Goal: Information Seeking & Learning: Learn about a topic

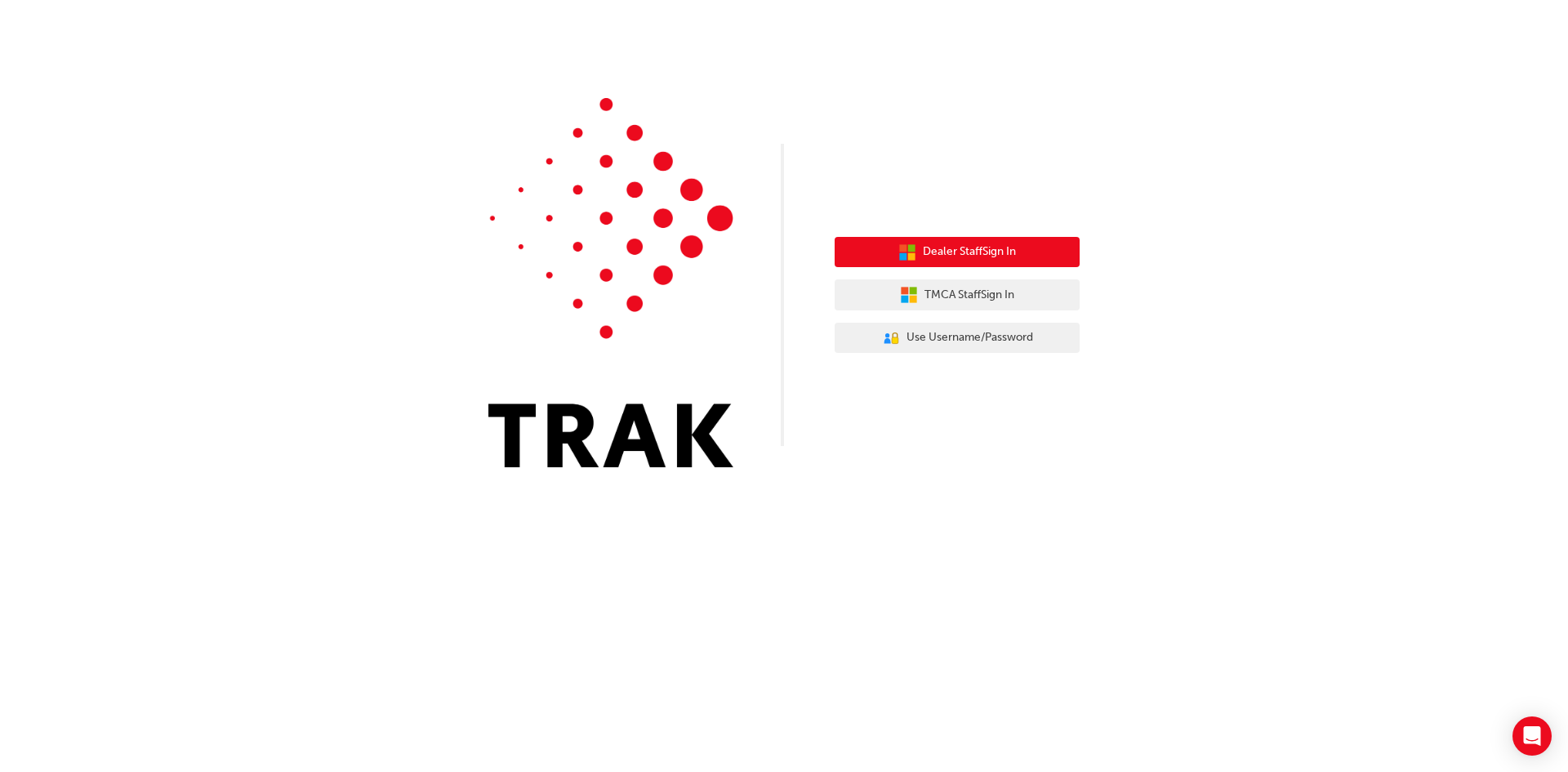
click at [1036, 265] on button "Dealer Staff Sign In" at bounding box center [957, 252] width 245 height 31
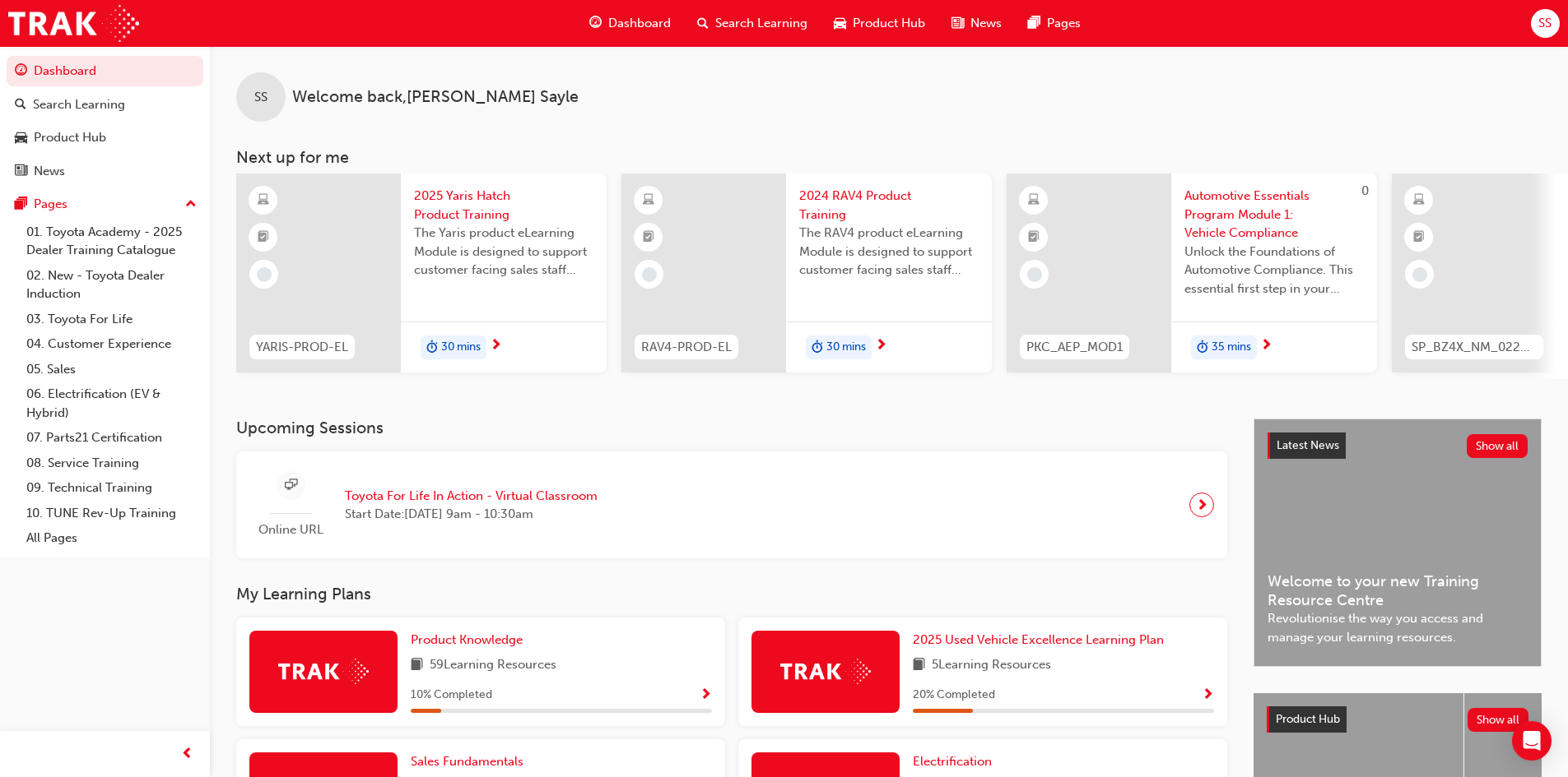
click at [446, 207] on span "2025 Yaris Hatch Product Training" at bounding box center [504, 205] width 180 height 37
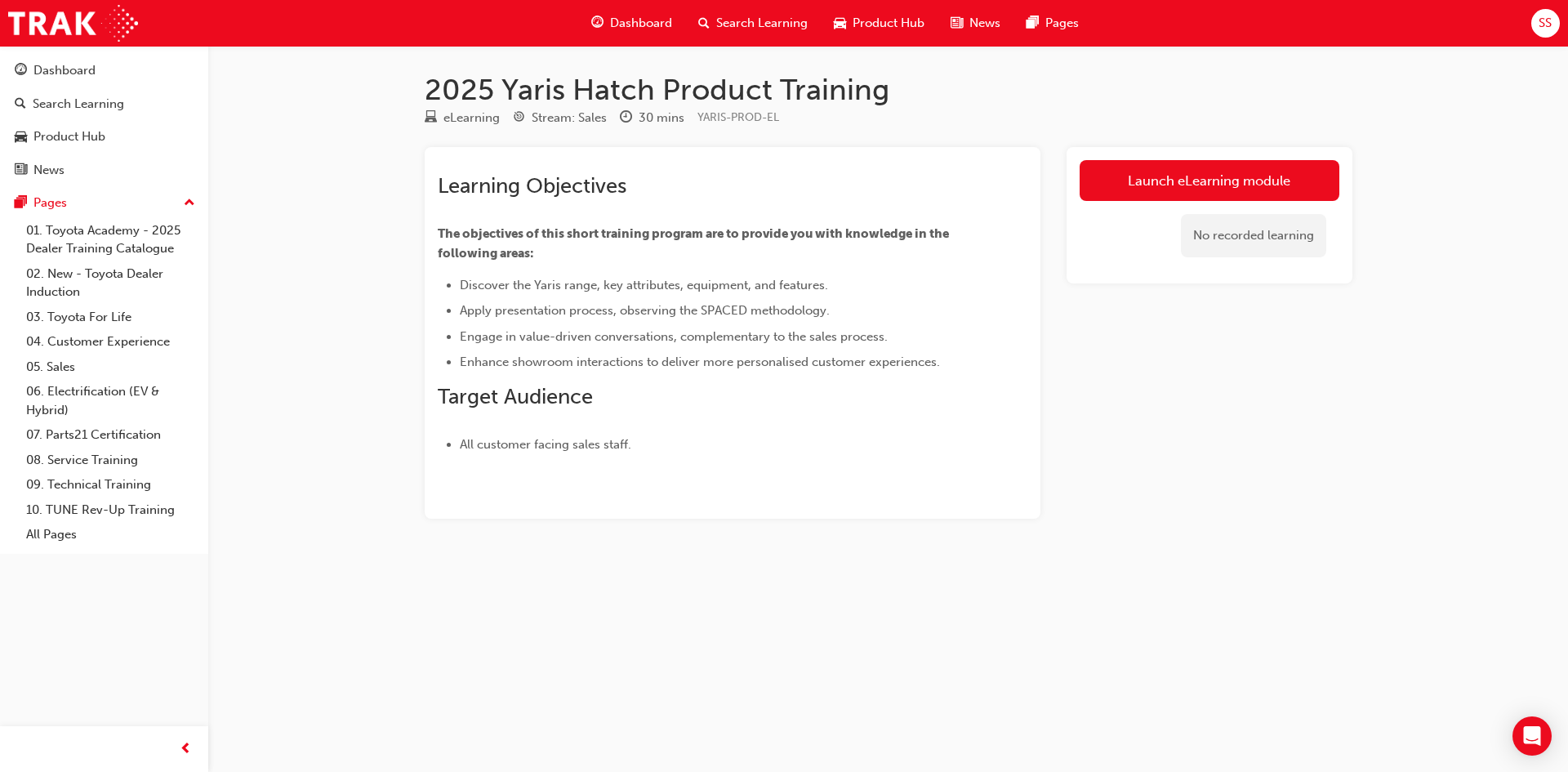
click at [1152, 143] on div "2025 Yaris Hatch Product Training eLearning Stream: Sales 30 mins YARIS-PROD-EL…" at bounding box center [889, 322] width 980 height 499
click at [1159, 171] on link "Launch eLearning module" at bounding box center [1209, 180] width 260 height 41
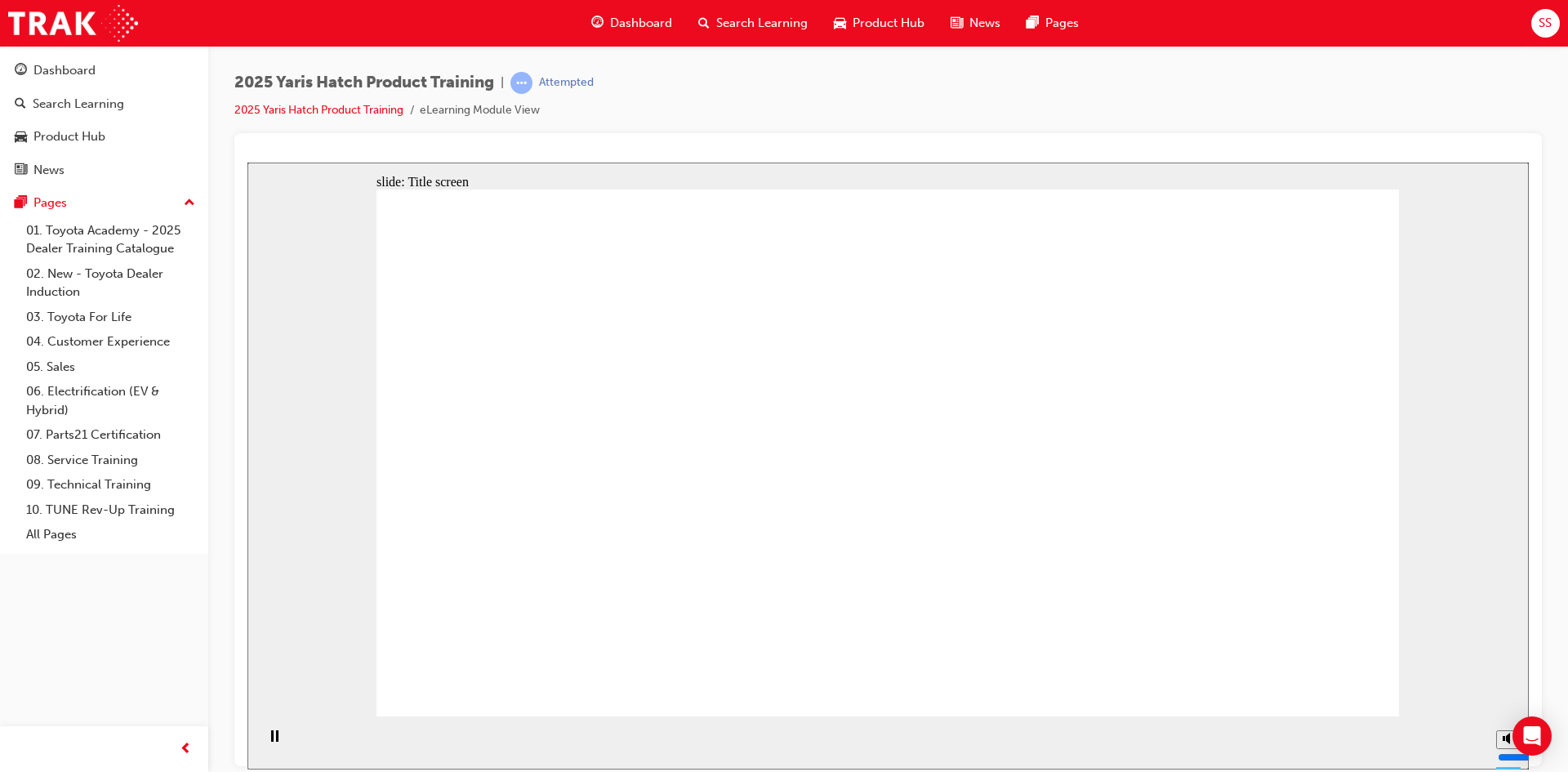
drag, startPoint x: 1142, startPoint y: 660, endPoint x: 1128, endPoint y: 642, distance: 22.8
drag, startPoint x: 848, startPoint y: 374, endPoint x: 858, endPoint y: 425, distance: 52.0
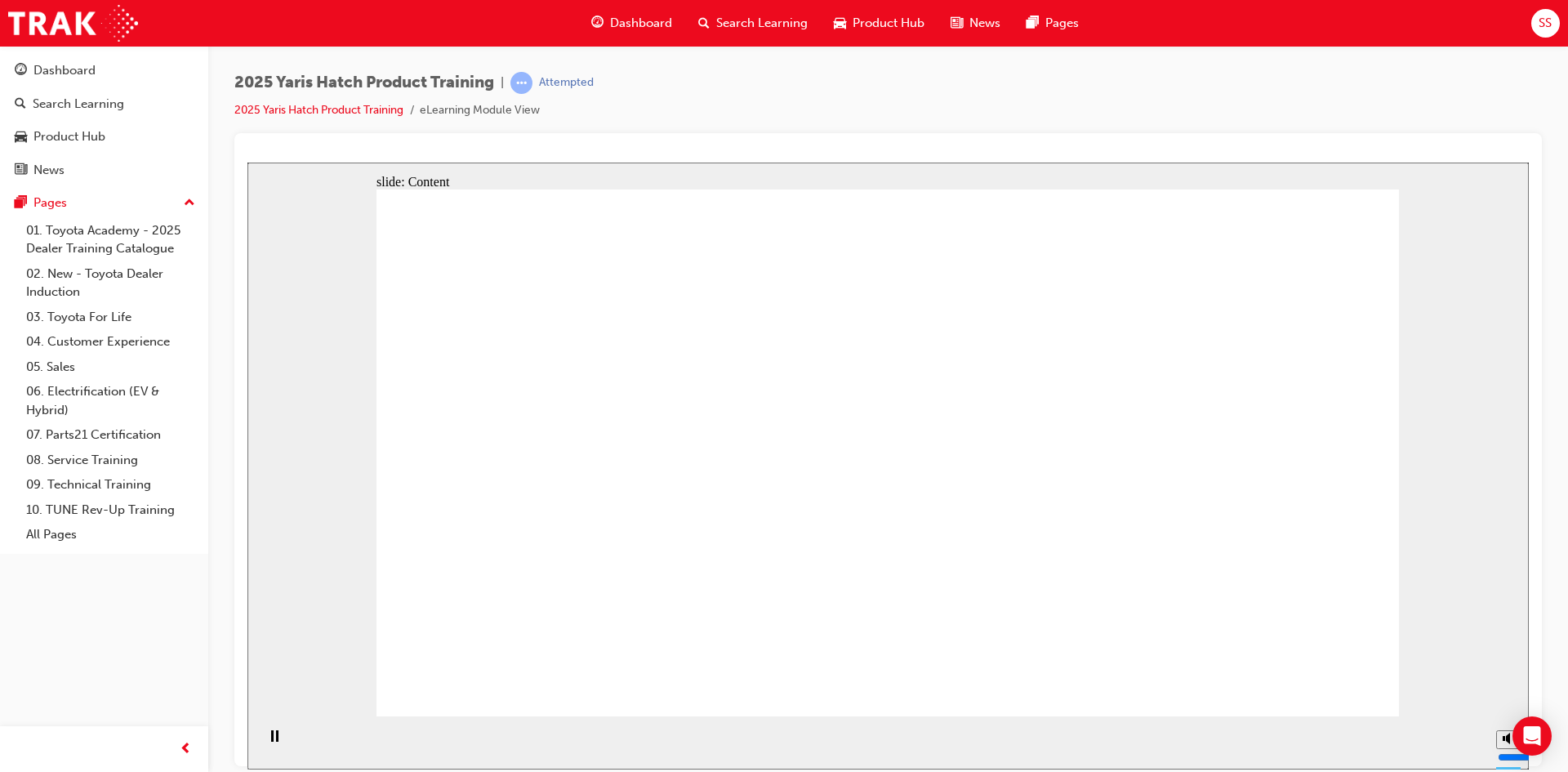
drag, startPoint x: 825, startPoint y: 594, endPoint x: 718, endPoint y: 470, distance: 163.8
drag, startPoint x: 758, startPoint y: 473, endPoint x: 859, endPoint y: 527, distance: 114.5
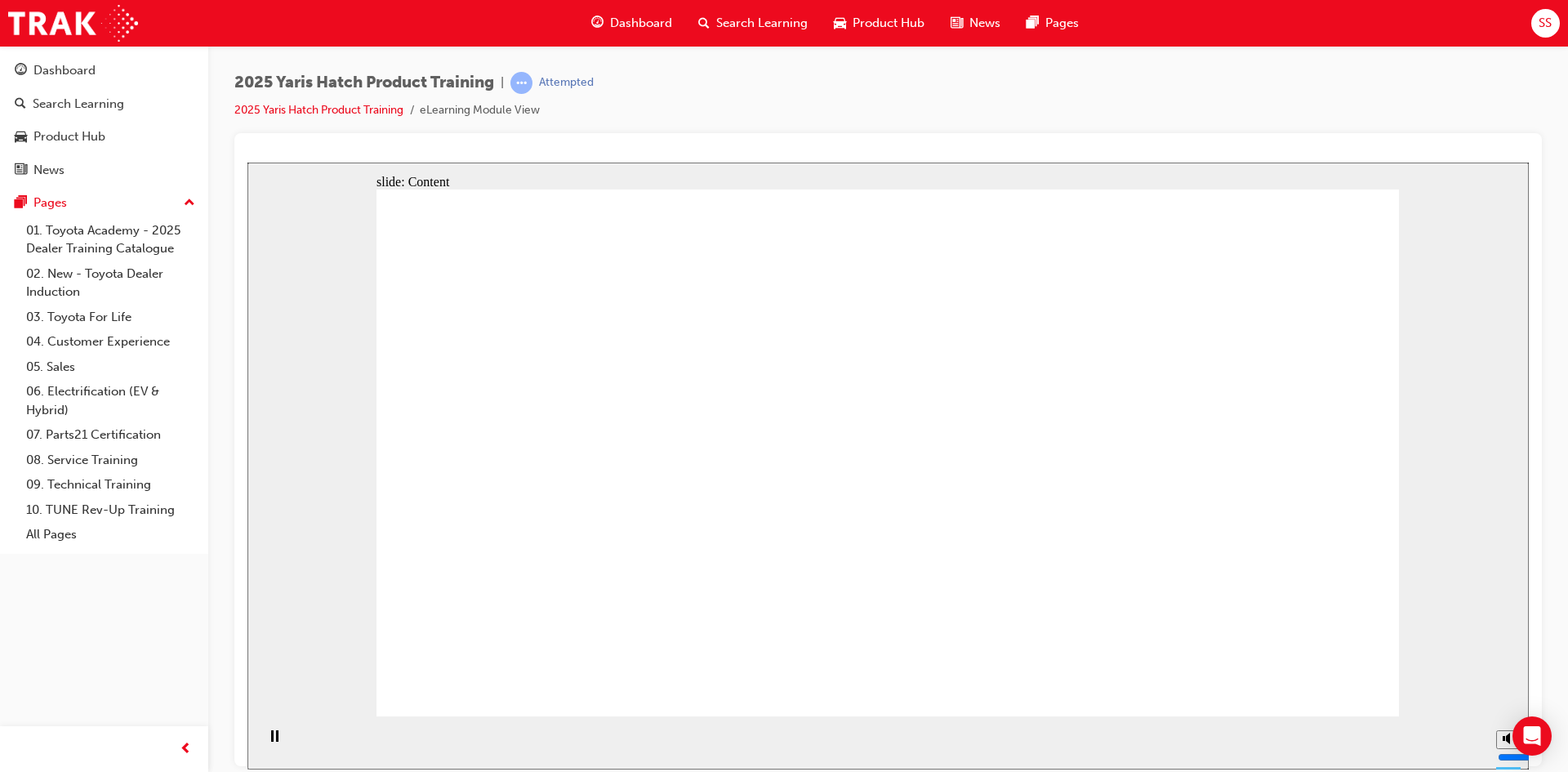
drag, startPoint x: 1123, startPoint y: 402, endPoint x: 1113, endPoint y: 466, distance: 64.8
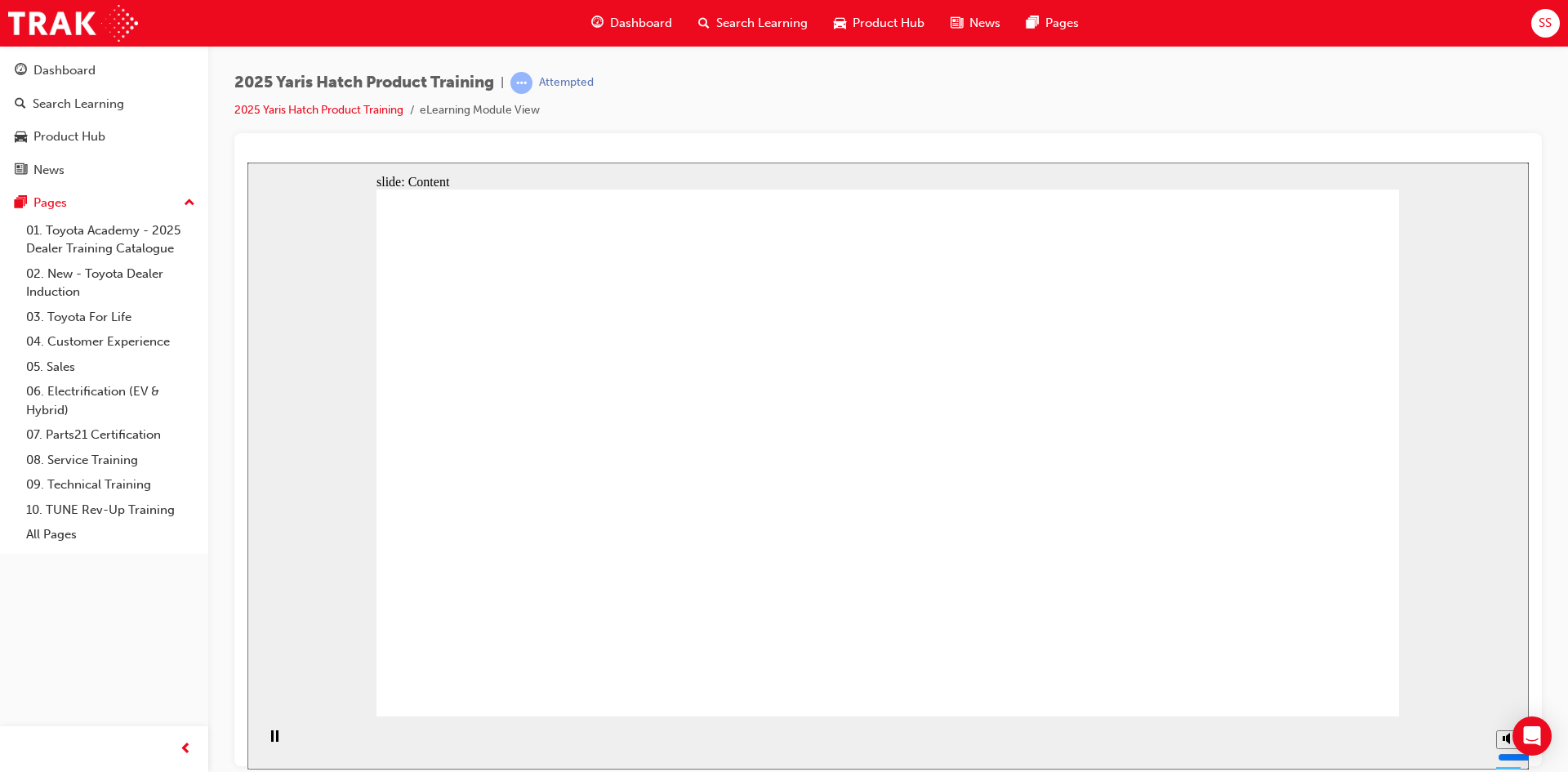
drag, startPoint x: 1218, startPoint y: 483, endPoint x: 1210, endPoint y: 553, distance: 70.5
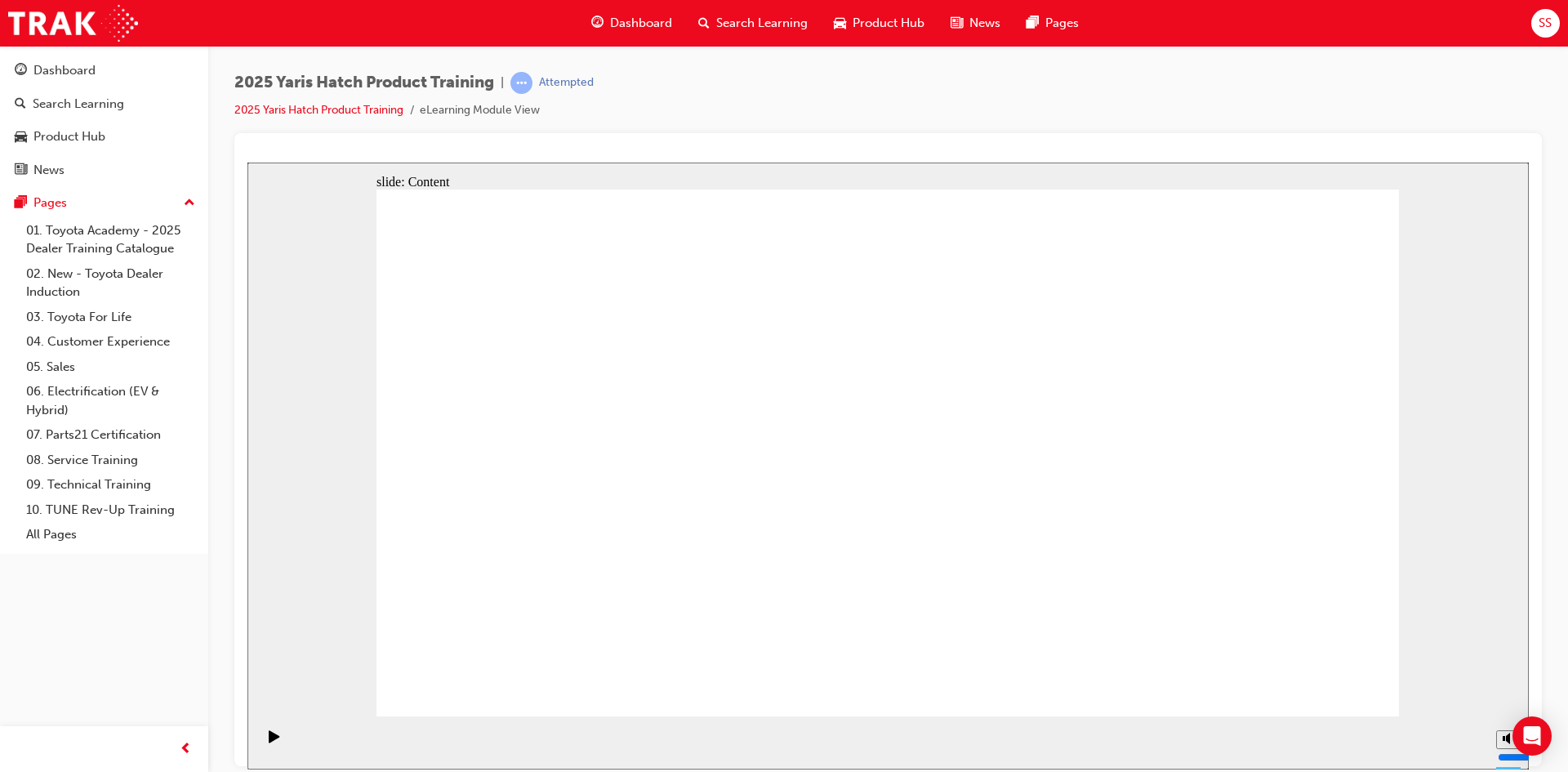
drag, startPoint x: 954, startPoint y: 602, endPoint x: 904, endPoint y: 609, distance: 50.5
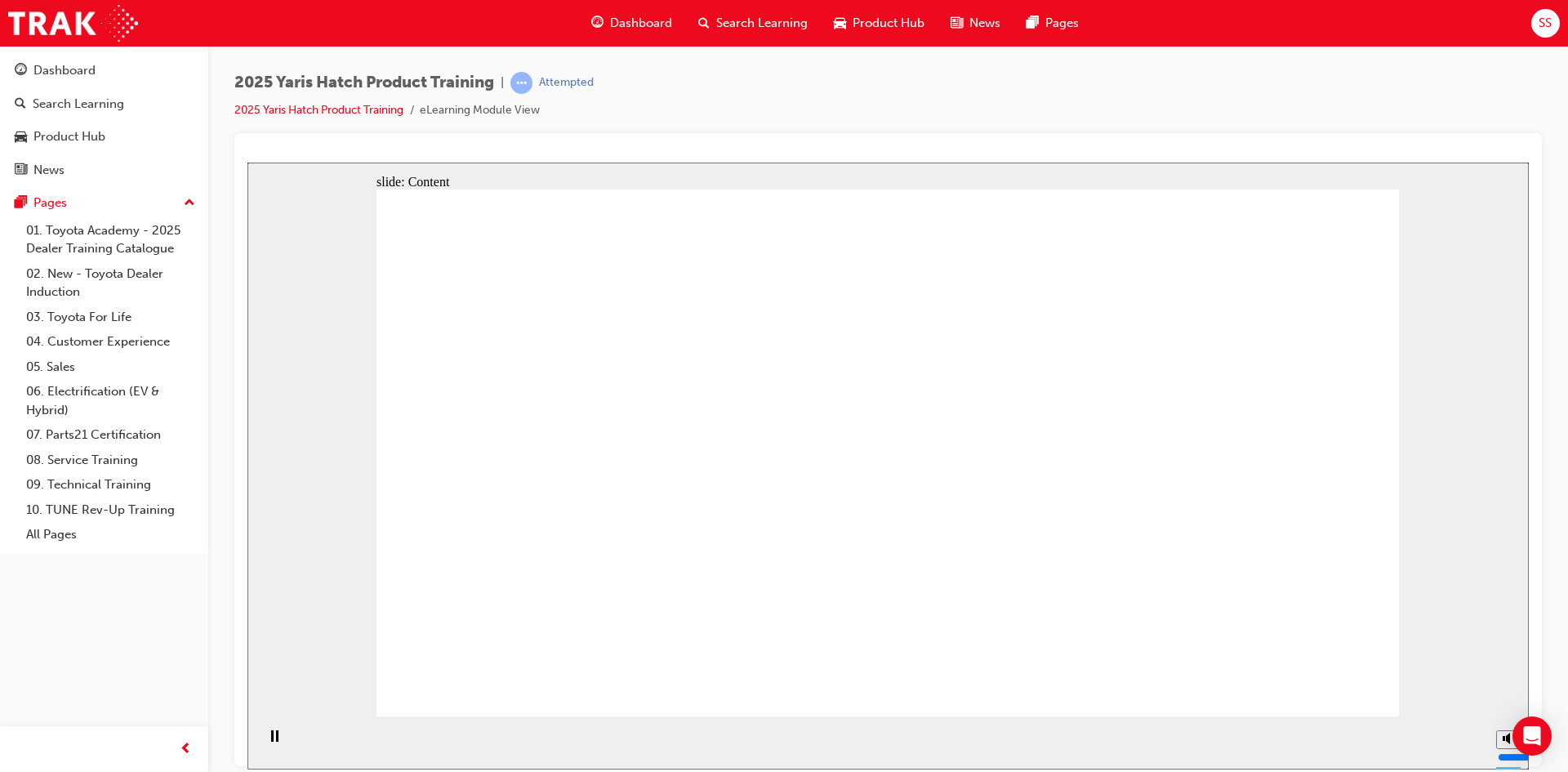
drag, startPoint x: 693, startPoint y: 435, endPoint x: 697, endPoint y: 450, distance: 15.5
drag, startPoint x: 537, startPoint y: 420, endPoint x: 1160, endPoint y: 414, distance: 623.0
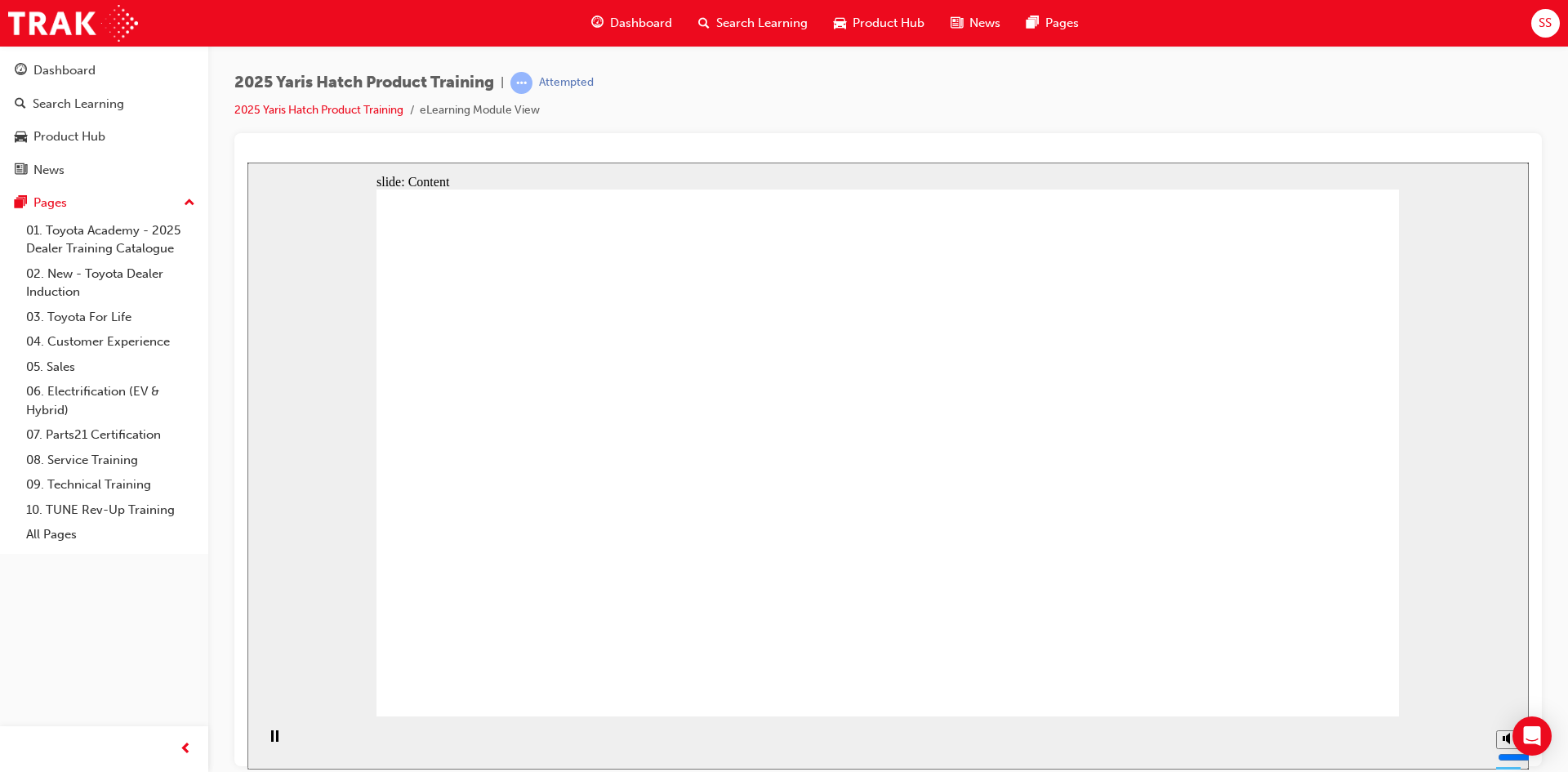
drag, startPoint x: 1107, startPoint y: 351, endPoint x: 1090, endPoint y: 518, distance: 167.9
drag, startPoint x: 901, startPoint y: 682, endPoint x: 875, endPoint y: 526, distance: 158.2
drag, startPoint x: 734, startPoint y: 430, endPoint x: 720, endPoint y: 450, distance: 24.4
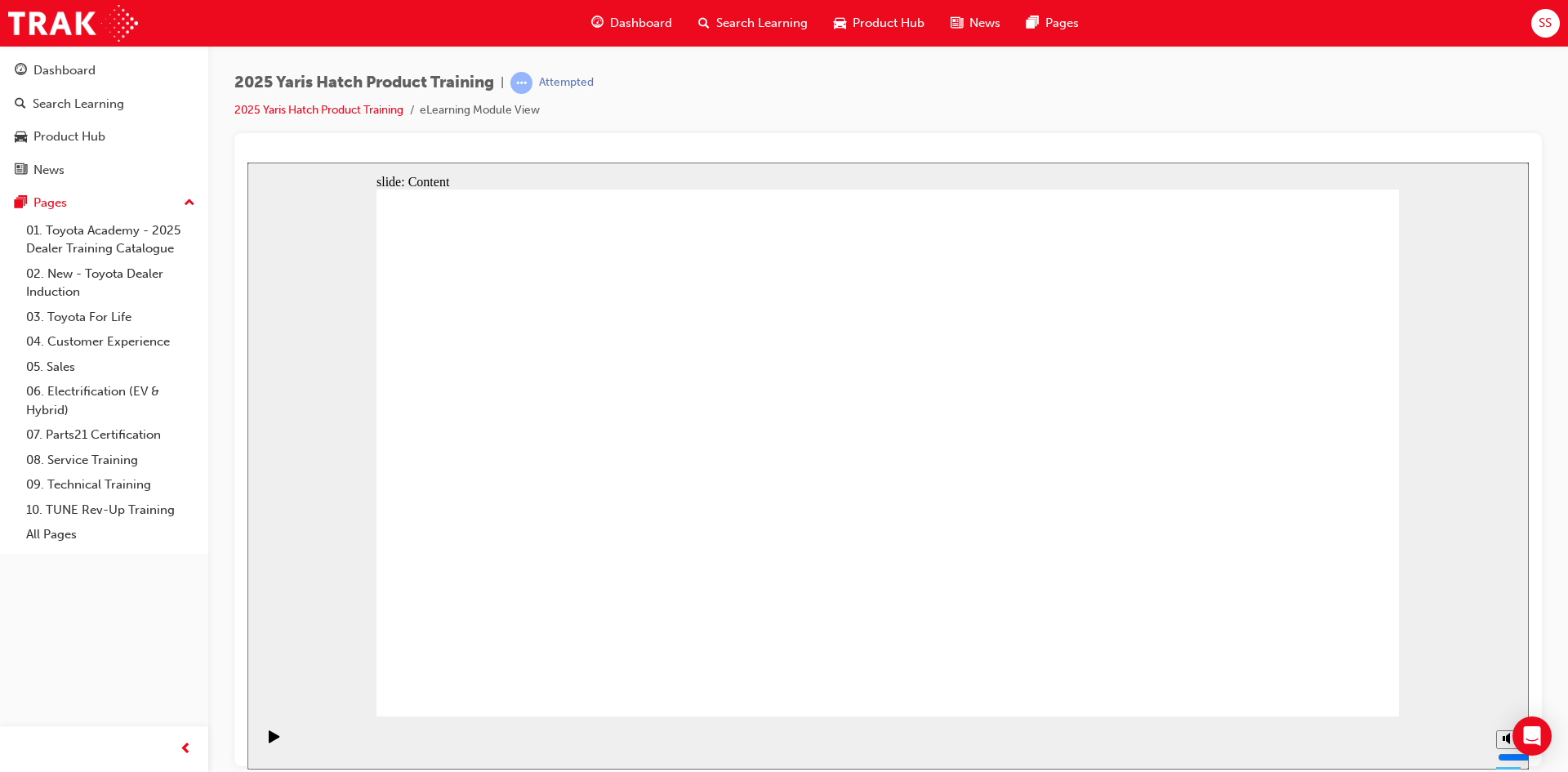
drag, startPoint x: 967, startPoint y: 615, endPoint x: 1001, endPoint y: 640, distance: 42.2
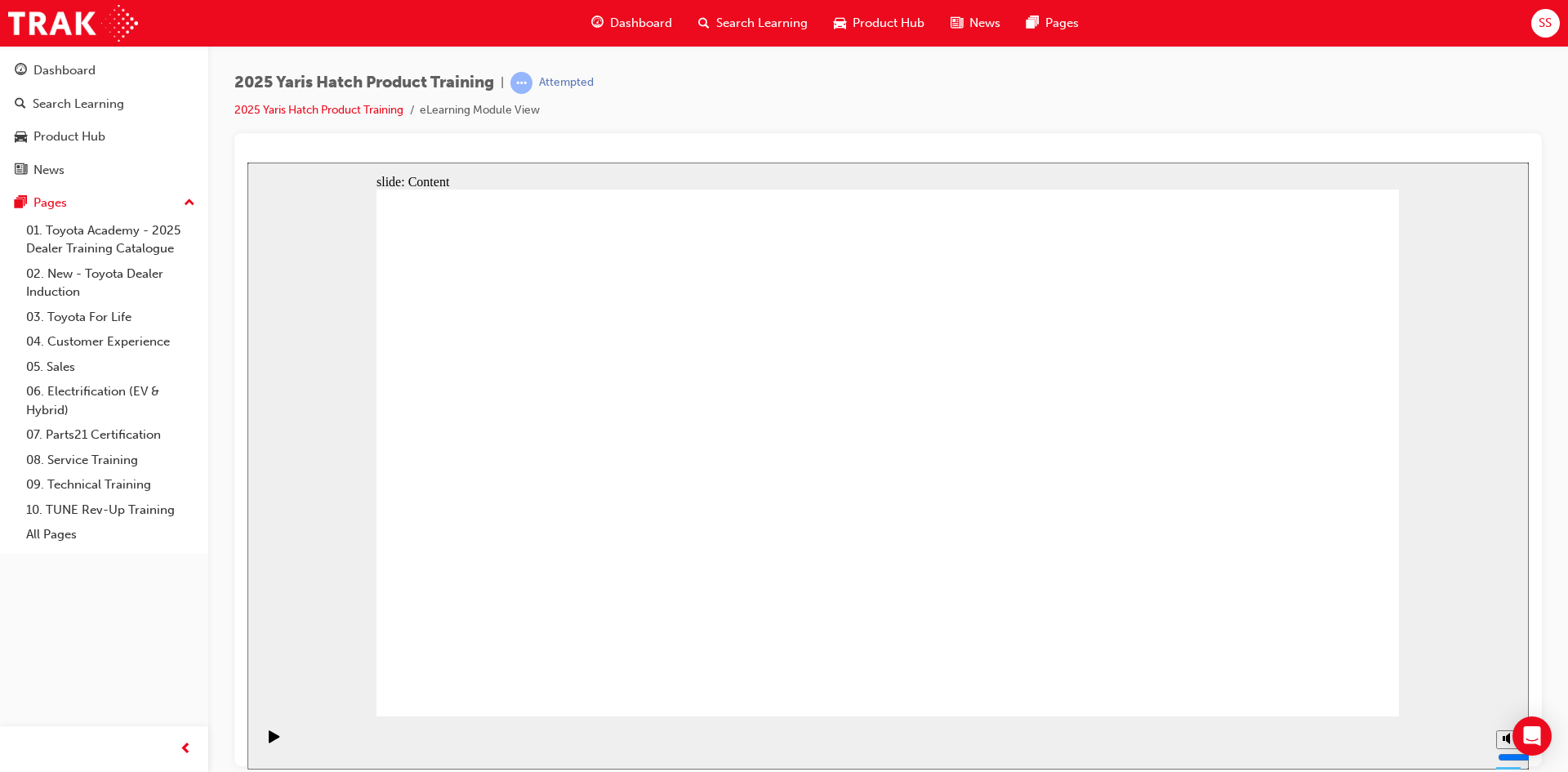
drag, startPoint x: 795, startPoint y: 642, endPoint x: 782, endPoint y: 642, distance: 13.0
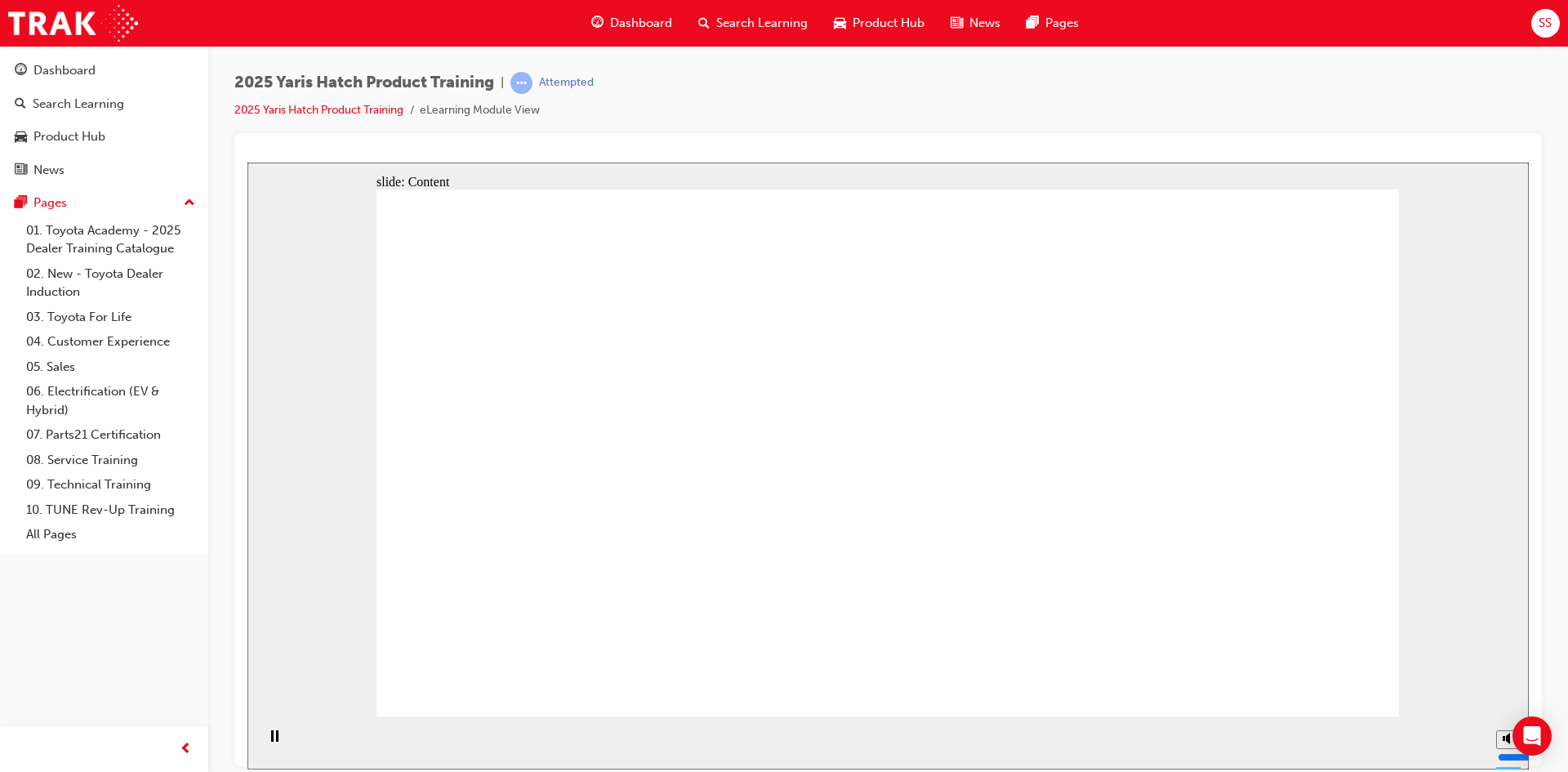
drag, startPoint x: 774, startPoint y: 332, endPoint x: 821, endPoint y: 326, distance: 47.4
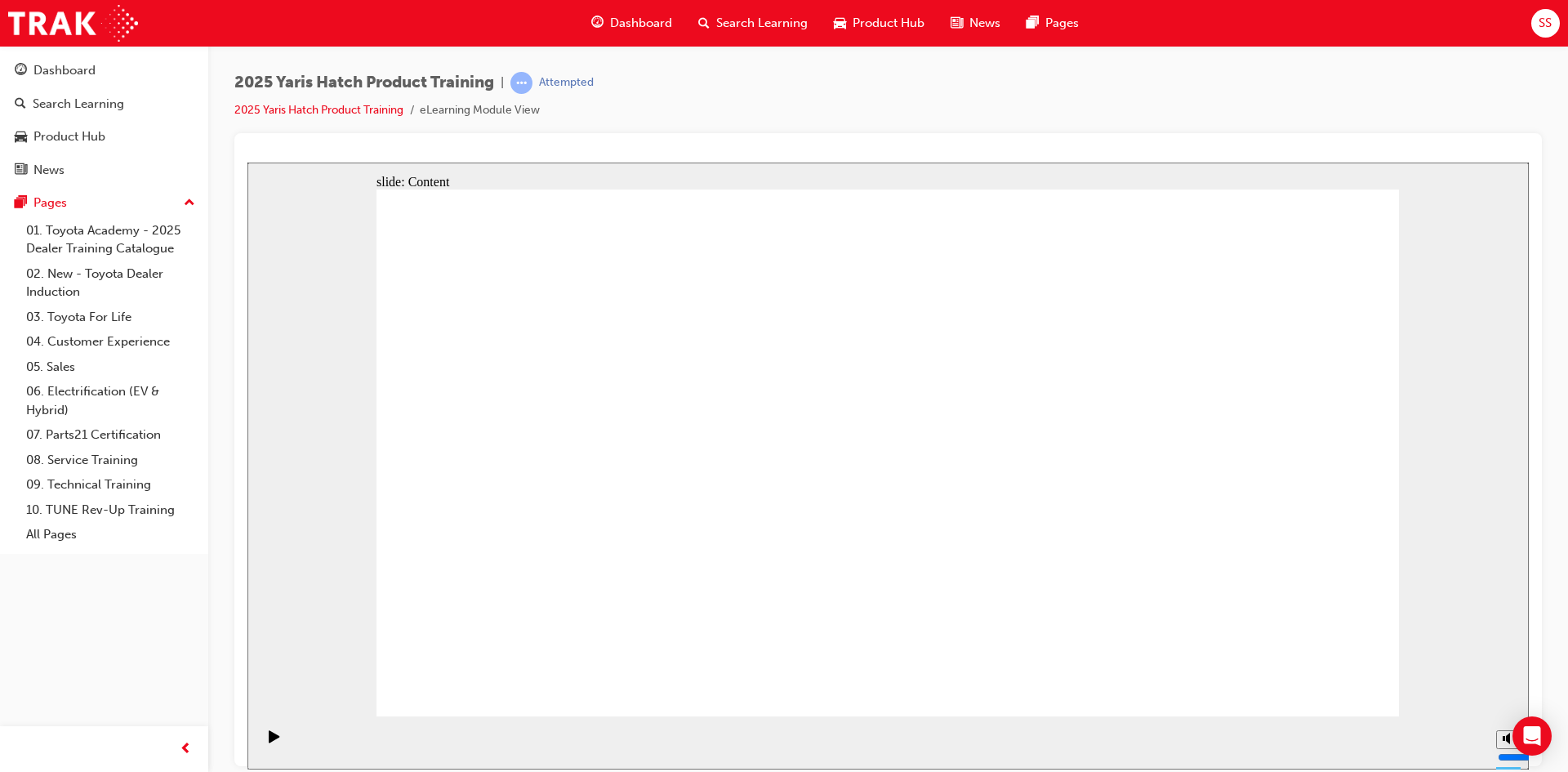
drag, startPoint x: 790, startPoint y: 314, endPoint x: 657, endPoint y: 304, distance: 133.4
drag, startPoint x: 580, startPoint y: 304, endPoint x: 543, endPoint y: 304, distance: 37.0
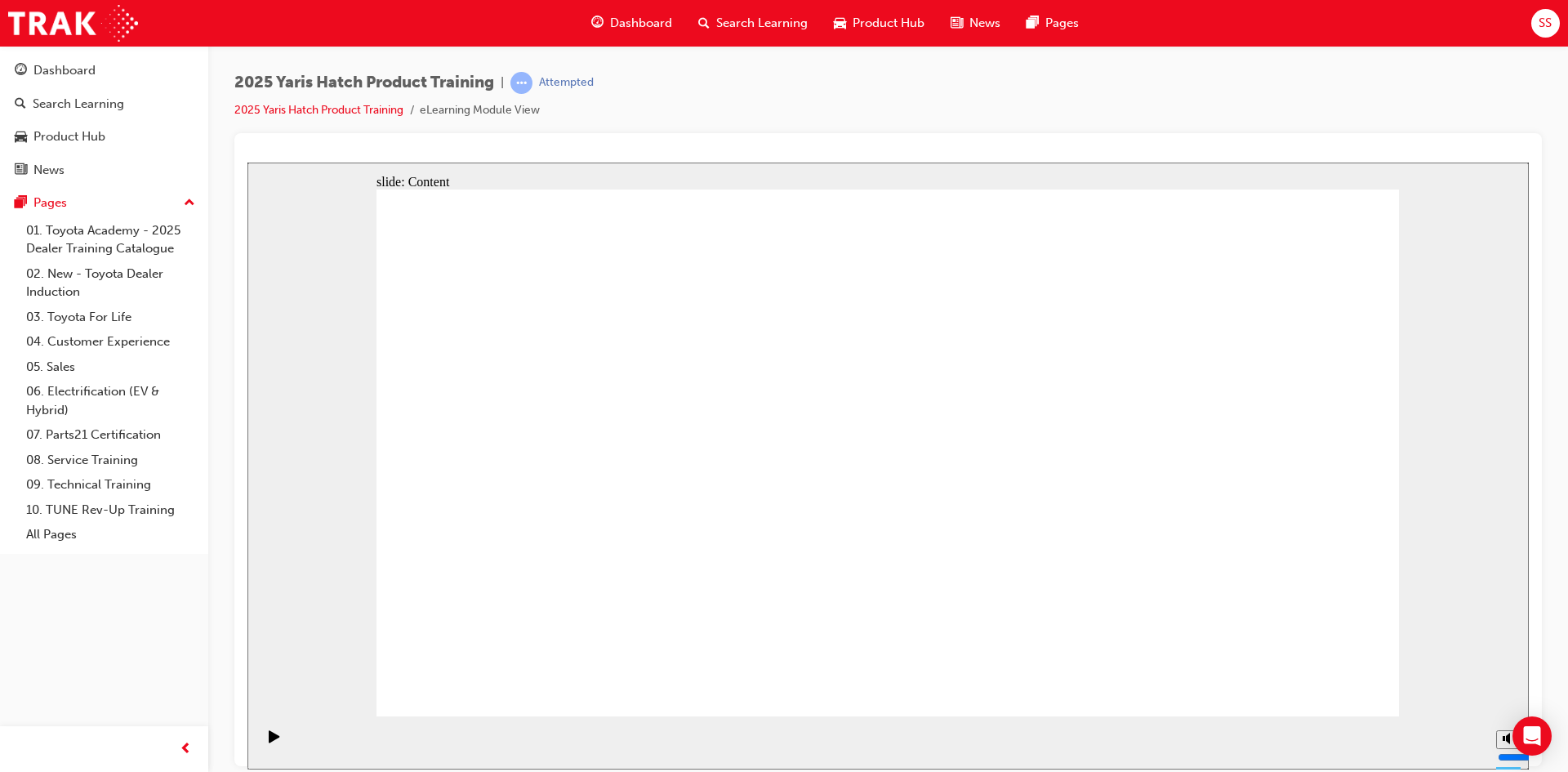
drag, startPoint x: 813, startPoint y: 470, endPoint x: 653, endPoint y: 424, distance: 166.5
drag, startPoint x: 606, startPoint y: 415, endPoint x: 497, endPoint y: 386, distance: 112.8
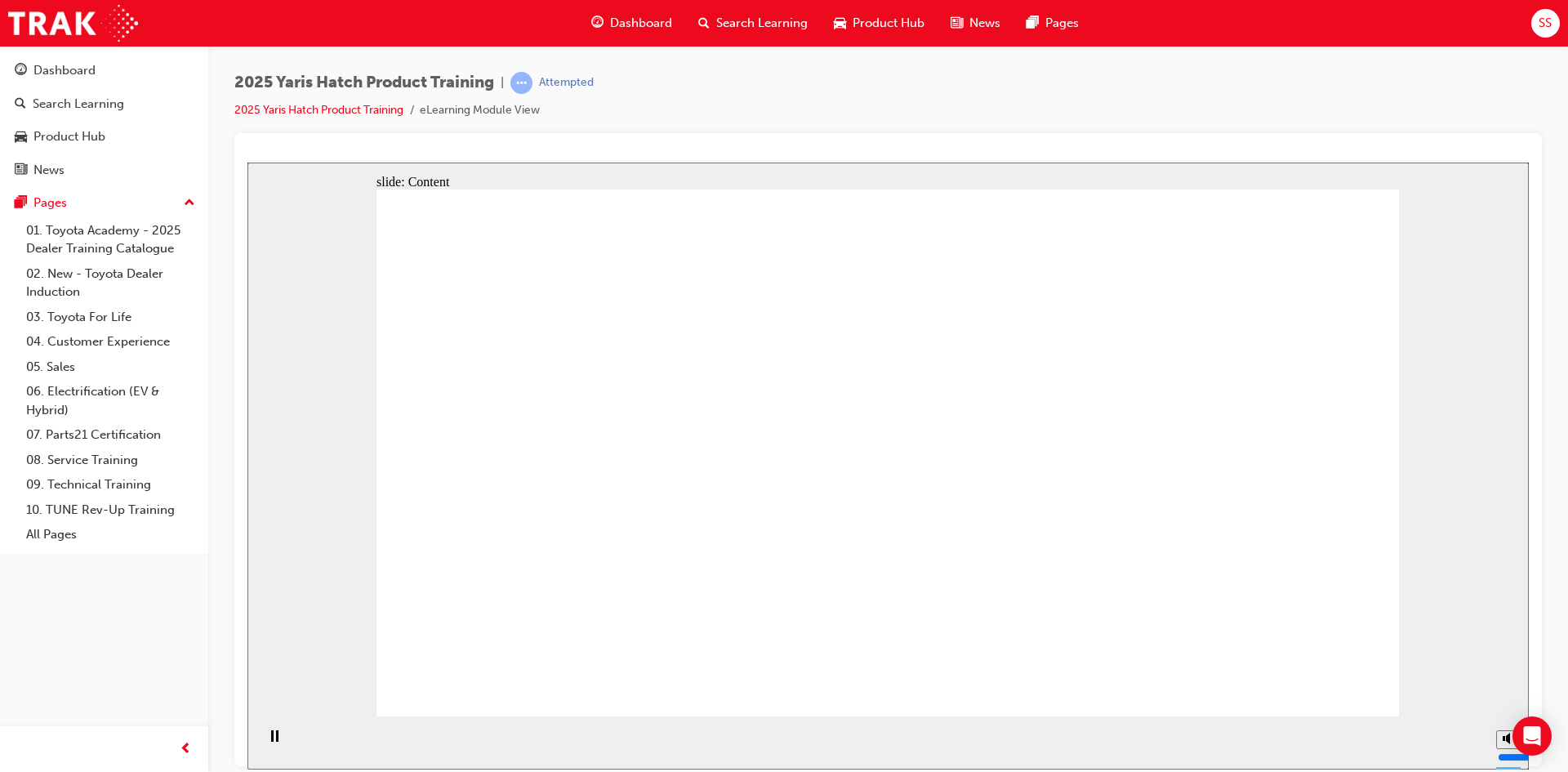
drag, startPoint x: 542, startPoint y: 368, endPoint x: 630, endPoint y: 368, distance: 88.0
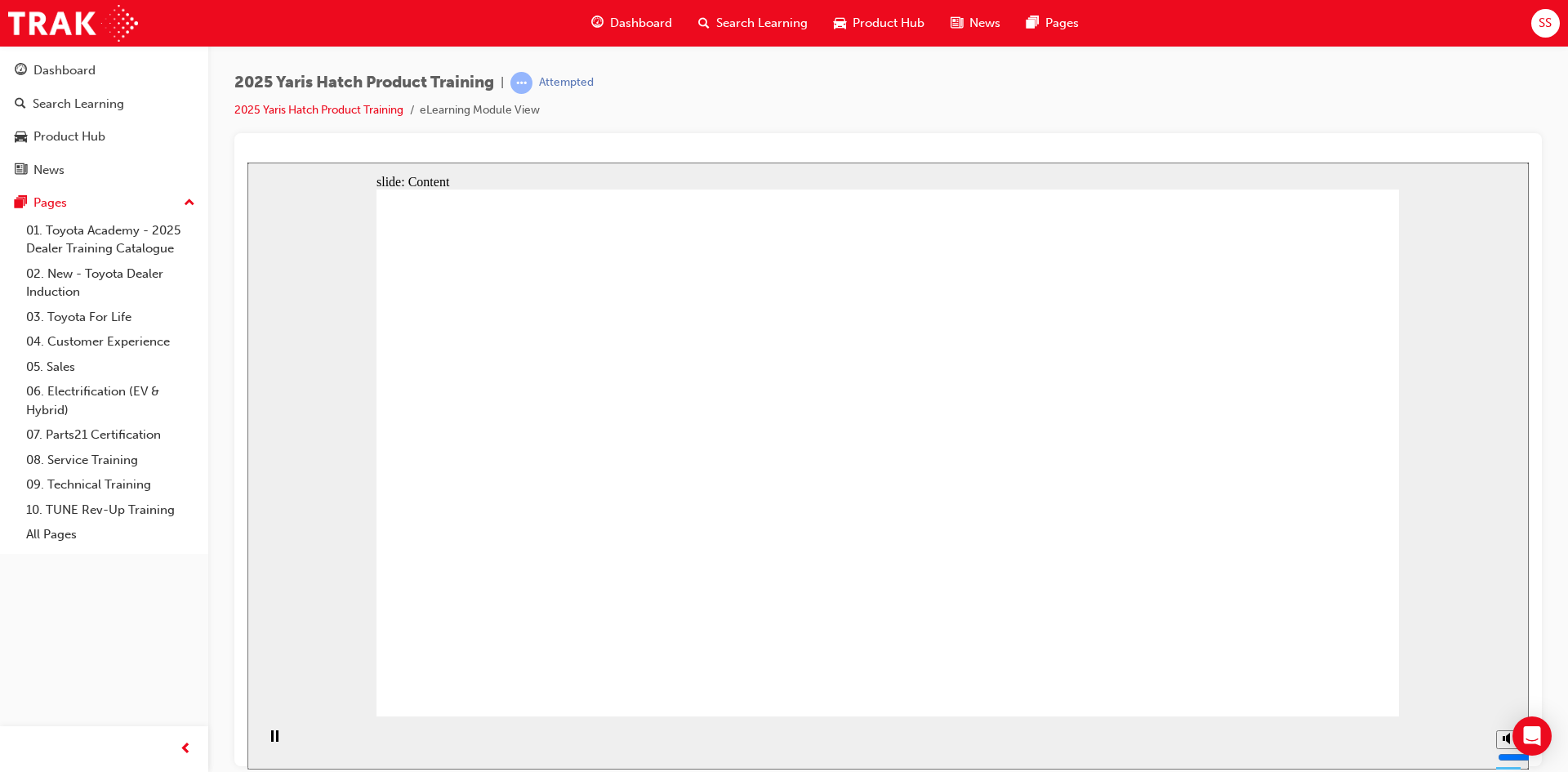
drag, startPoint x: 700, startPoint y: 400, endPoint x: 824, endPoint y: 401, distance: 124.0
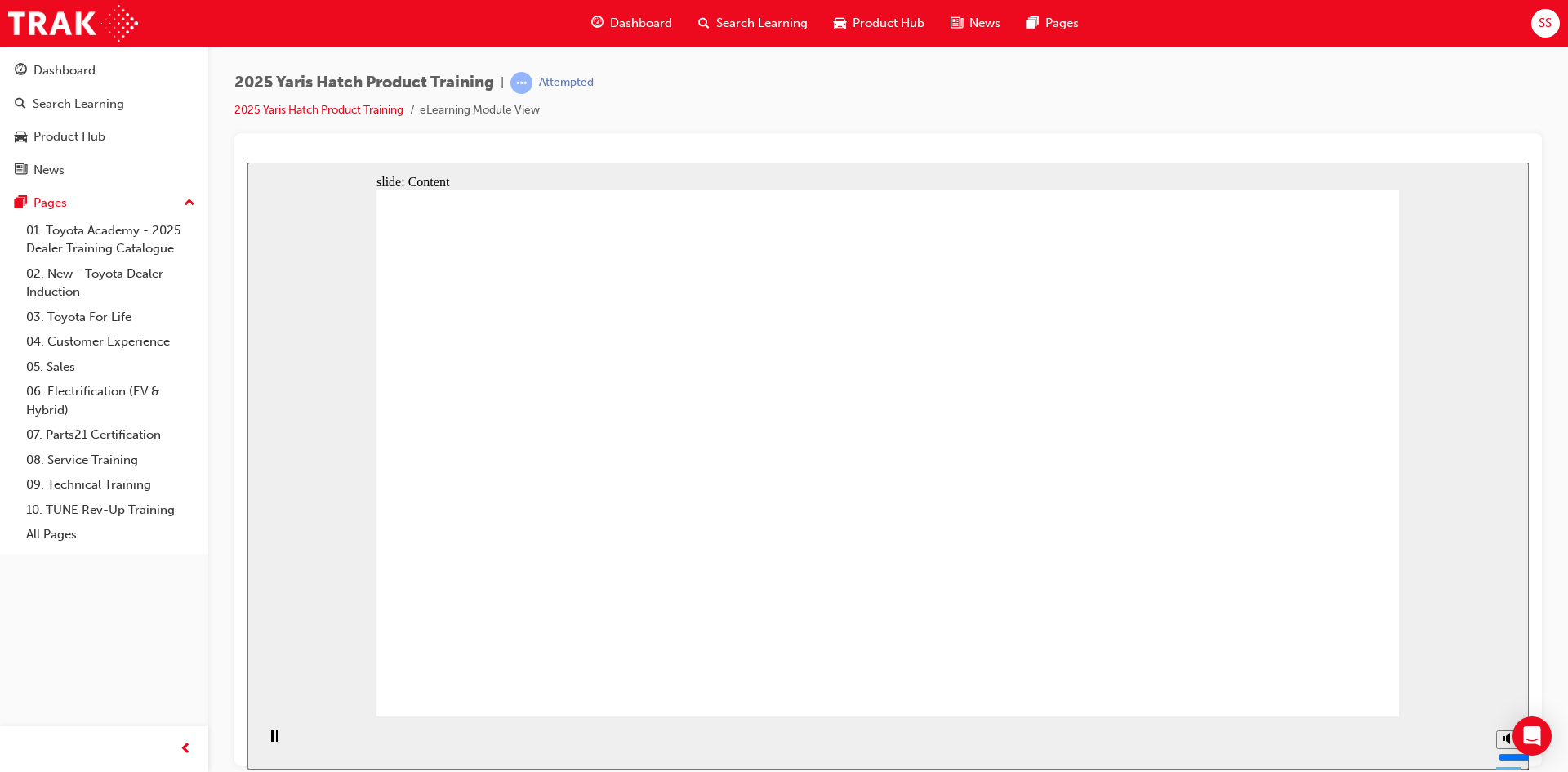
drag, startPoint x: 939, startPoint y: 409, endPoint x: 1027, endPoint y: 406, distance: 88.1
drag, startPoint x: 1027, startPoint y: 406, endPoint x: 1399, endPoint y: 436, distance: 373.2
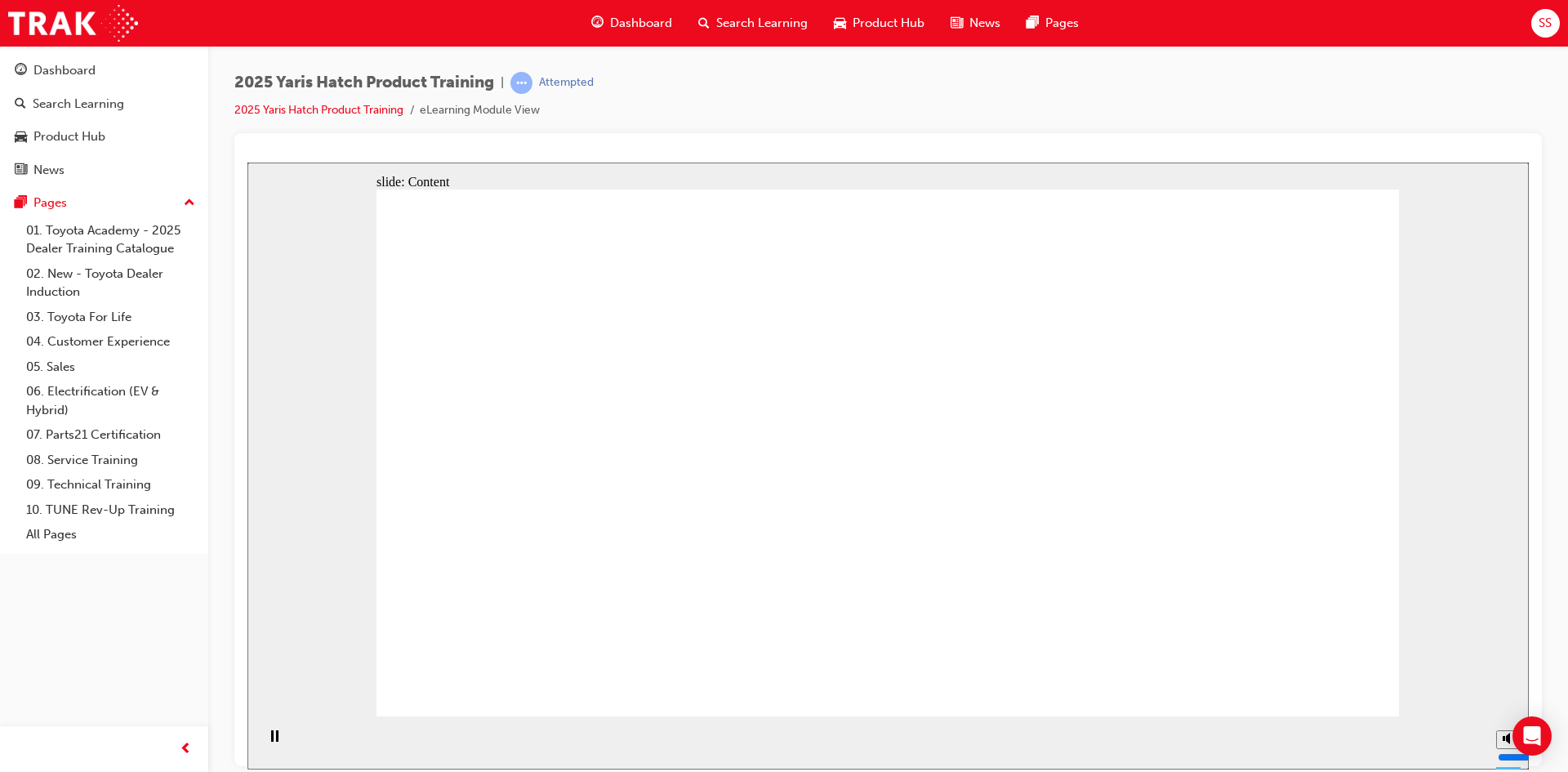
click at [1419, 438] on div "slide: Content Rectangle 1 Rectangle 23 Hybrid Electric System Rectangle 20 Rec…" at bounding box center [888, 466] width 1281 height 608
click at [1420, 438] on div "slide: Content Rectangle 1 Rectangle 23 Hybrid Electric System Rectangle 20 Rec…" at bounding box center [888, 466] width 1281 height 608
drag, startPoint x: 1255, startPoint y: 426, endPoint x: 972, endPoint y: 401, distance: 284.1
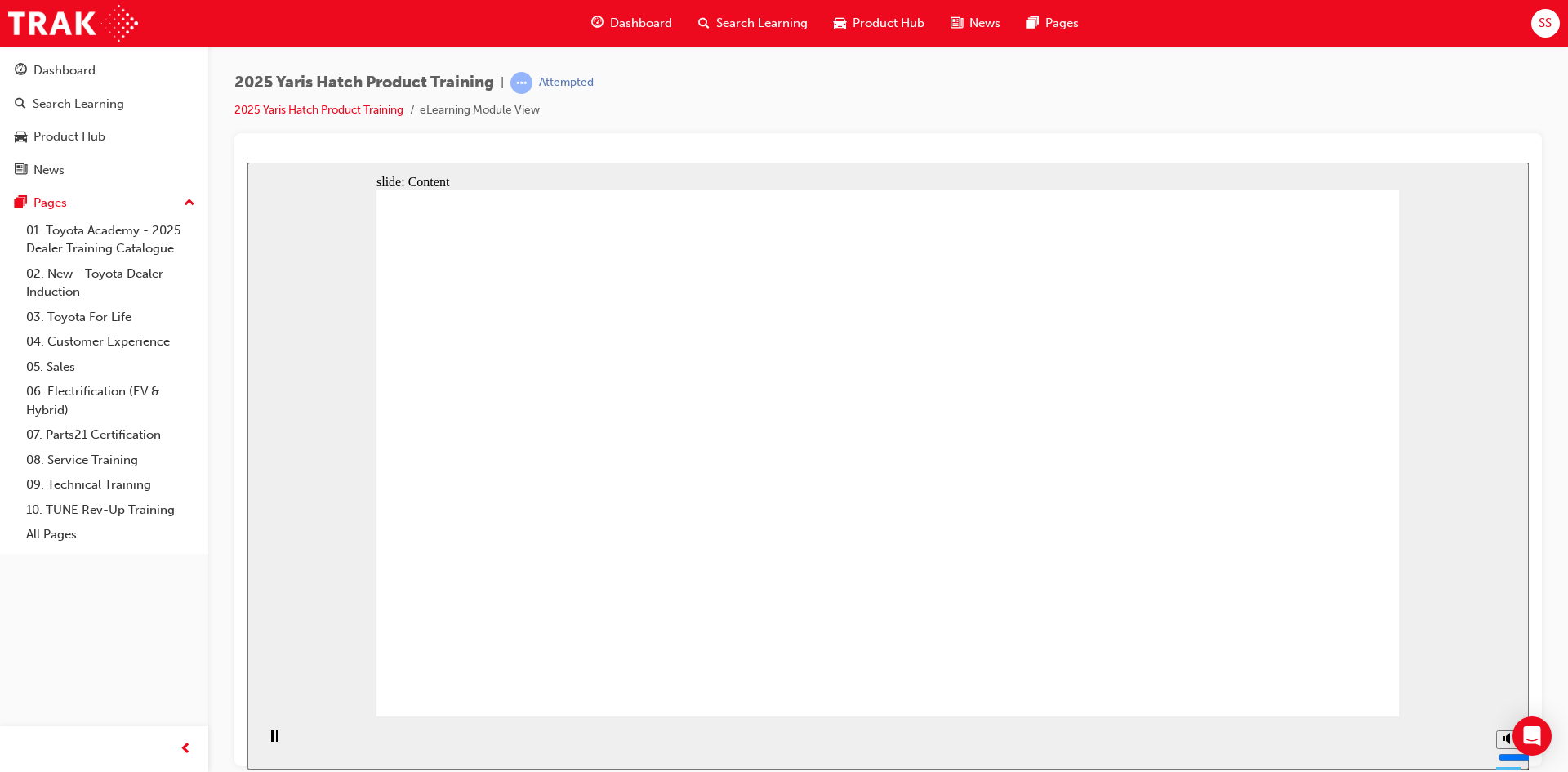
drag, startPoint x: 1264, startPoint y: 370, endPoint x: 1184, endPoint y: 370, distance: 80.0
drag, startPoint x: 883, startPoint y: 366, endPoint x: 682, endPoint y: 366, distance: 201.0
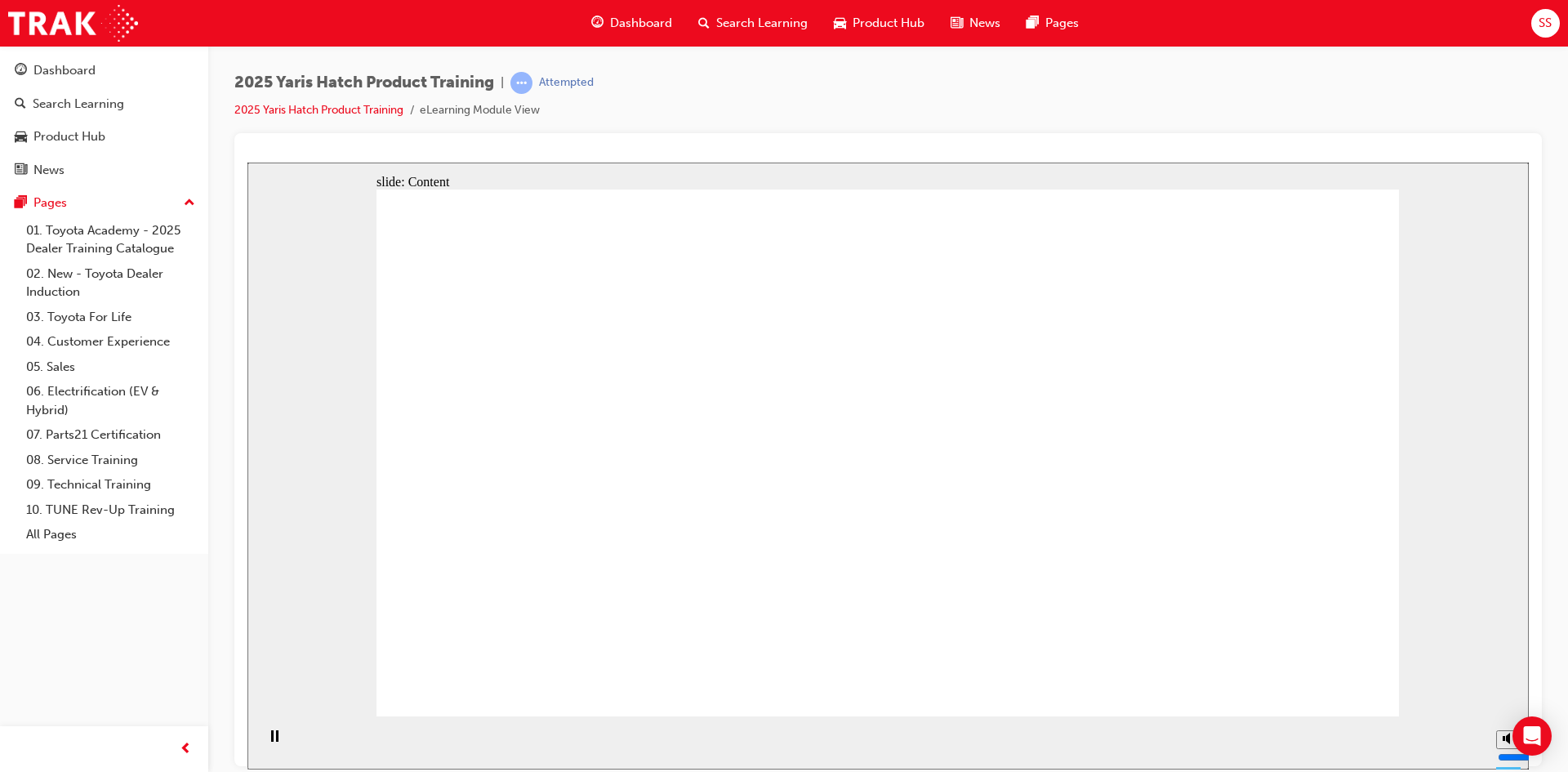
drag, startPoint x: 406, startPoint y: 331, endPoint x: 615, endPoint y: 358, distance: 210.7
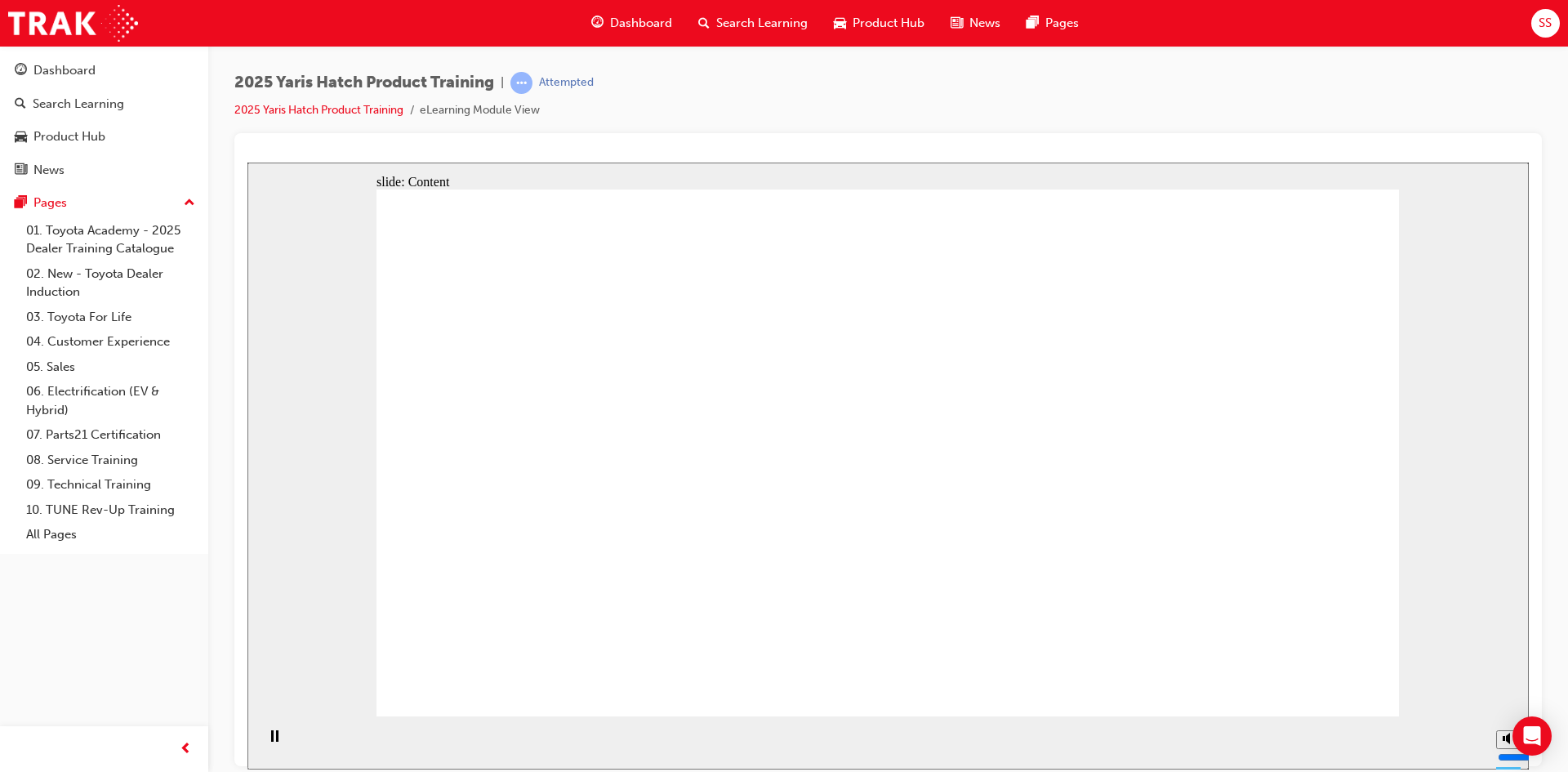
drag, startPoint x: 1089, startPoint y: 487, endPoint x: 1073, endPoint y: 466, distance: 26.4
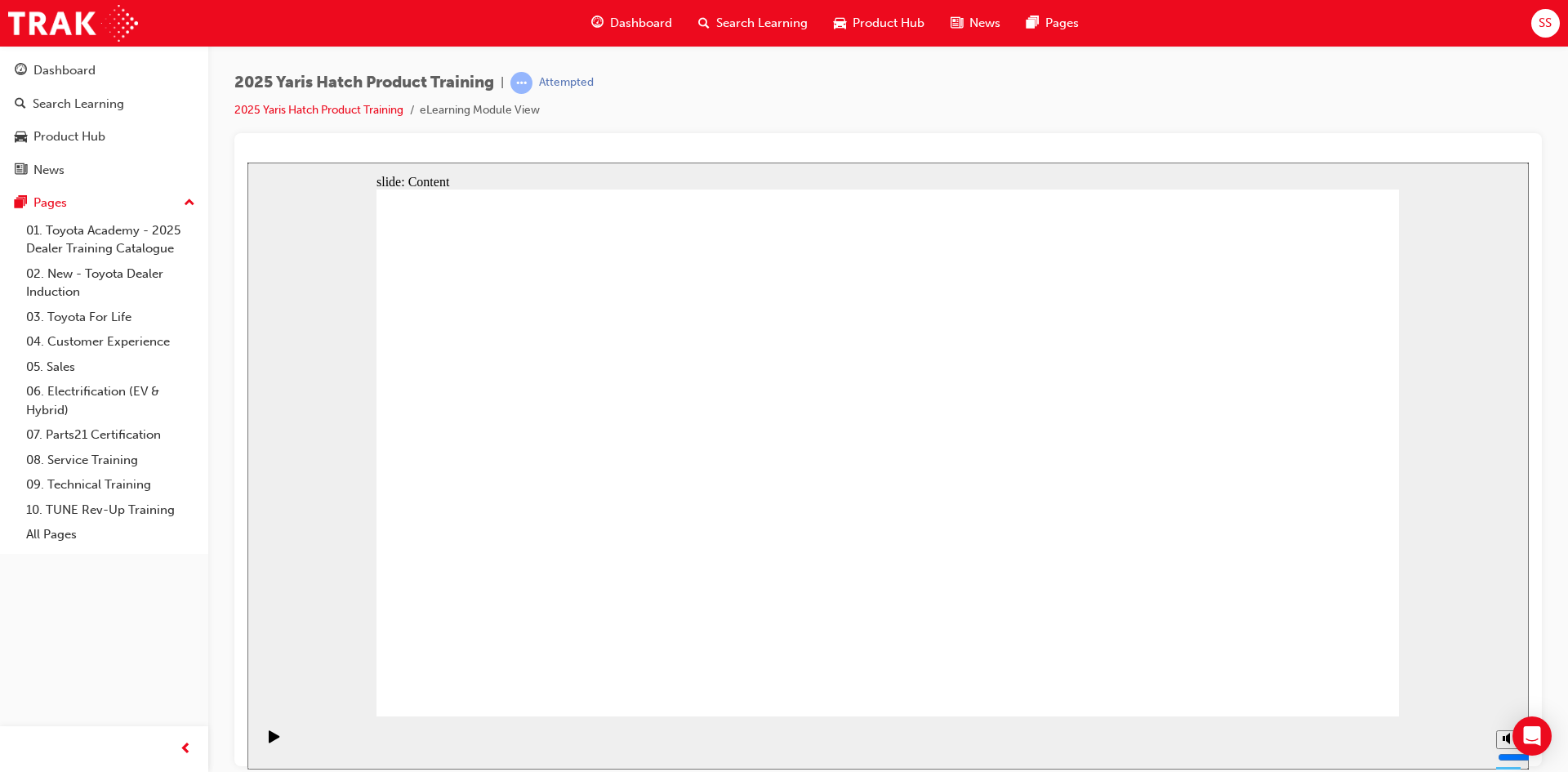
drag, startPoint x: 843, startPoint y: 578, endPoint x: 927, endPoint y: 810, distance: 246.7
click at [927, 769] on html "slide: Content Rectangle 1 close_white.png Rectangle 2 RESOURCES No resources a…" at bounding box center [888, 466] width 1281 height 608
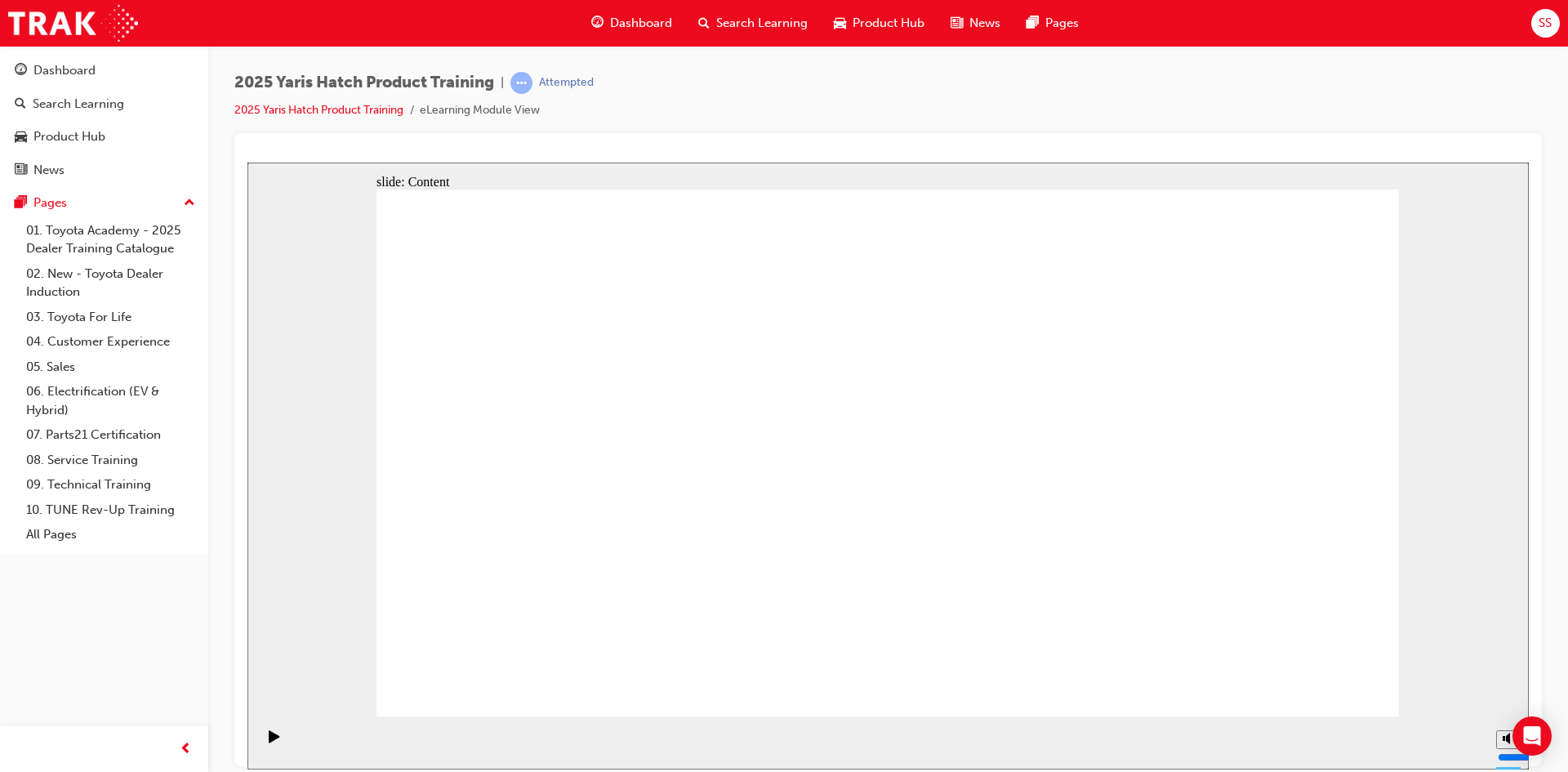
drag, startPoint x: 860, startPoint y: 362, endPoint x: 828, endPoint y: 383, distance: 38.3
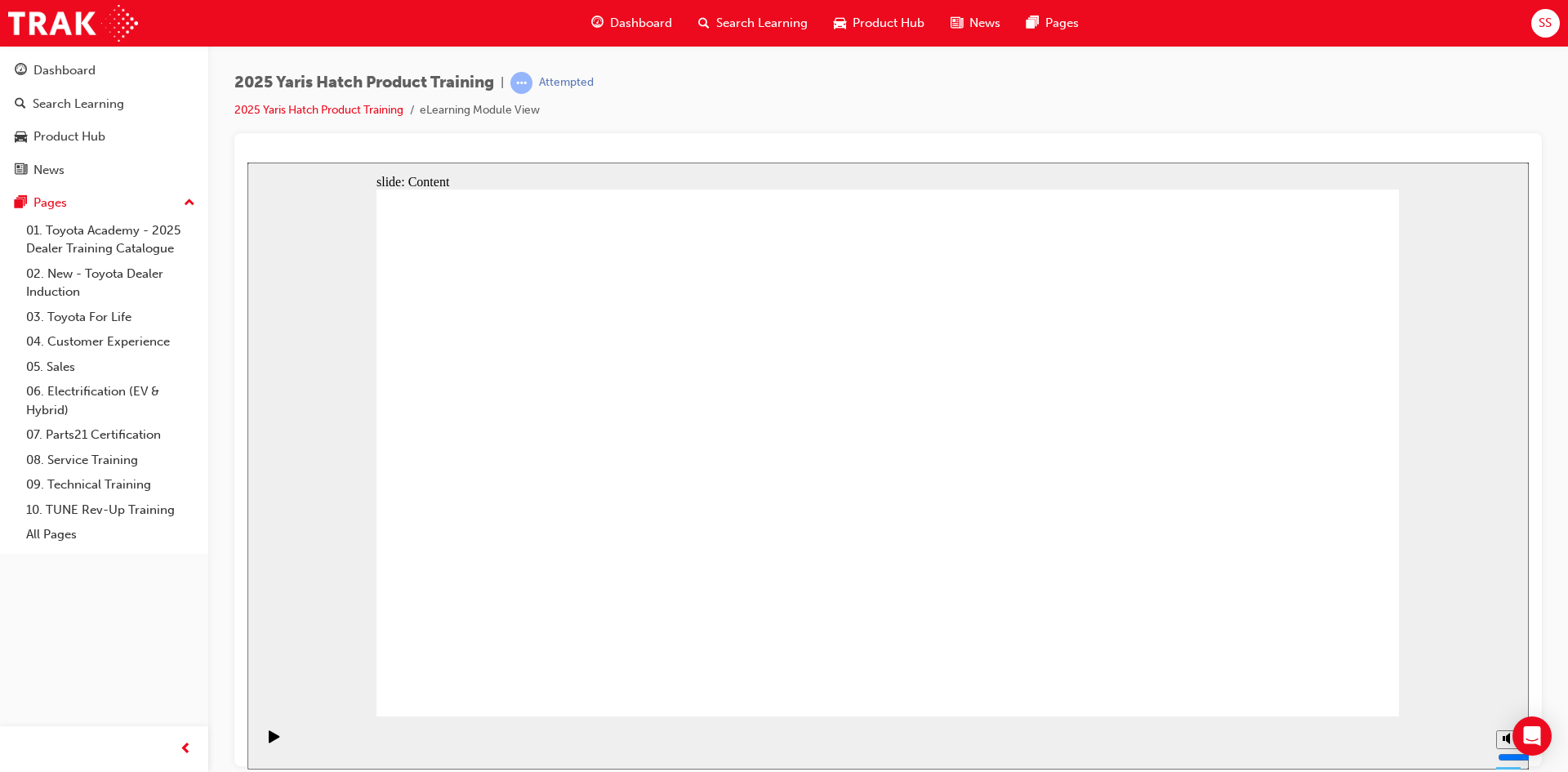
drag, startPoint x: 612, startPoint y: 508, endPoint x: 619, endPoint y: 516, distance: 10.6
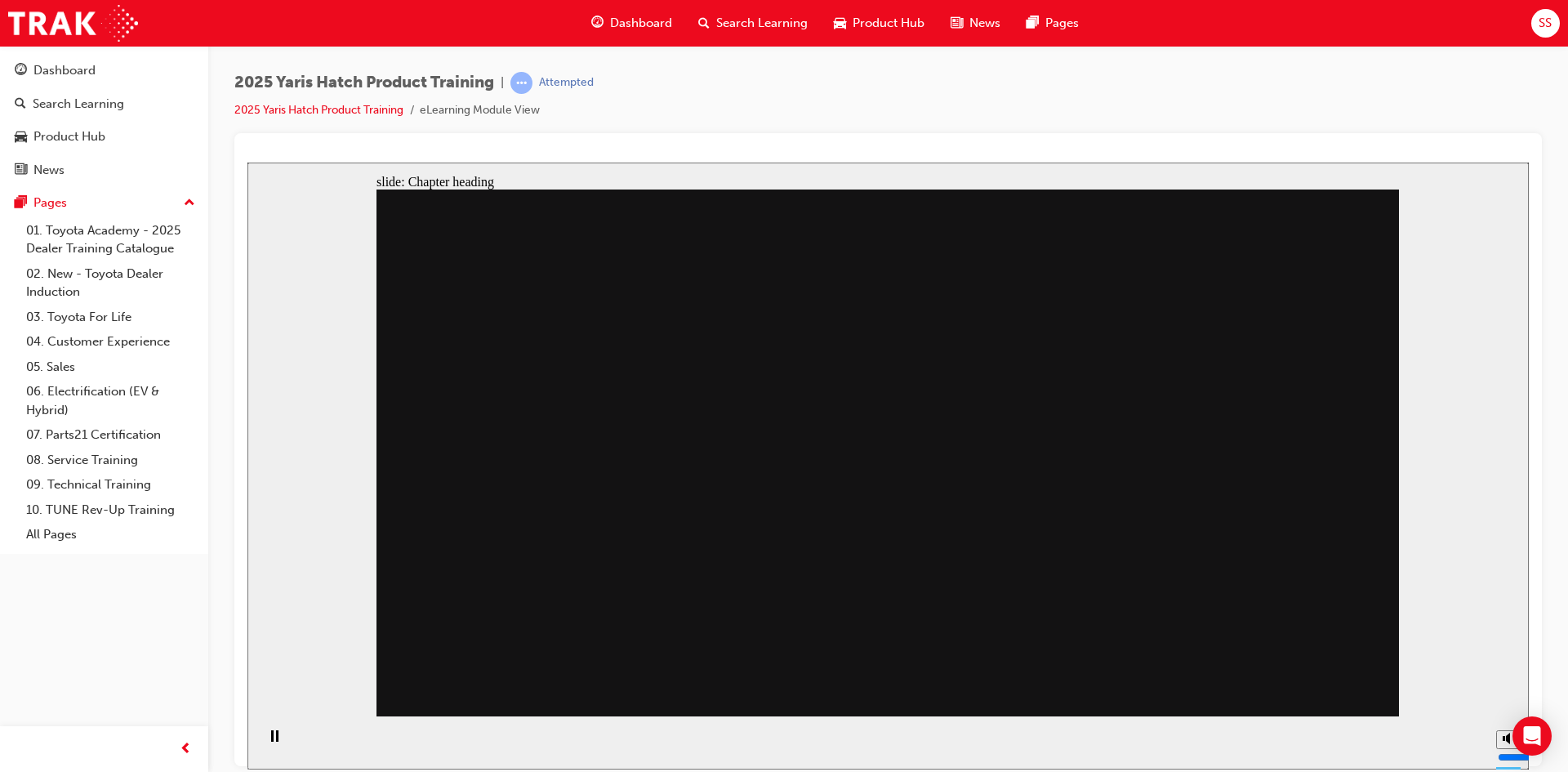
drag, startPoint x: 568, startPoint y: 380, endPoint x: 645, endPoint y: 458, distance: 109.6
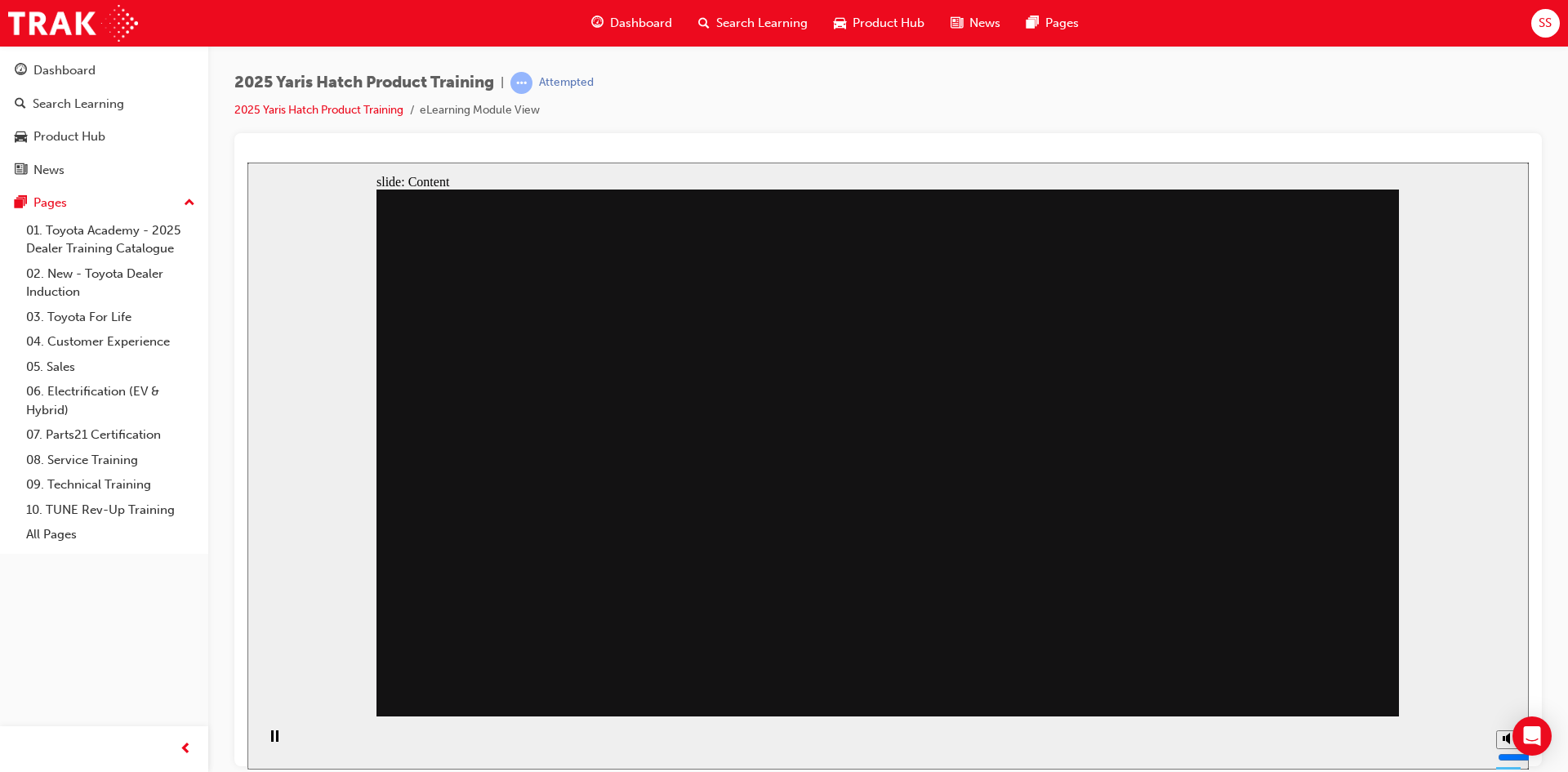
drag, startPoint x: 980, startPoint y: 373, endPoint x: 976, endPoint y: 388, distance: 15.5
drag, startPoint x: 891, startPoint y: 486, endPoint x: 891, endPoint y: 496, distance: 10.0
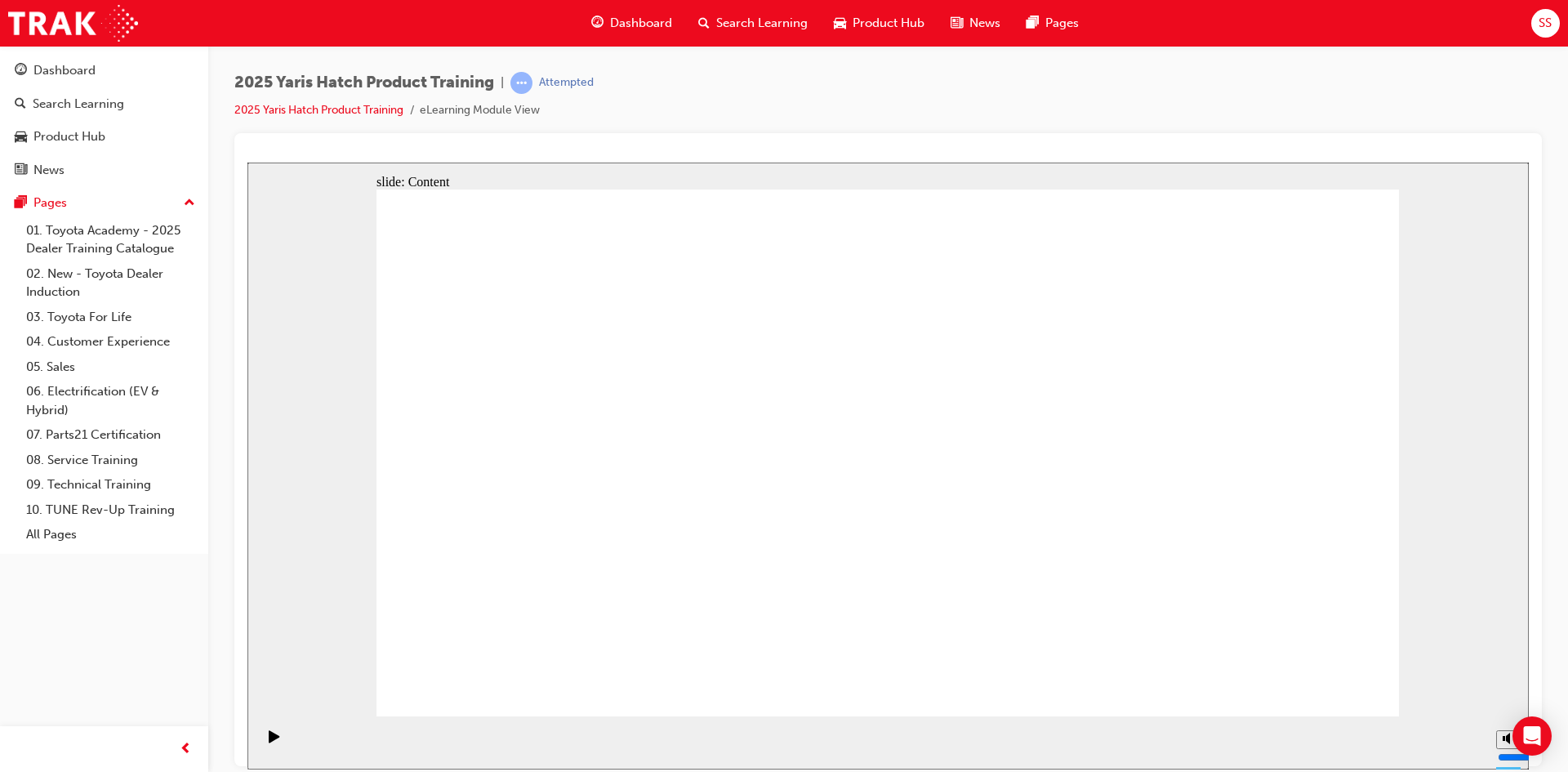
drag, startPoint x: 857, startPoint y: 217, endPoint x: 931, endPoint y: 219, distance: 74.0
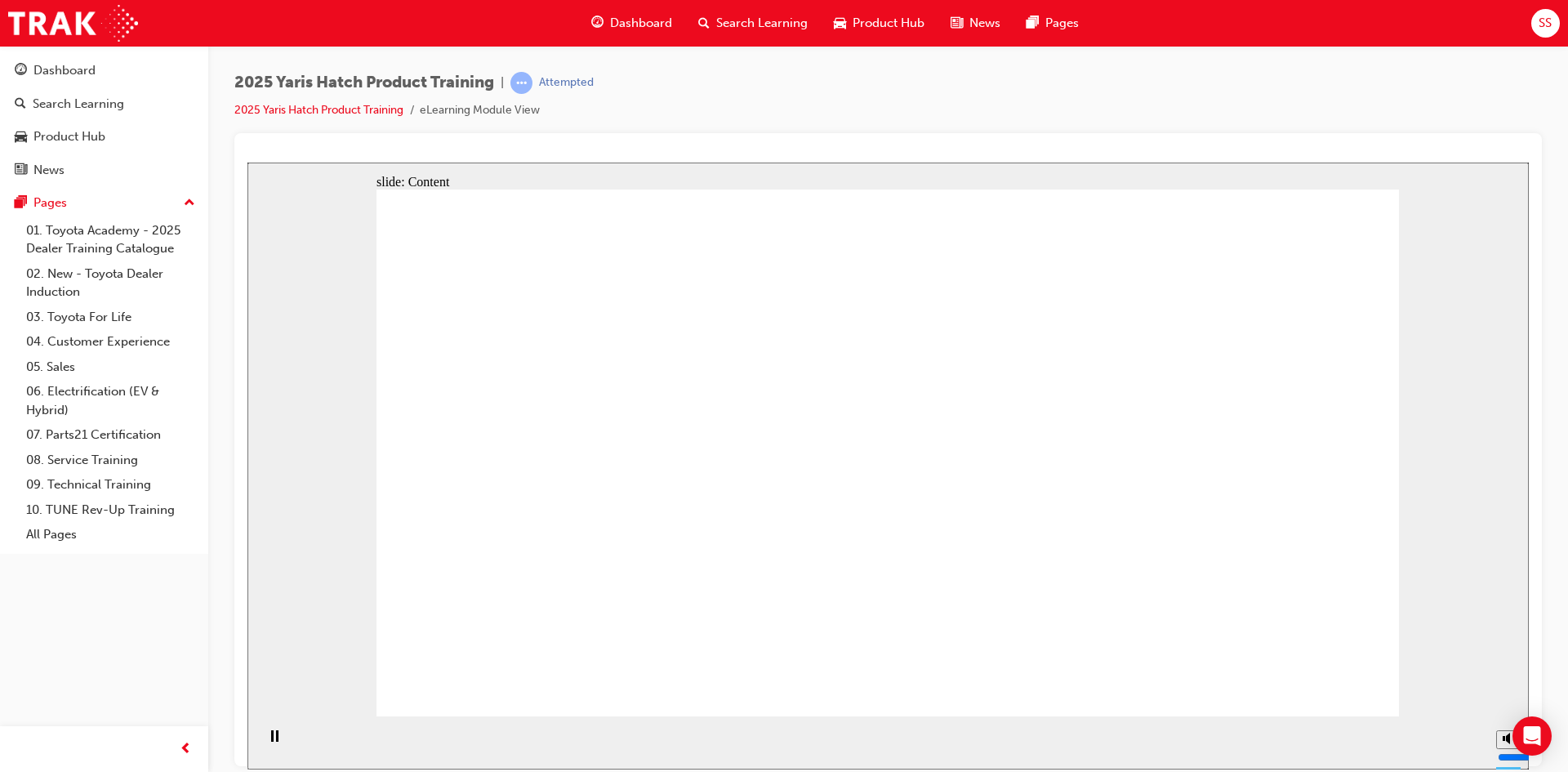
drag, startPoint x: 945, startPoint y: 219, endPoint x: 1274, endPoint y: 651, distance: 543.0
drag, startPoint x: 1274, startPoint y: 651, endPoint x: 1287, endPoint y: 656, distance: 13.9
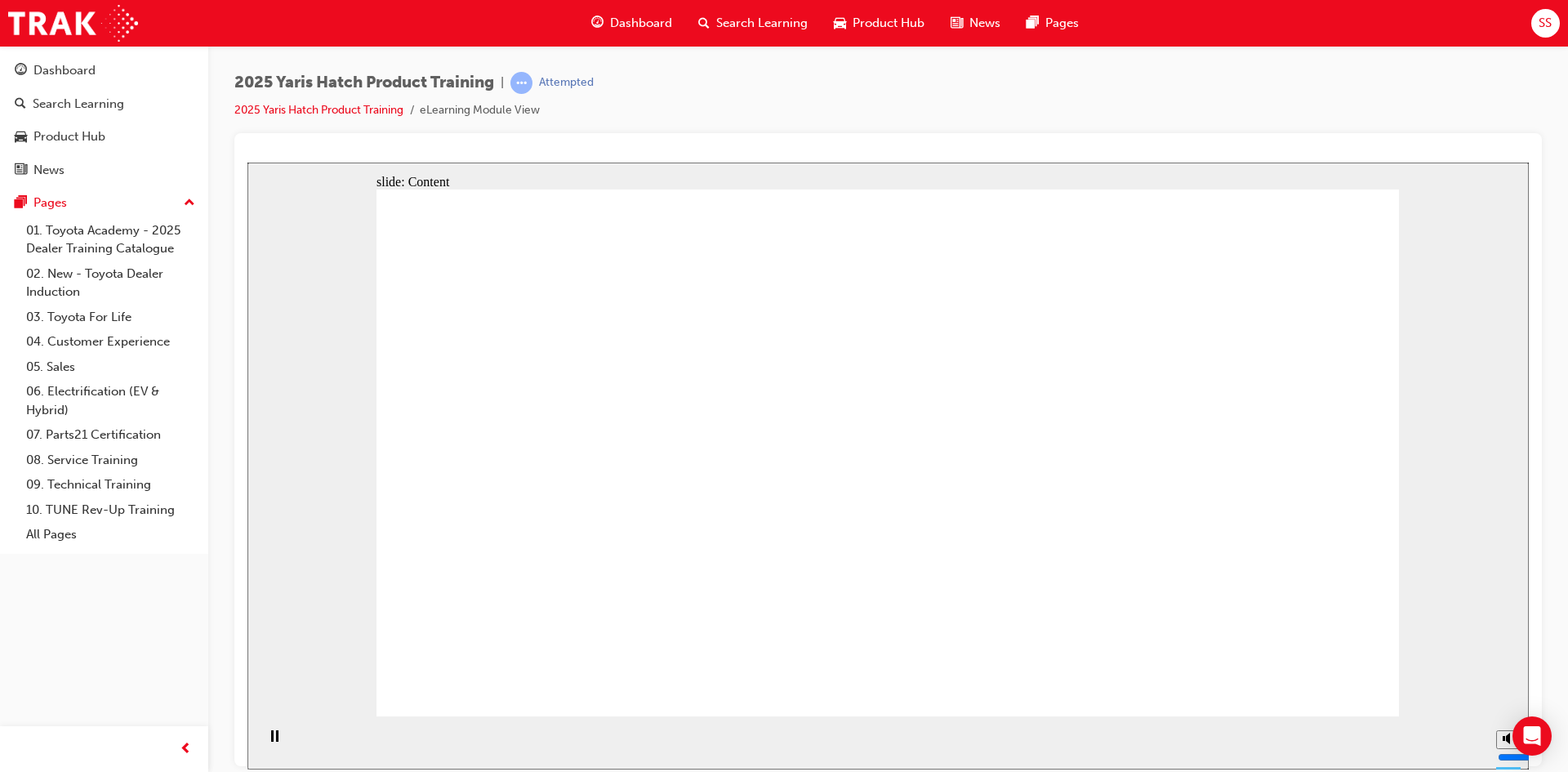
drag, startPoint x: 548, startPoint y: 381, endPoint x: 572, endPoint y: 391, distance: 26.0
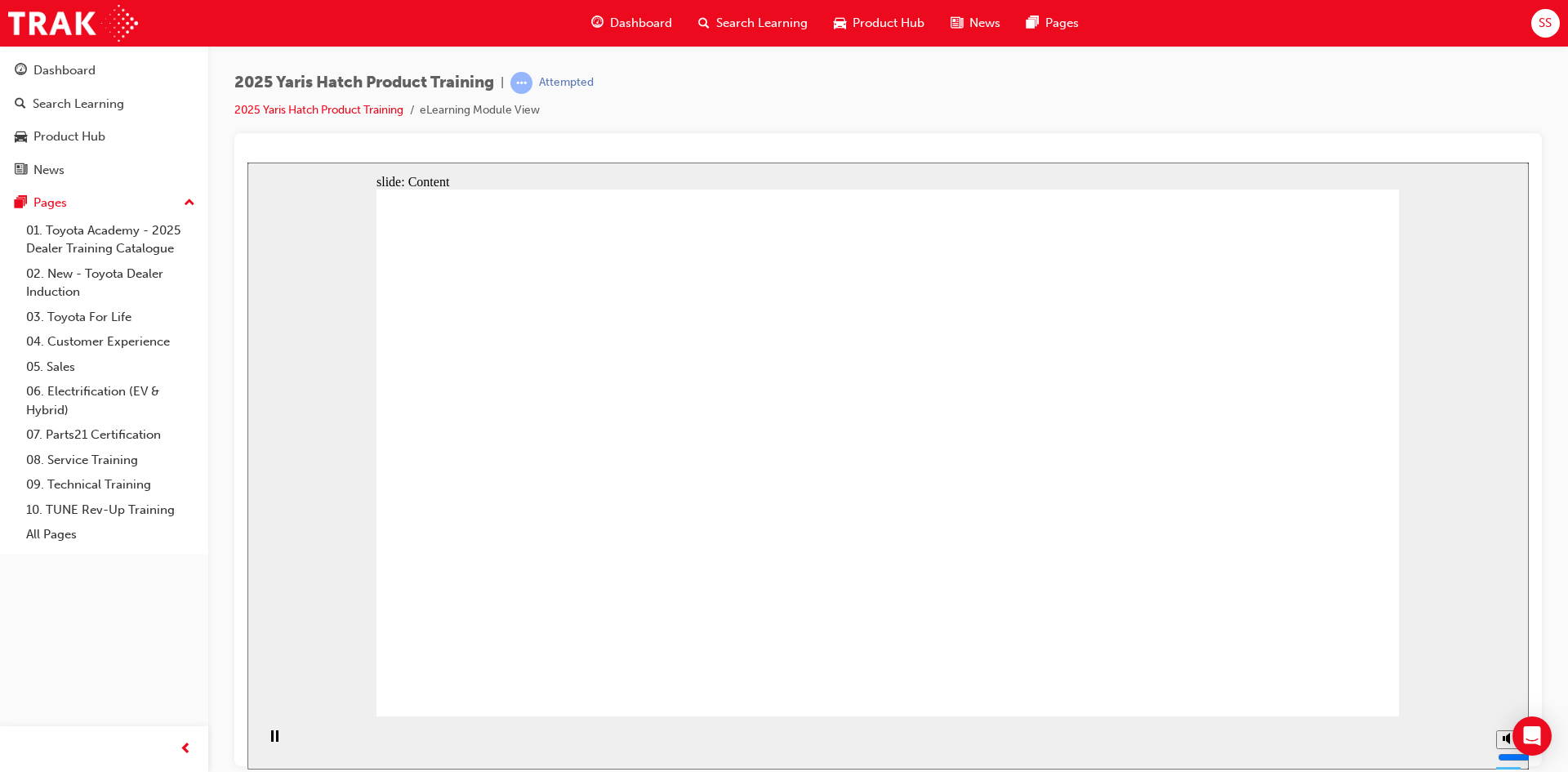
drag, startPoint x: 679, startPoint y: 472, endPoint x: 779, endPoint y: 554, distance: 129.3
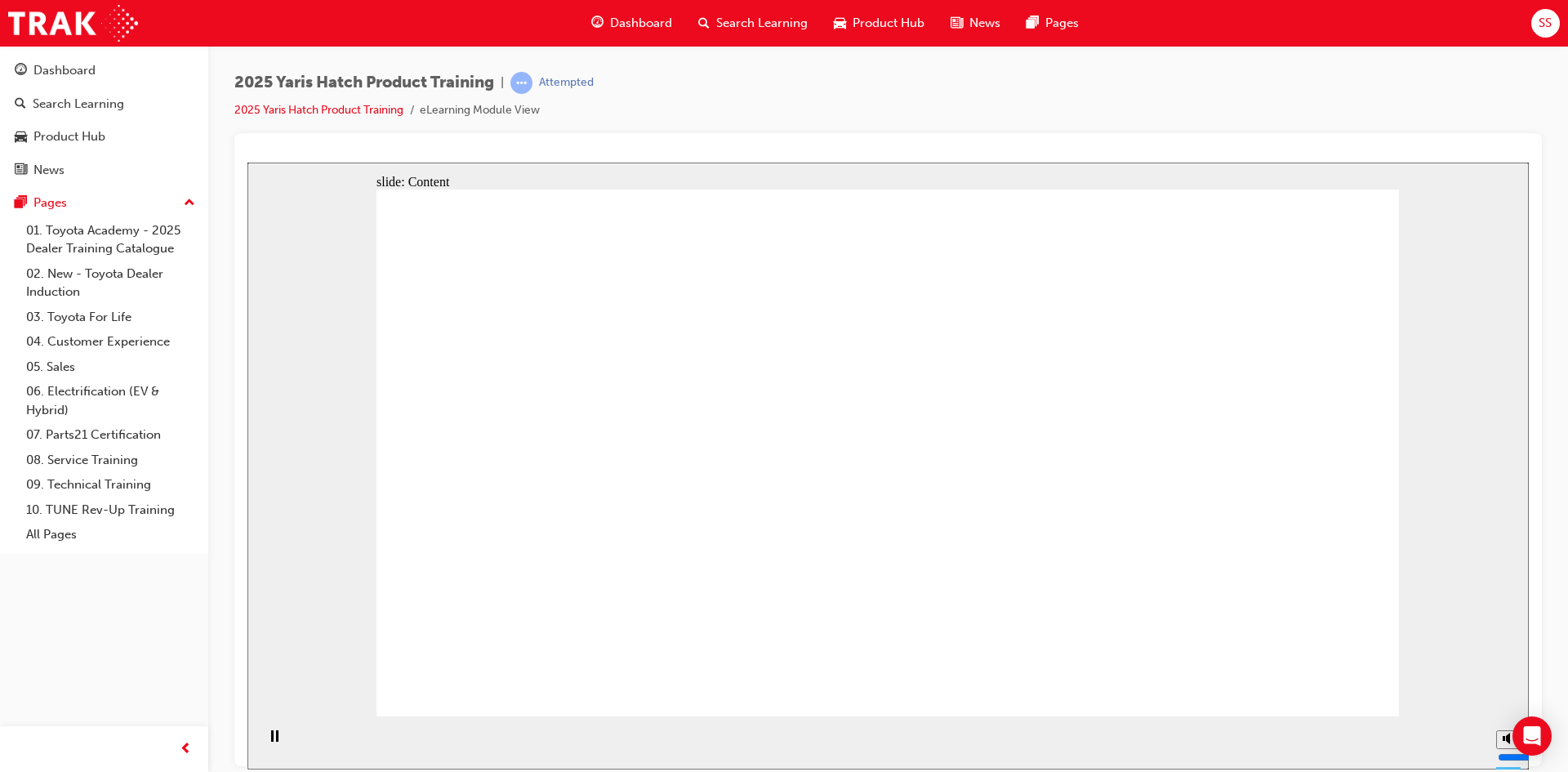
drag, startPoint x: 688, startPoint y: 474, endPoint x: 689, endPoint y: 494, distance: 20.0
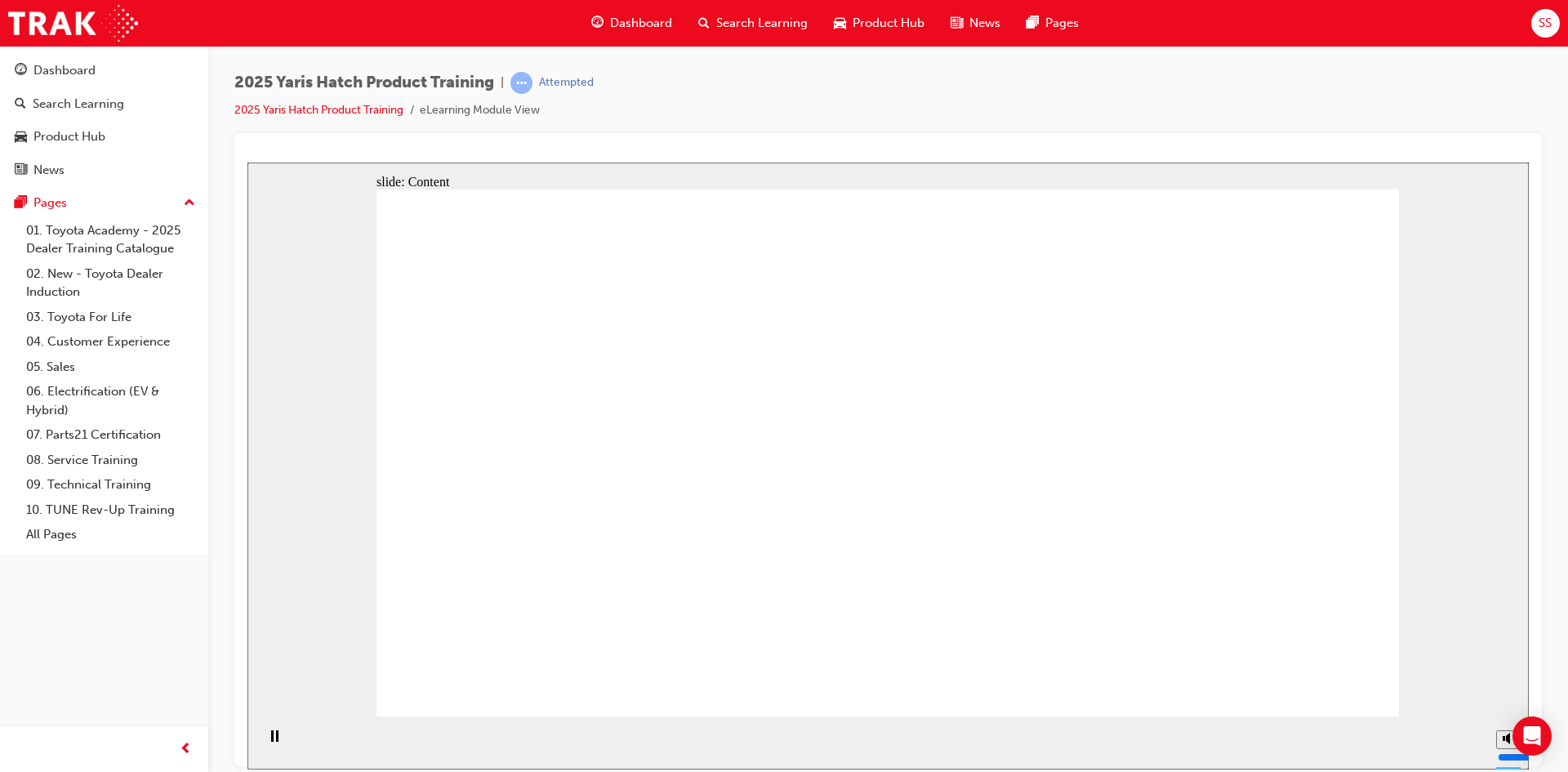
drag, startPoint x: 1149, startPoint y: 596, endPoint x: 781, endPoint y: 613, distance: 368.4
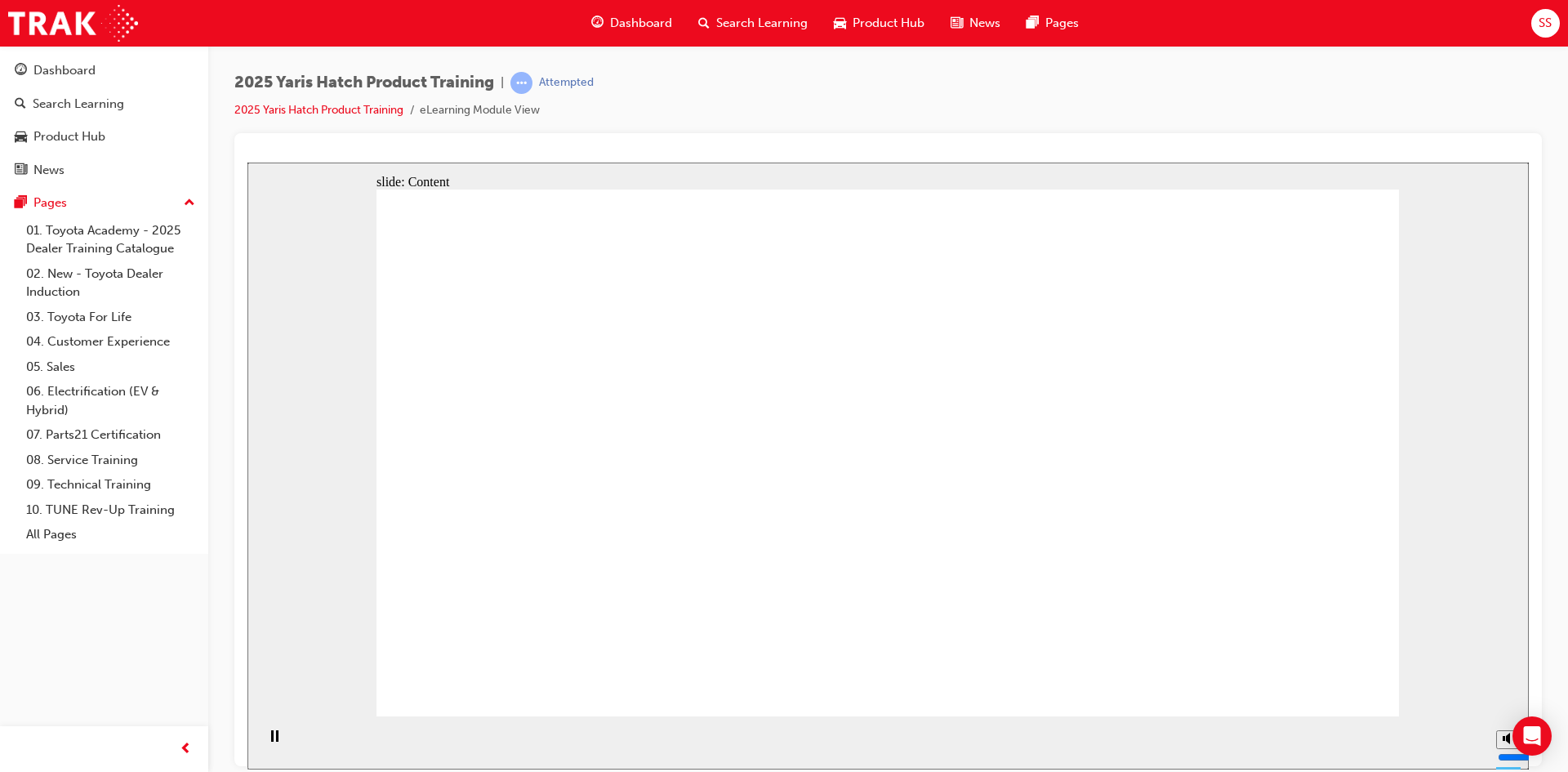
drag, startPoint x: 730, startPoint y: 489, endPoint x: 725, endPoint y: 458, distance: 31.4
drag, startPoint x: 1220, startPoint y: 587, endPoint x: 1149, endPoint y: 579, distance: 71.4
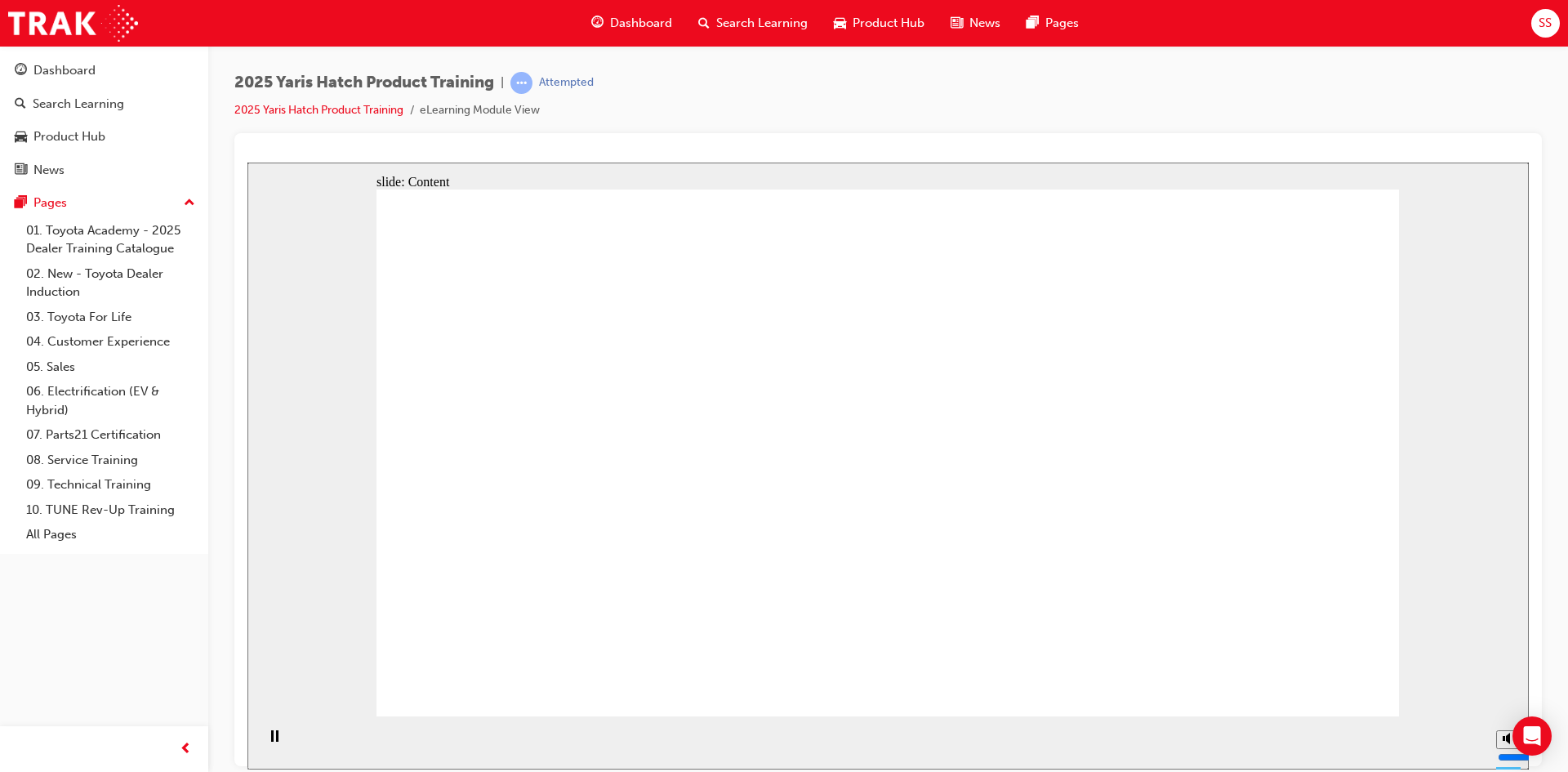
drag, startPoint x: 713, startPoint y: 557, endPoint x: 721, endPoint y: 518, distance: 39.8
drag, startPoint x: 721, startPoint y: 480, endPoint x: 721, endPoint y: 466, distance: 14.0
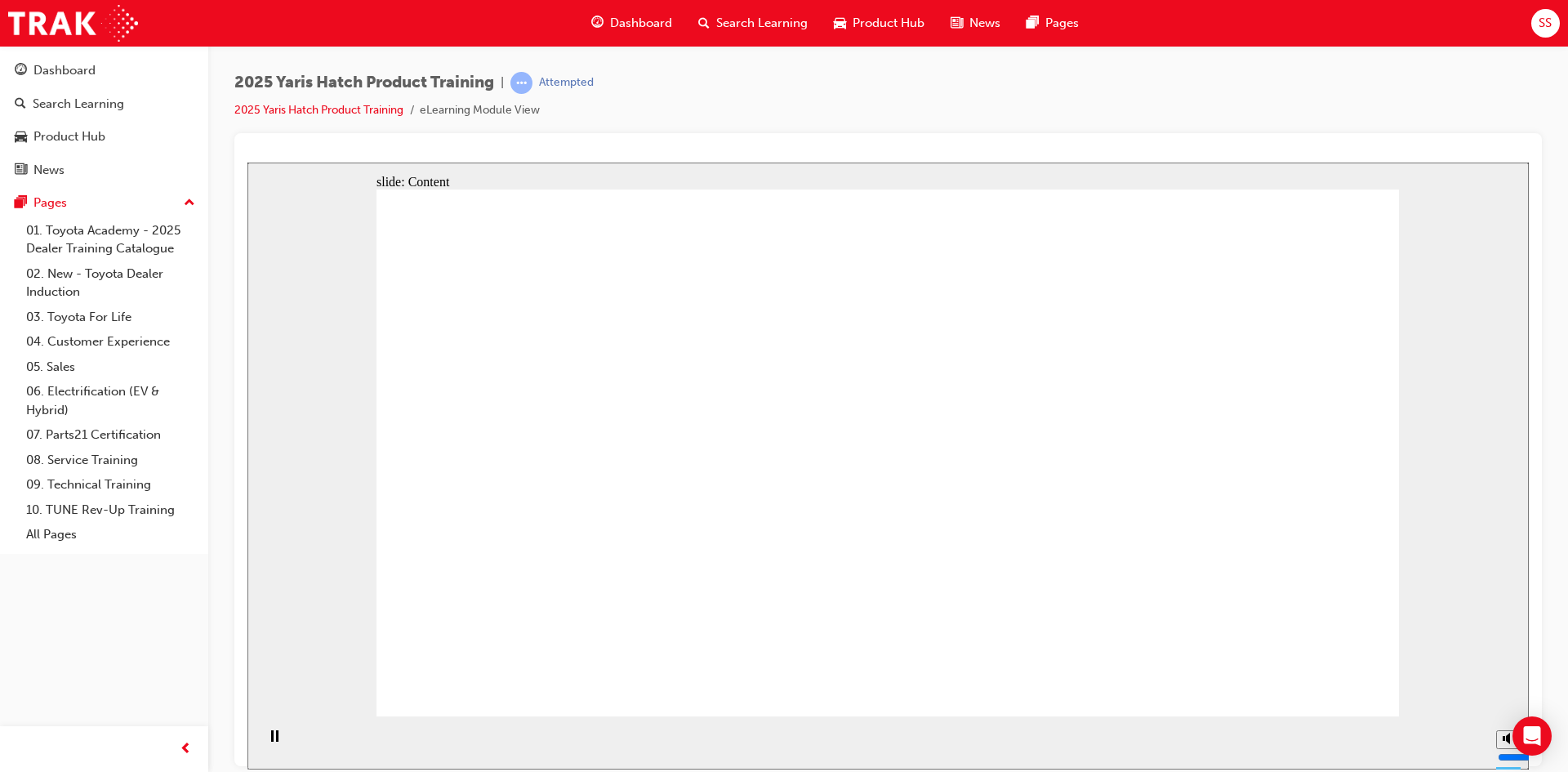
drag, startPoint x: 713, startPoint y: 553, endPoint x: 707, endPoint y: 532, distance: 21.8
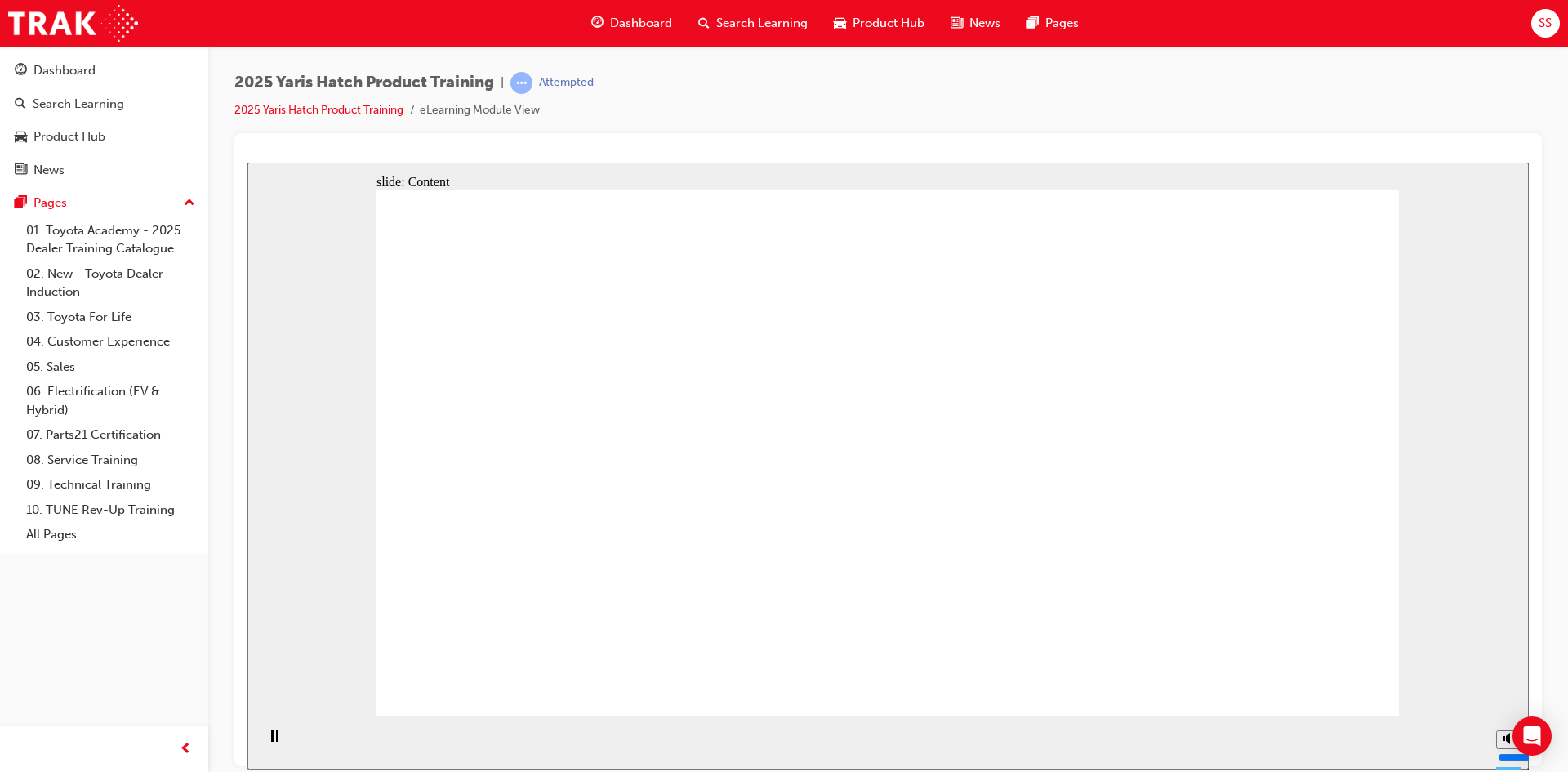
drag, startPoint x: 1004, startPoint y: 657, endPoint x: 920, endPoint y: 669, distance: 84.9
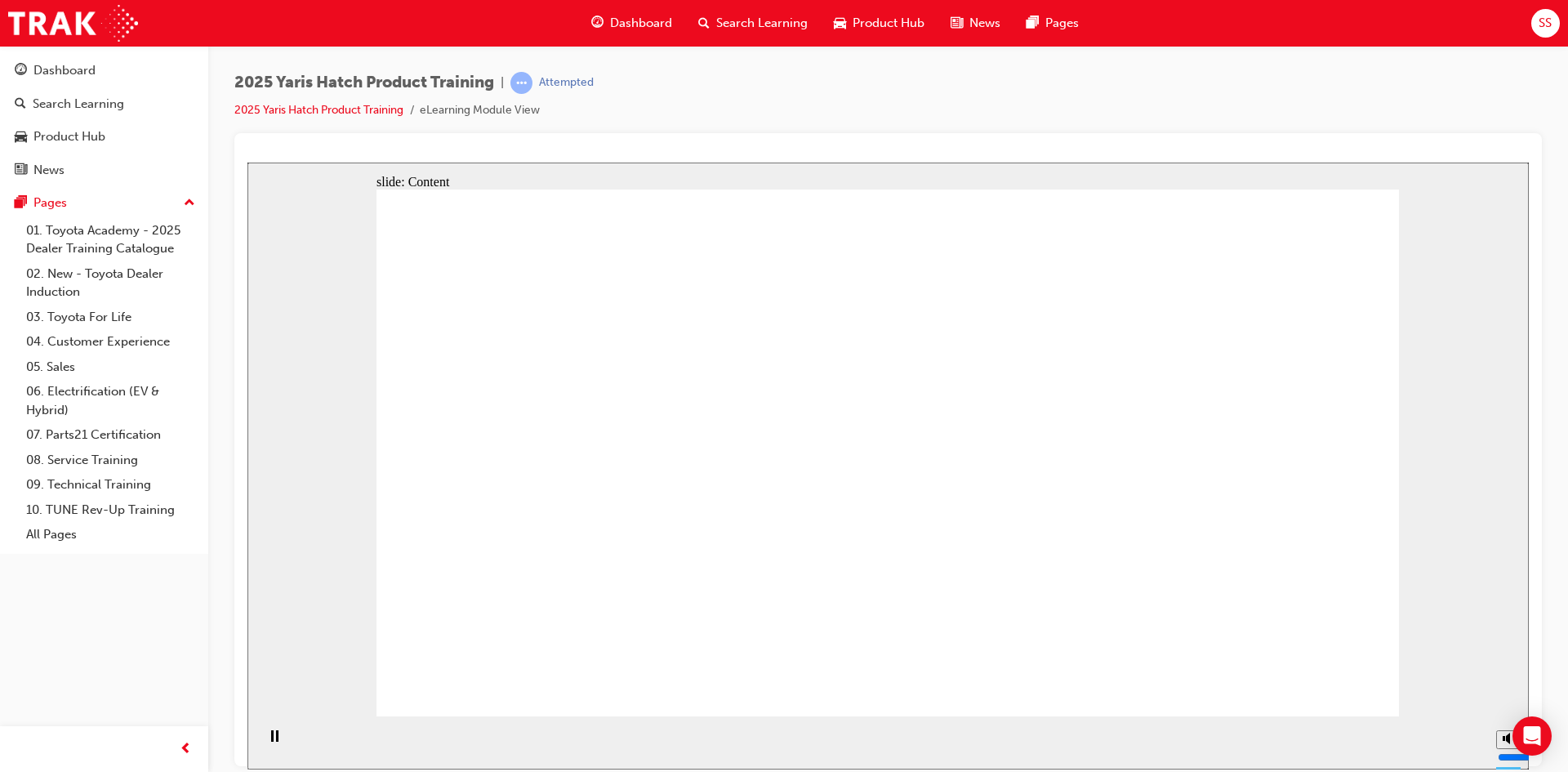
drag, startPoint x: 1287, startPoint y: 536, endPoint x: 1258, endPoint y: 548, distance: 31.4
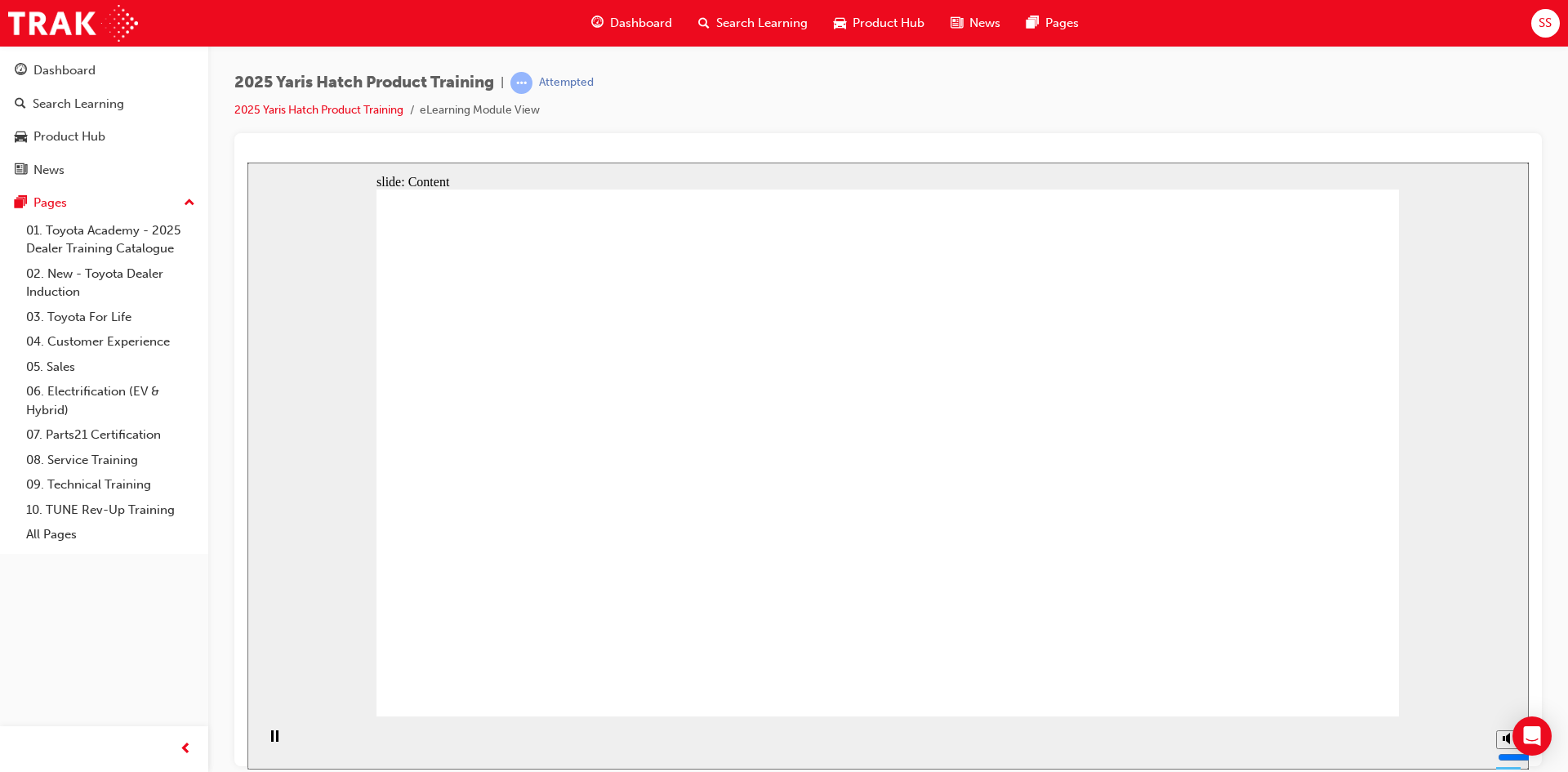
drag, startPoint x: 1188, startPoint y: 581, endPoint x: 1033, endPoint y: 601, distance: 156.3
drag, startPoint x: 962, startPoint y: 593, endPoint x: 1147, endPoint y: 411, distance: 259.5
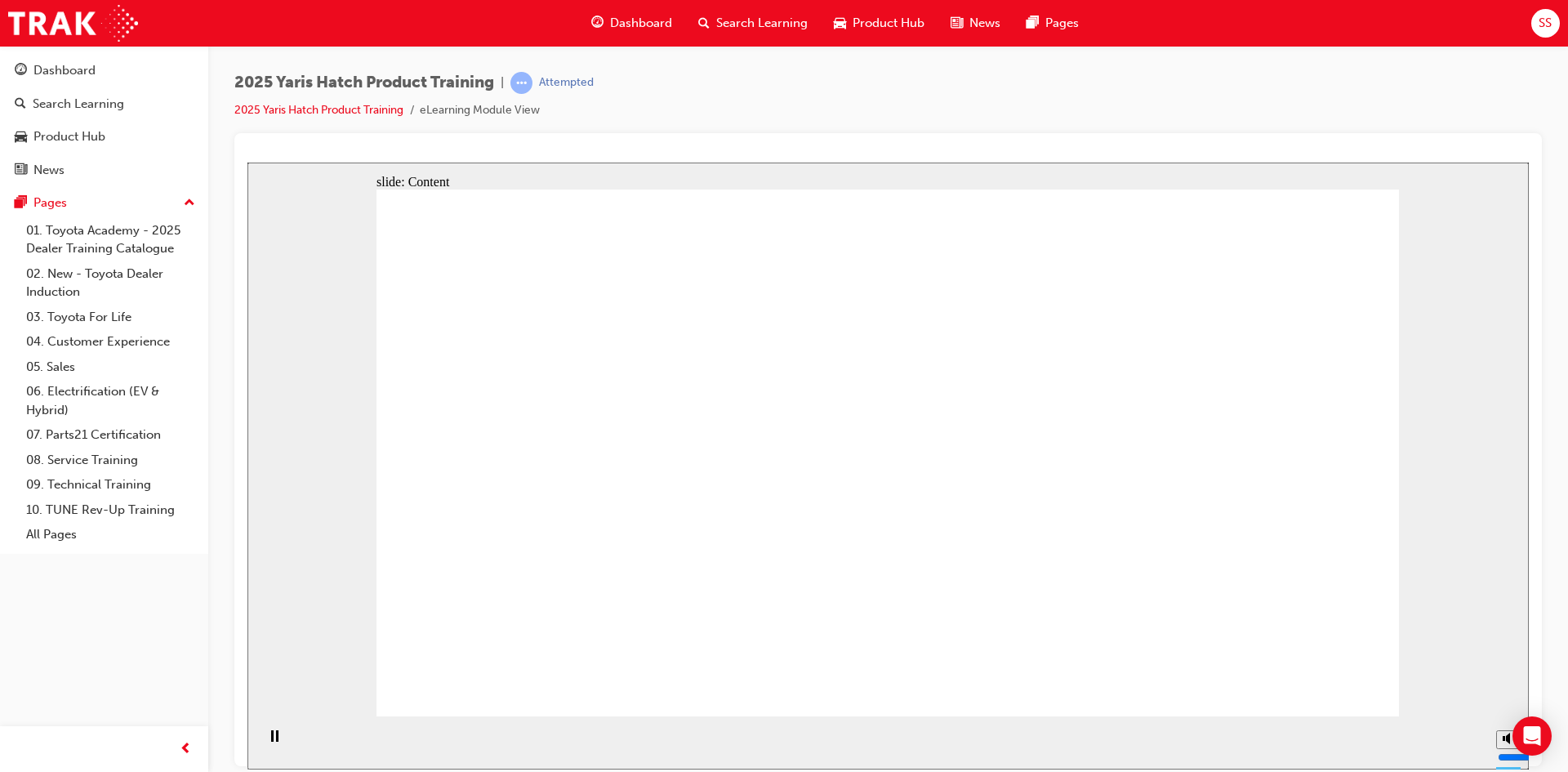
drag, startPoint x: 1149, startPoint y: 418, endPoint x: 1078, endPoint y: 428, distance: 71.7
drag, startPoint x: 702, startPoint y: 425, endPoint x: 761, endPoint y: 493, distance: 90.0
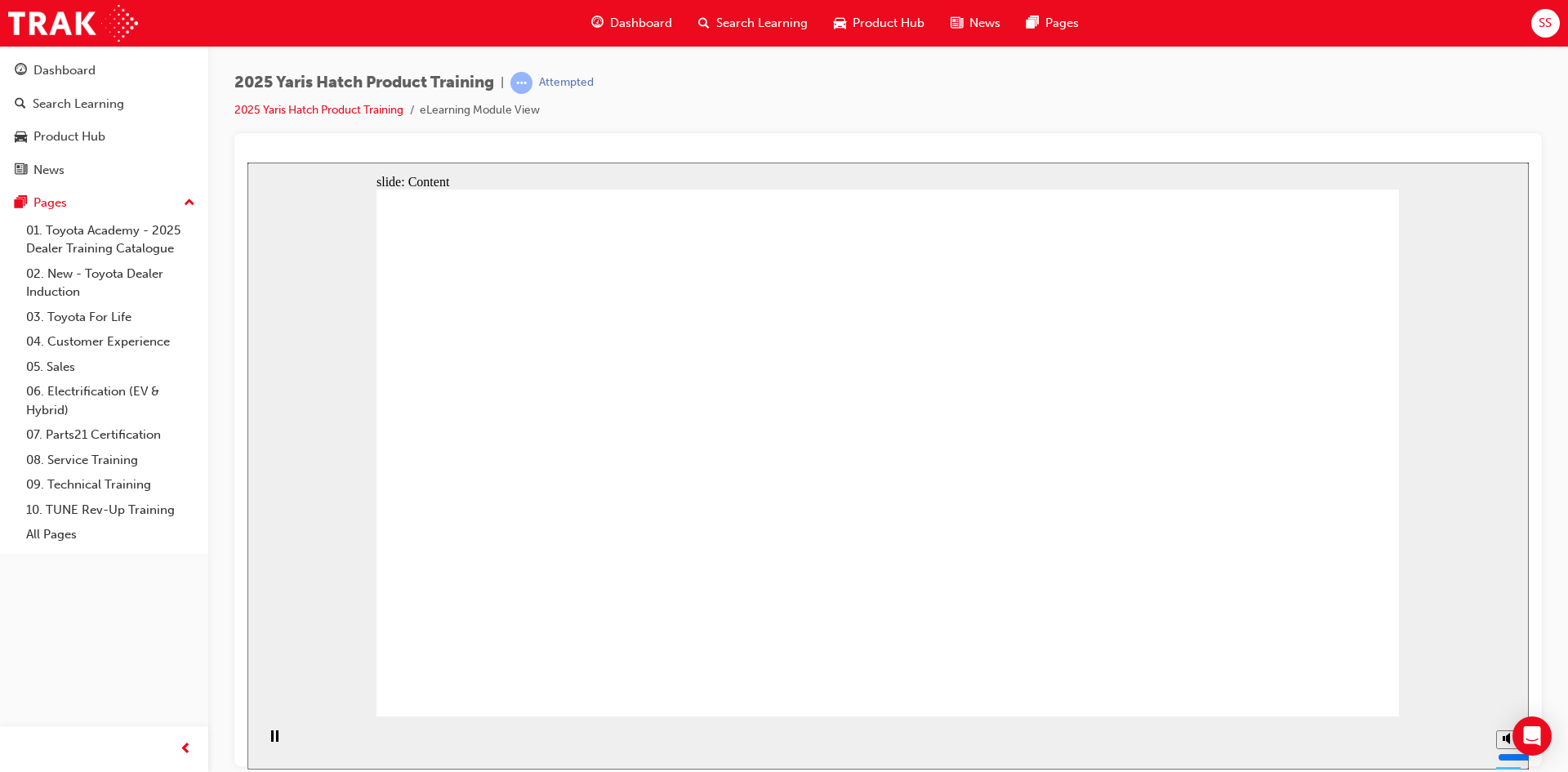
drag, startPoint x: 1131, startPoint y: 589, endPoint x: 1184, endPoint y: 576, distance: 54.6
drag, startPoint x: 1016, startPoint y: 219, endPoint x: 871, endPoint y: 302, distance: 167.1
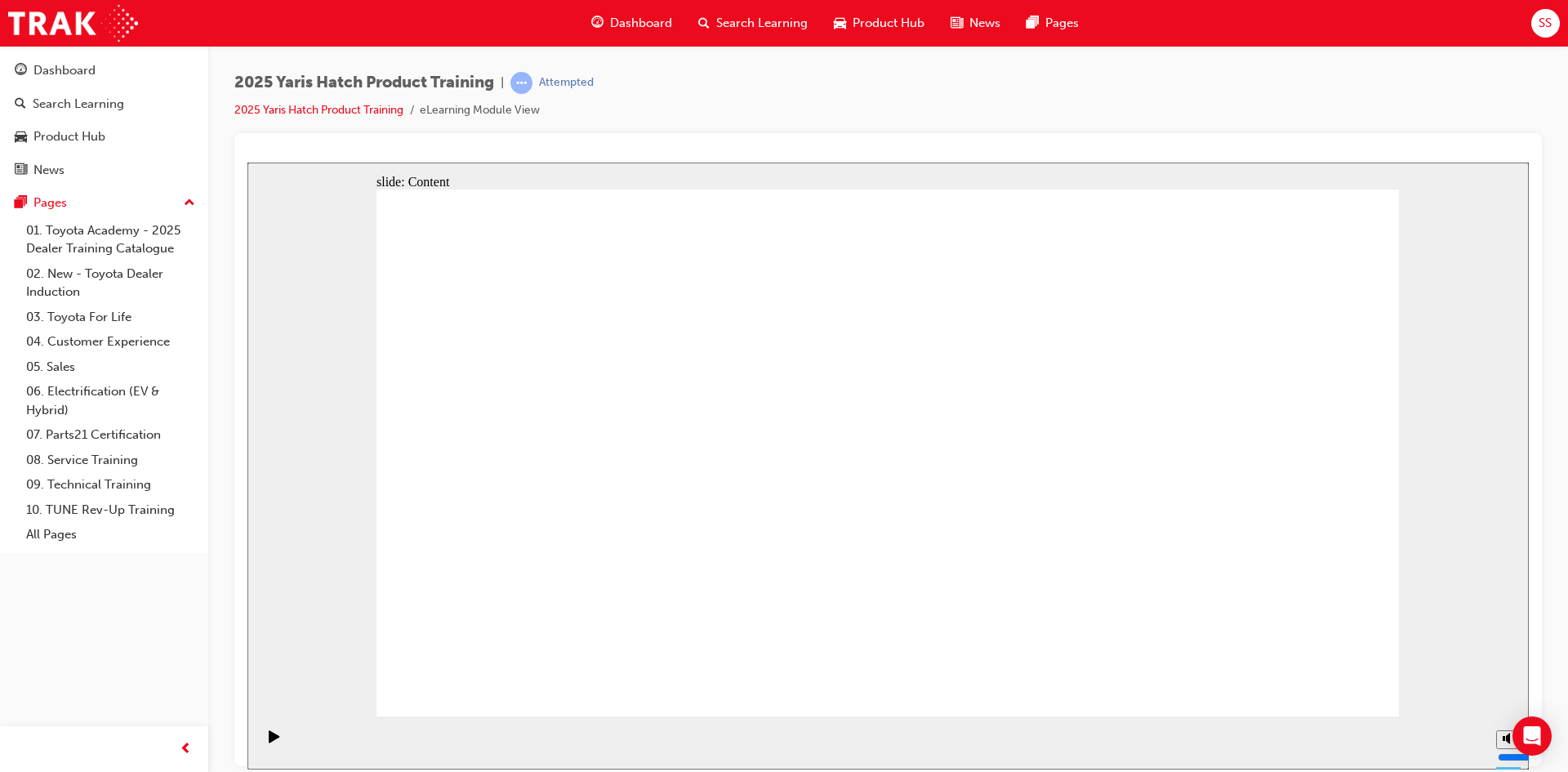
drag, startPoint x: 1176, startPoint y: 664, endPoint x: 931, endPoint y: 342, distance: 404.6
drag, startPoint x: 896, startPoint y: 227, endPoint x: 1208, endPoint y: 305, distance: 321.6
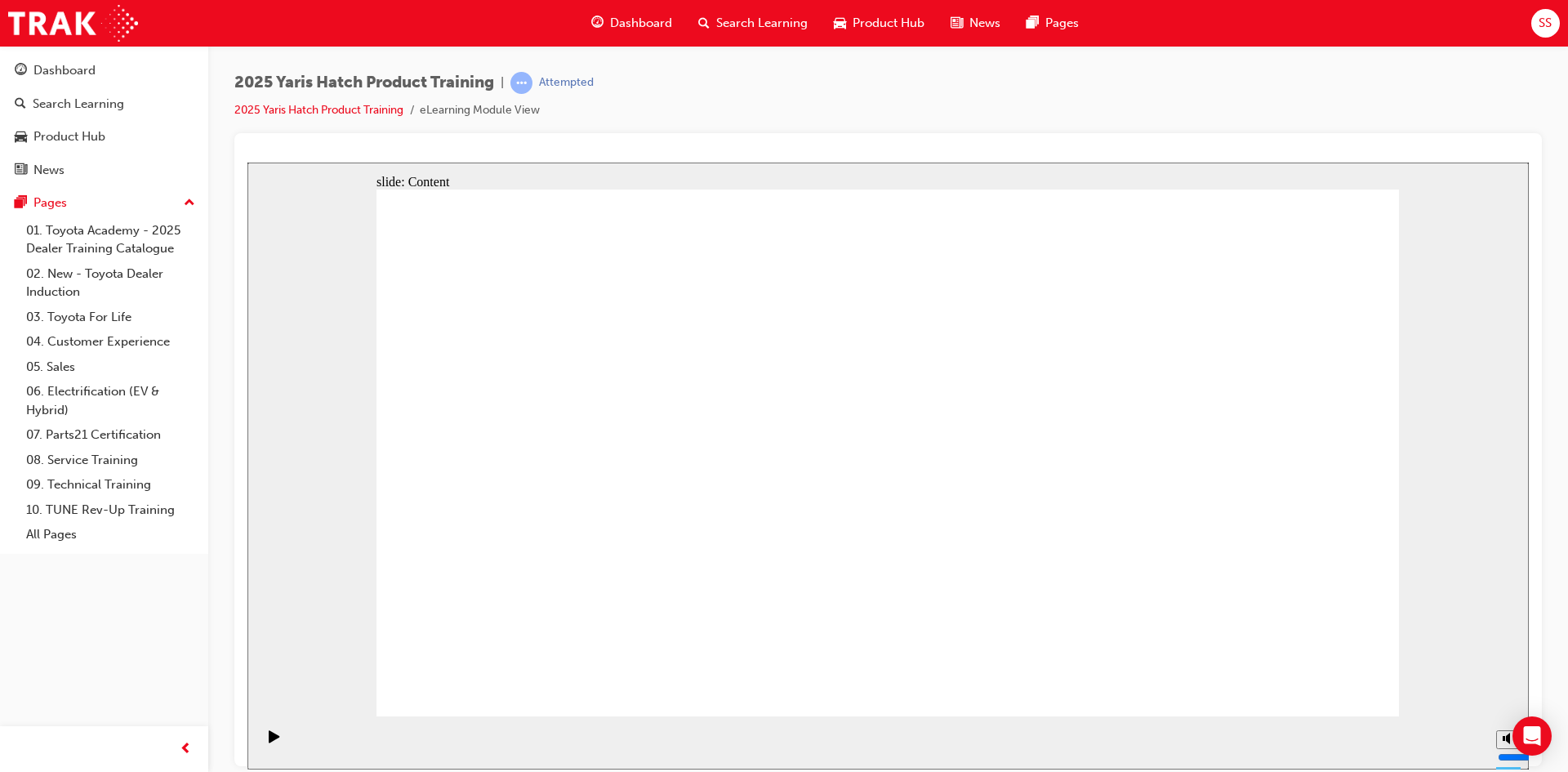
drag, startPoint x: 1194, startPoint y: 526, endPoint x: 1194, endPoint y: 549, distance: 23.0
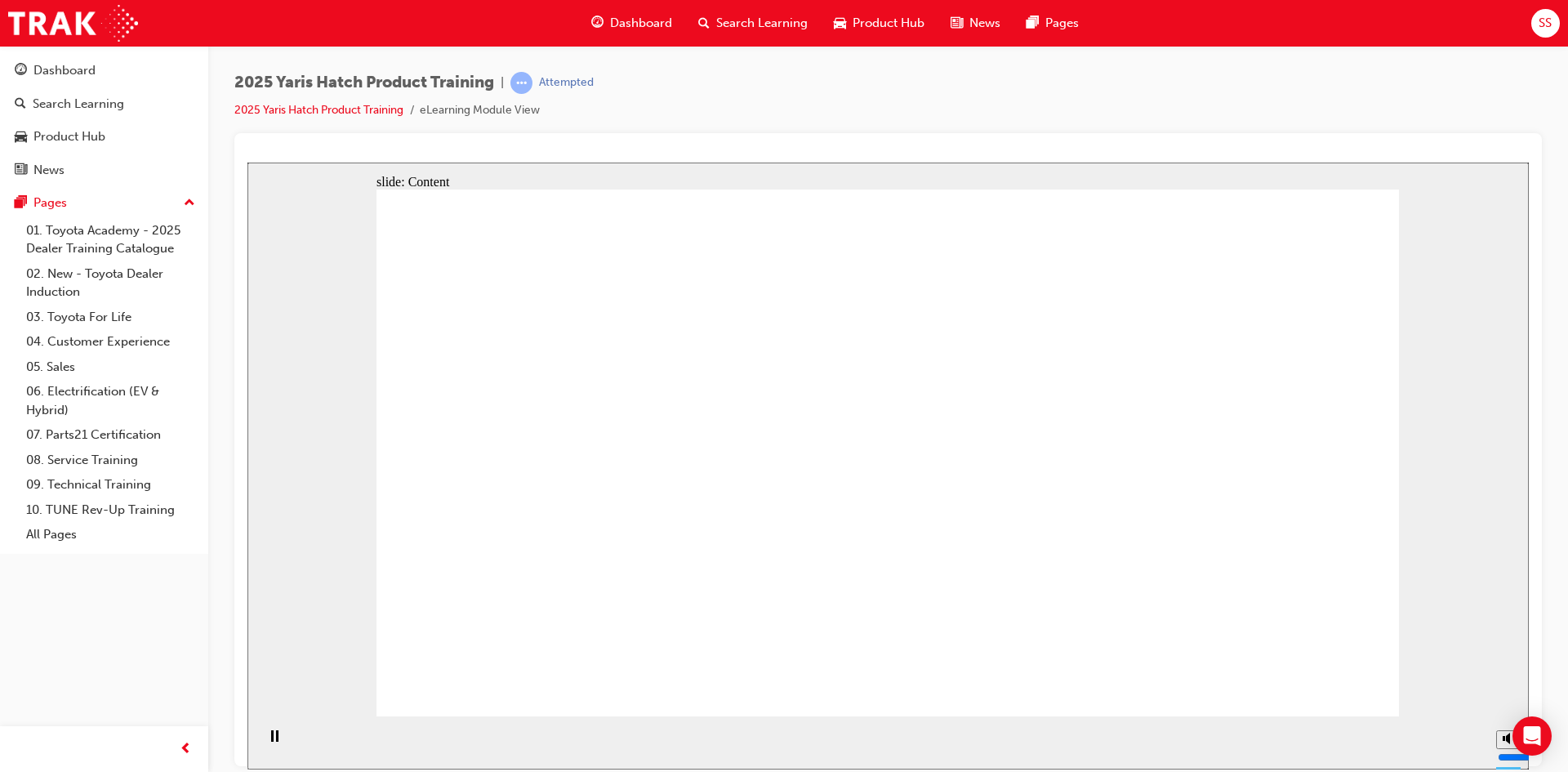
drag, startPoint x: 958, startPoint y: 803, endPoint x: 1006, endPoint y: 808, distance: 48.3
click at [1006, 769] on html "slide: Content Rectangle 2 Sales Walkaround Position 5 Position 1: Driver Posit…" at bounding box center [888, 466] width 1281 height 608
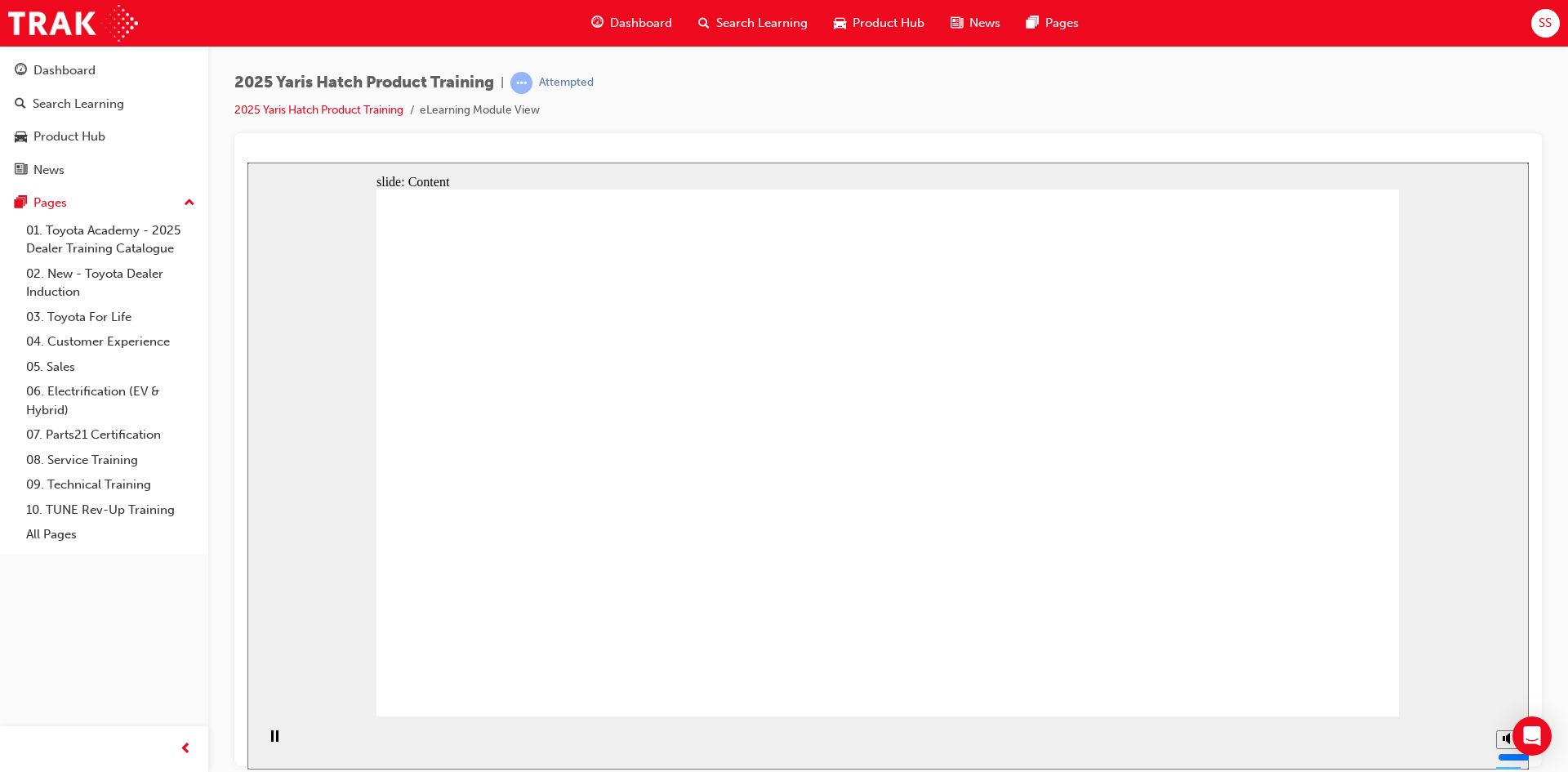
drag, startPoint x: 538, startPoint y: 493, endPoint x: 563, endPoint y: 493, distance: 25.0
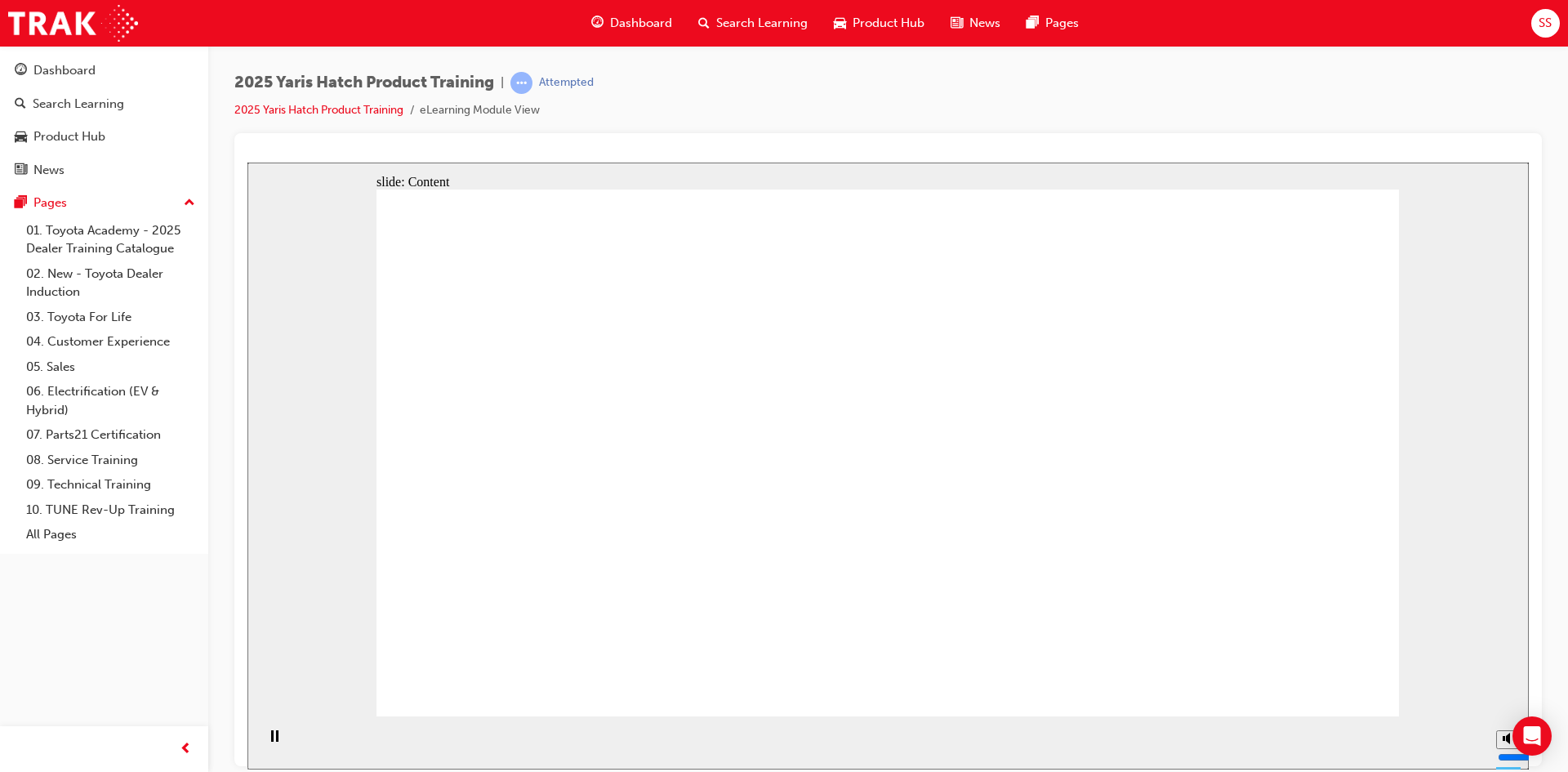
drag, startPoint x: 511, startPoint y: 470, endPoint x: 558, endPoint y: 497, distance: 54.2
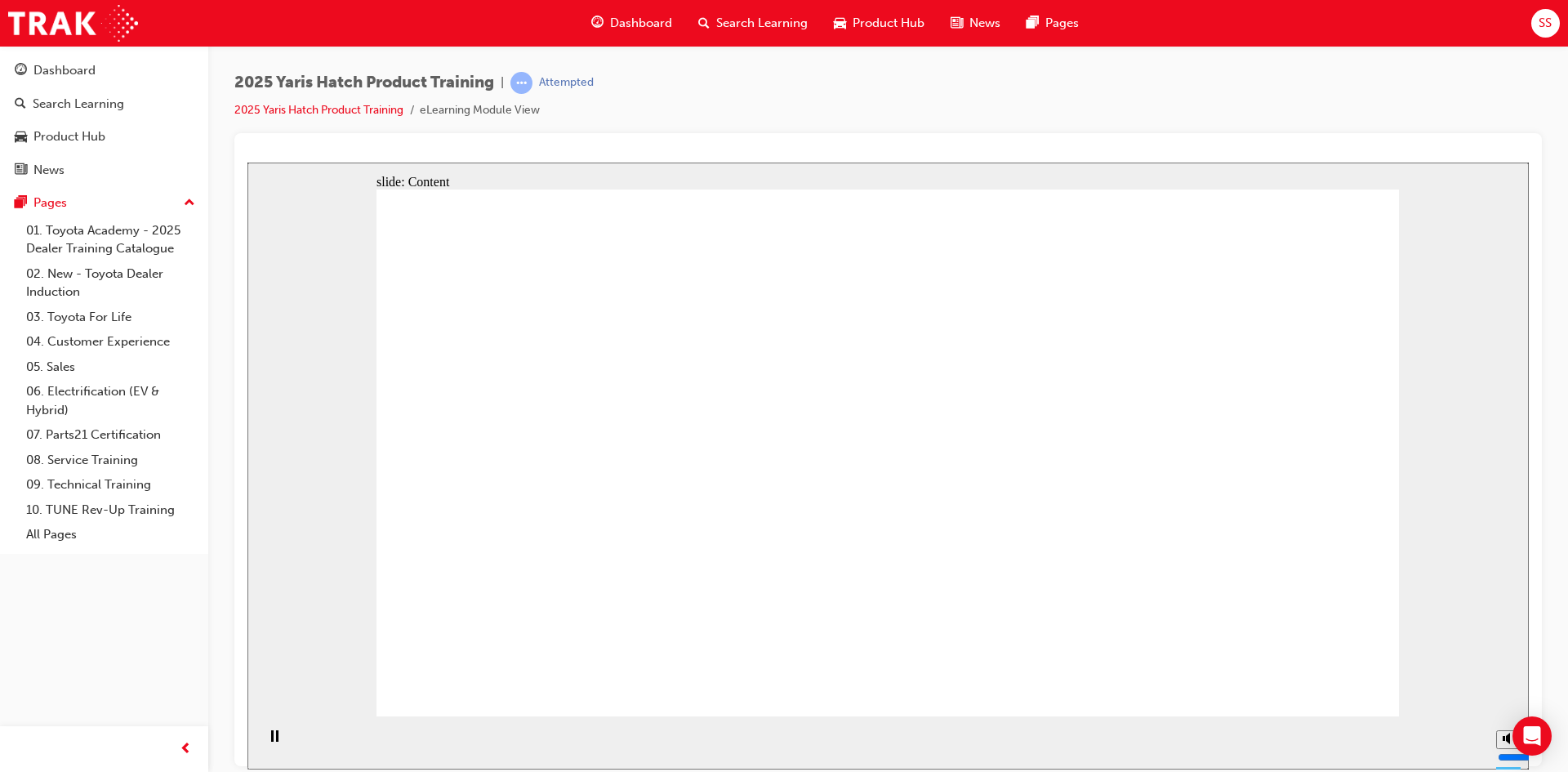
drag, startPoint x: 833, startPoint y: 472, endPoint x: 839, endPoint y: 484, distance: 13.4
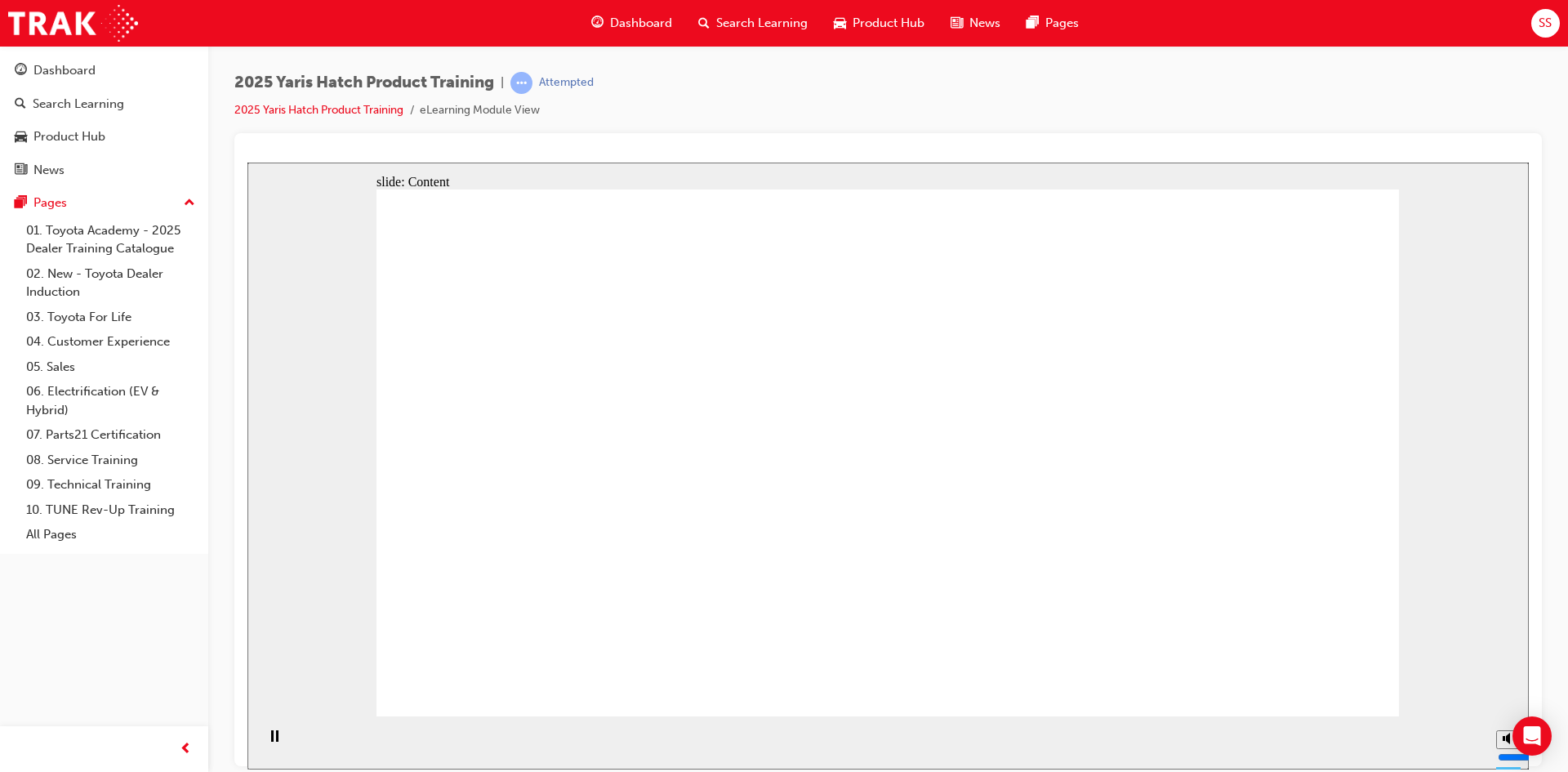
drag, startPoint x: 1283, startPoint y: 689, endPoint x: 1334, endPoint y: 696, distance: 51.5
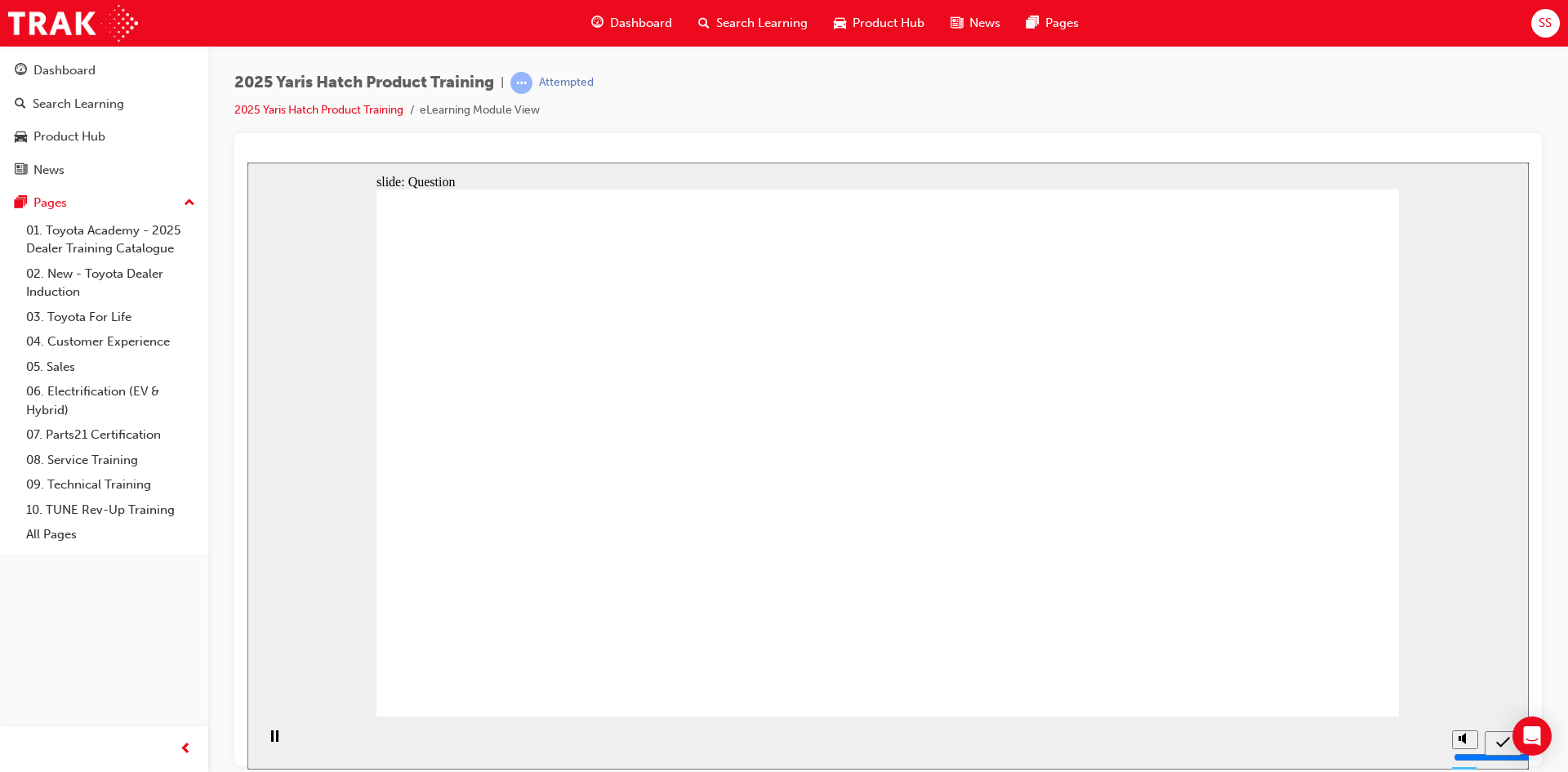
radio input "true"
drag, startPoint x: 1143, startPoint y: 472, endPoint x: 1337, endPoint y: 696, distance: 296.3
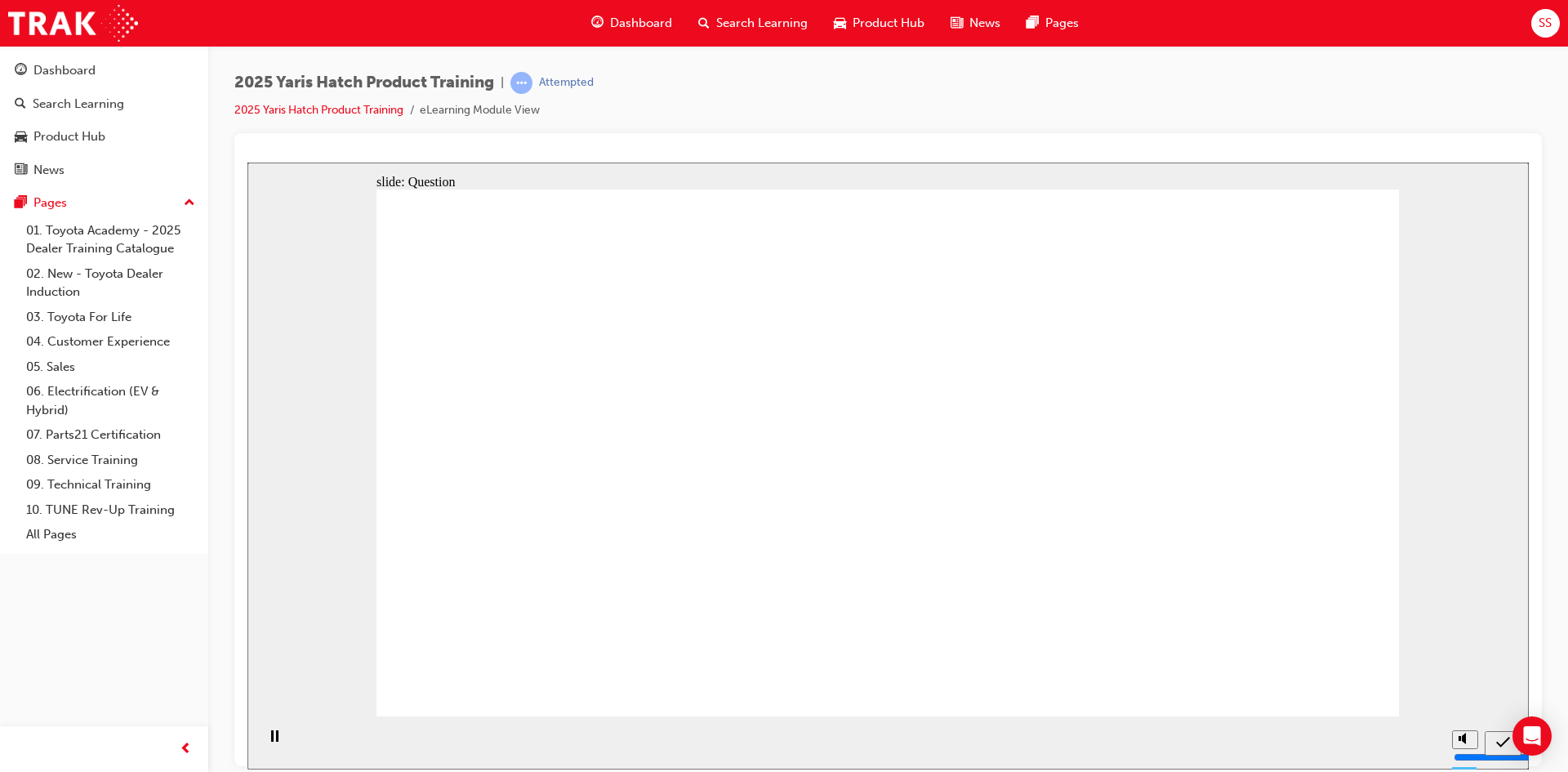
radio input "true"
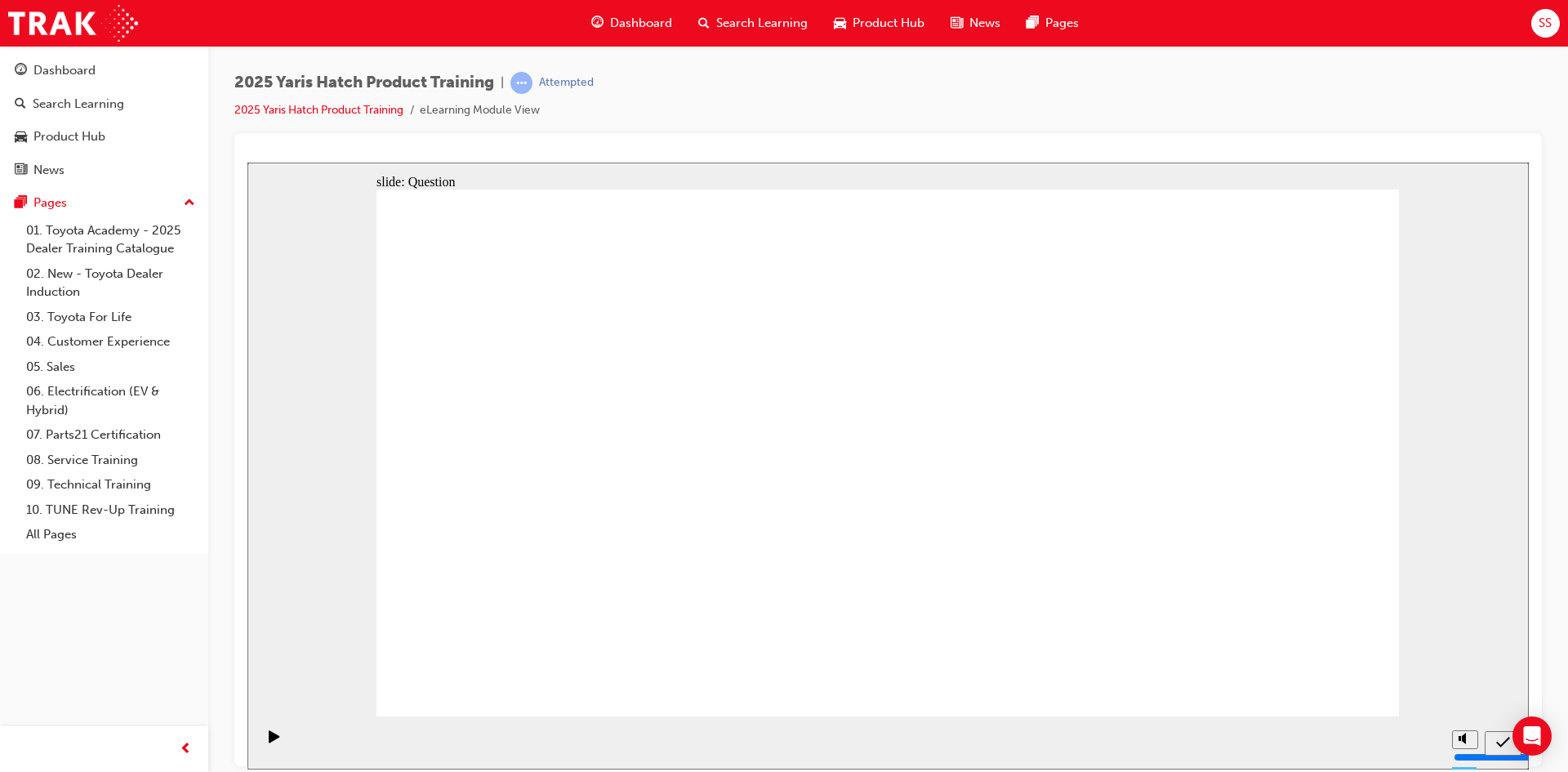
radio input "true"
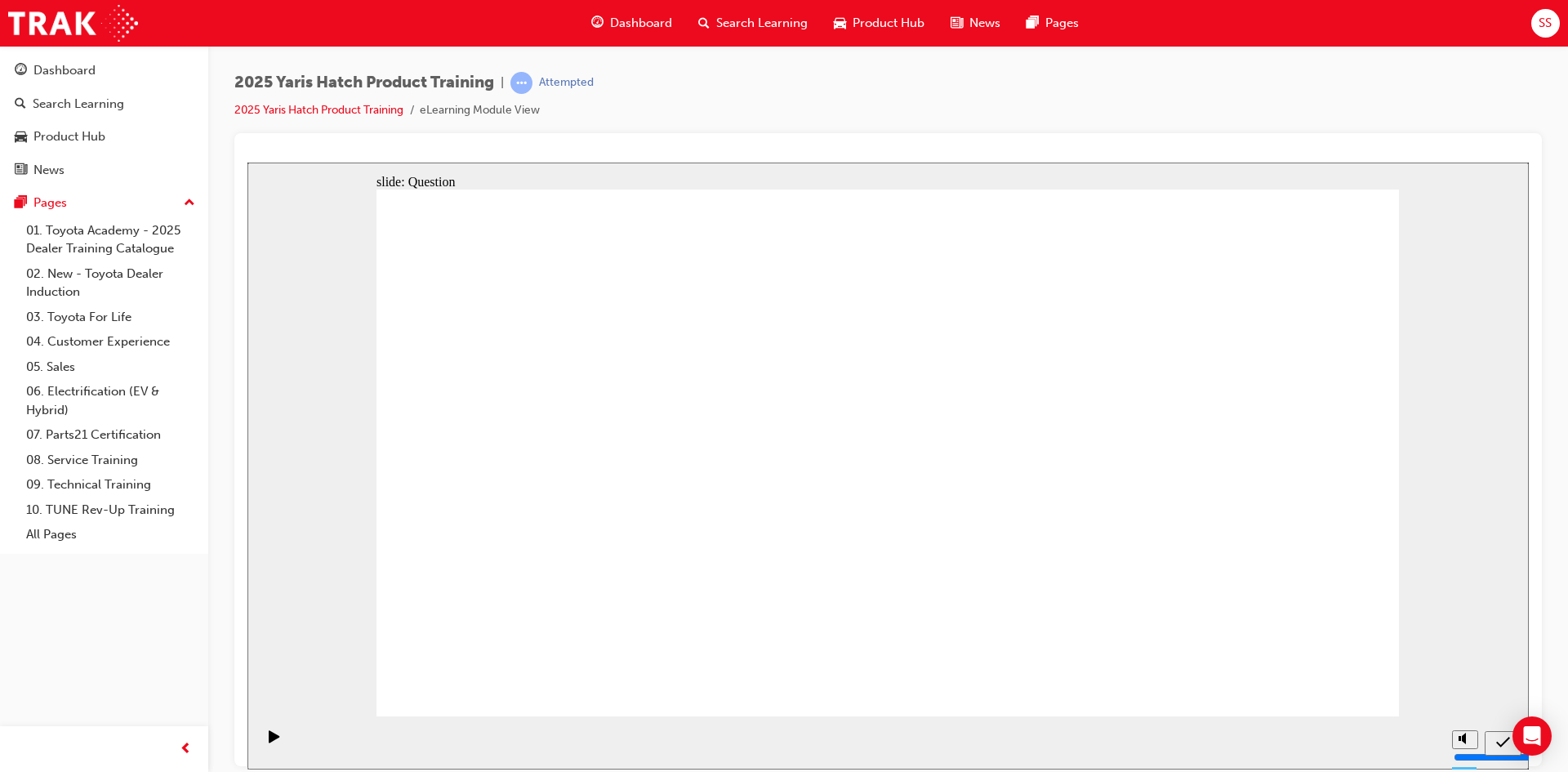
radio input "true"
drag, startPoint x: 693, startPoint y: 430, endPoint x: 701, endPoint y: 393, distance: 37.9
drag, startPoint x: 1076, startPoint y: 443, endPoint x: 709, endPoint y: 590, distance: 395.3
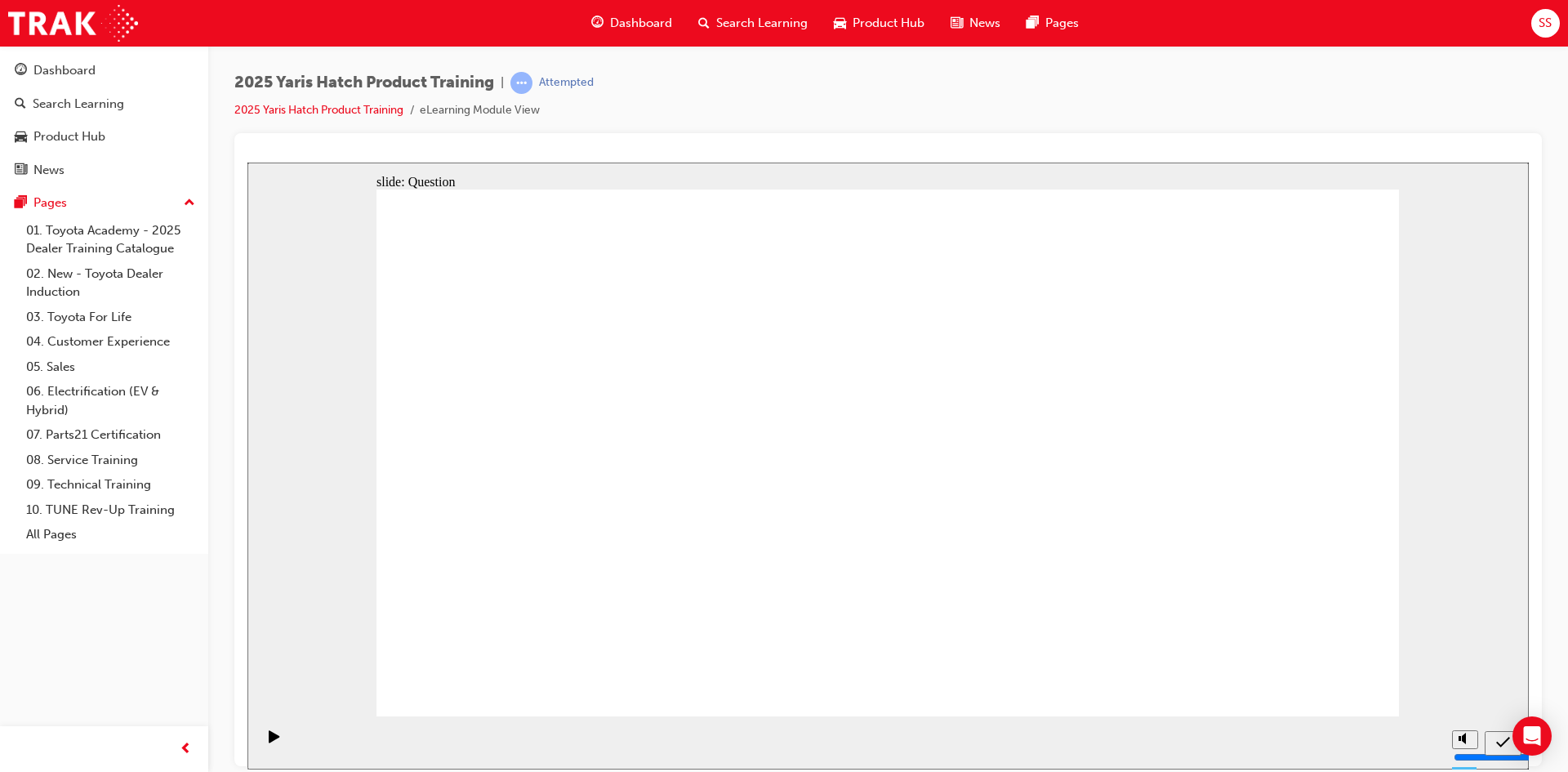
drag, startPoint x: 703, startPoint y: 406, endPoint x: 691, endPoint y: 428, distance: 25.1
drag, startPoint x: 897, startPoint y: 418, endPoint x: 1088, endPoint y: 585, distance: 253.7
drag, startPoint x: 1228, startPoint y: 433, endPoint x: 1097, endPoint y: 421, distance: 131.5
drag, startPoint x: 464, startPoint y: 426, endPoint x: 1192, endPoint y: 597, distance: 747.8
drag, startPoint x: 1097, startPoint y: 450, endPoint x: 847, endPoint y: 609, distance: 296.3
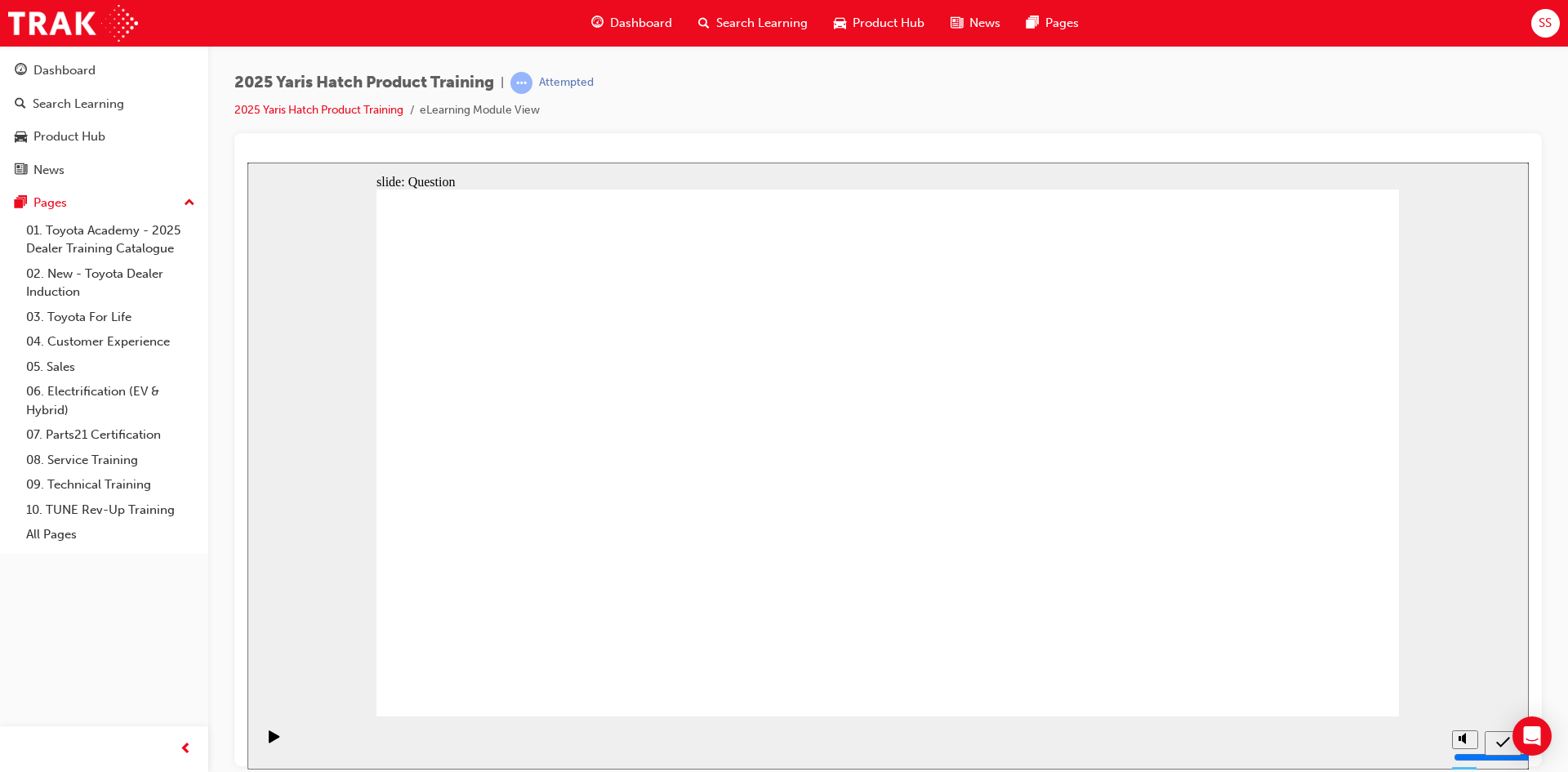
drag, startPoint x: 645, startPoint y: 465, endPoint x: 513, endPoint y: 605, distance: 192.4
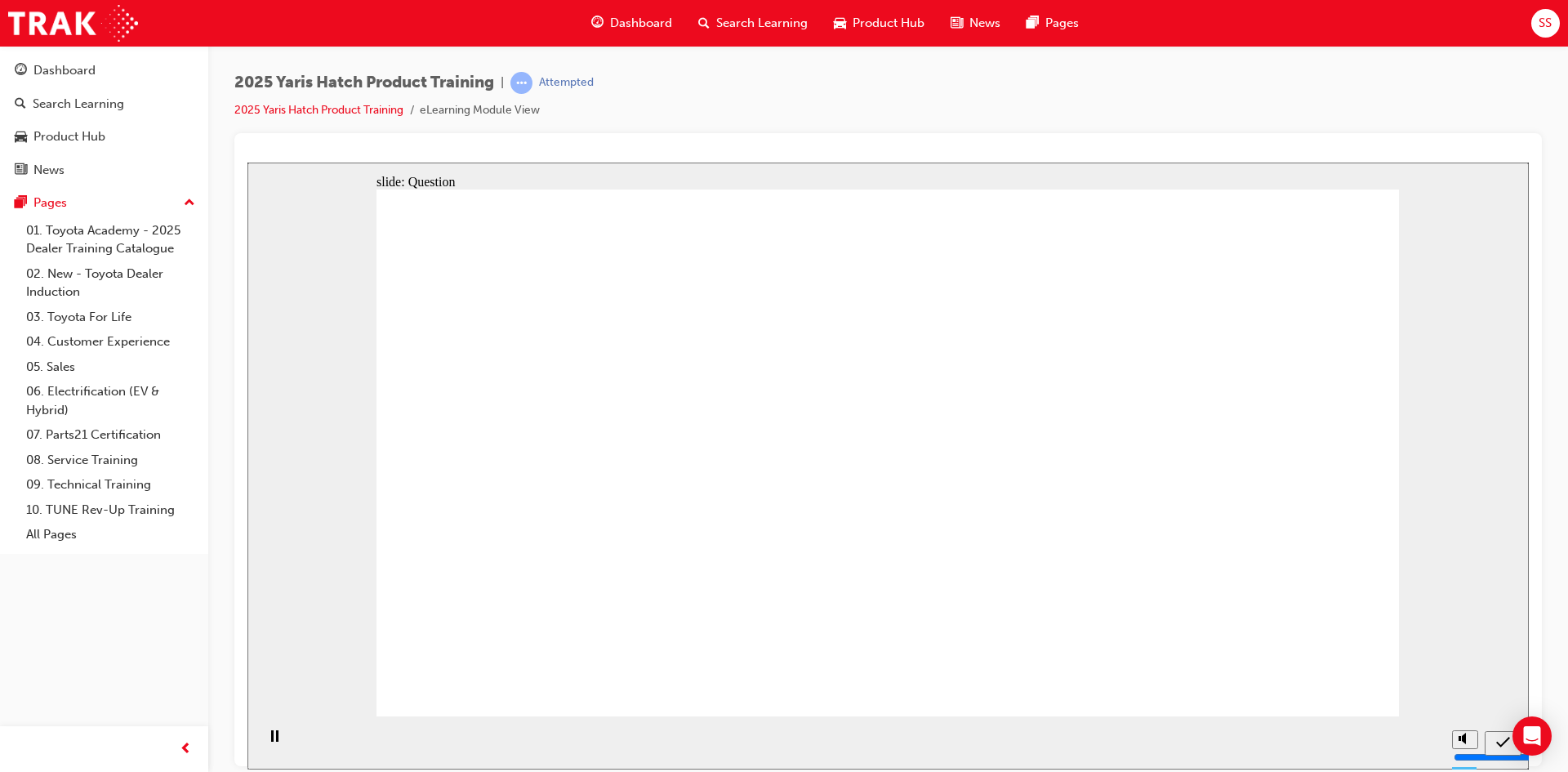
radio input "true"
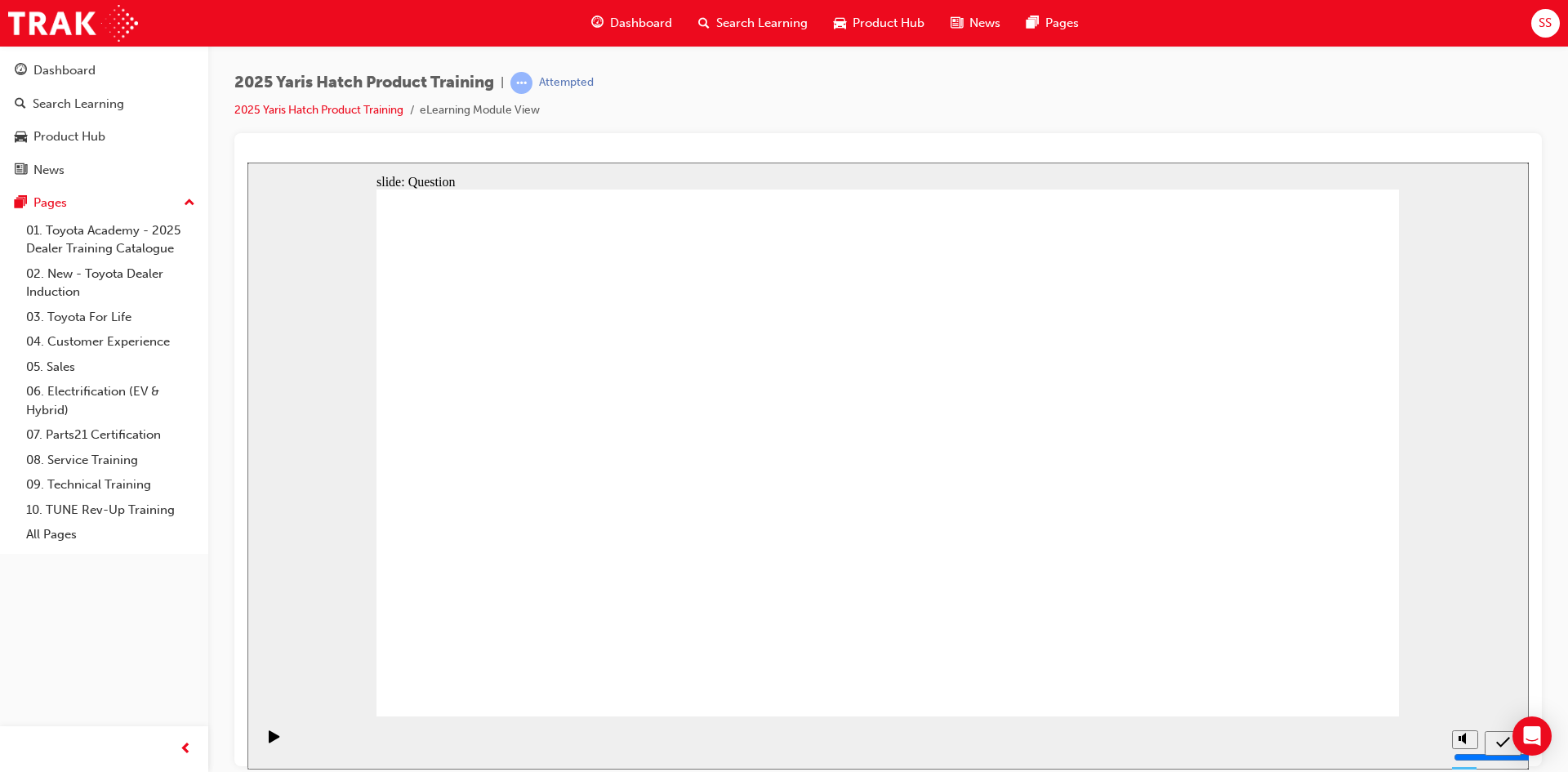
radio input "true"
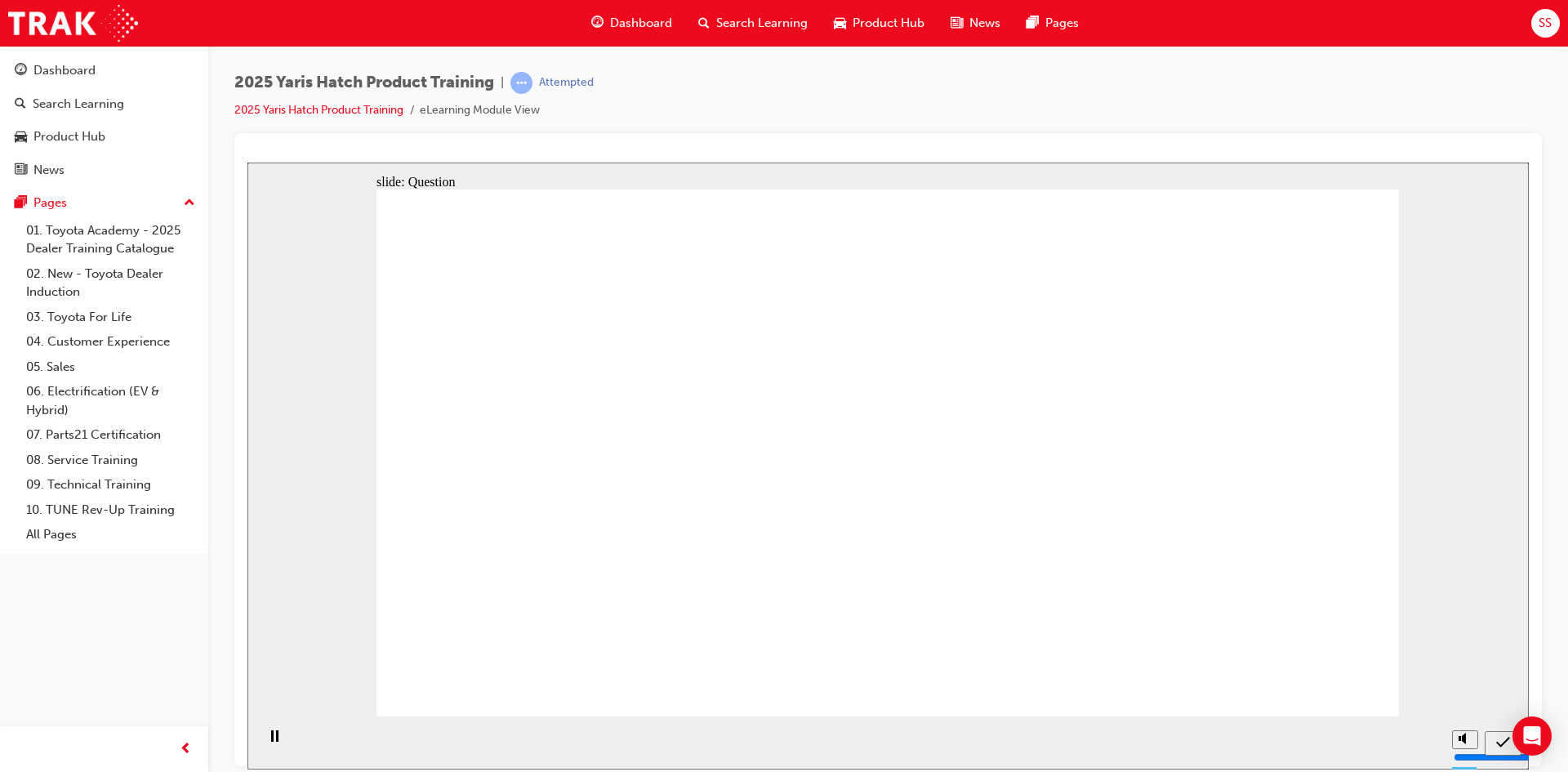
radio input "true"
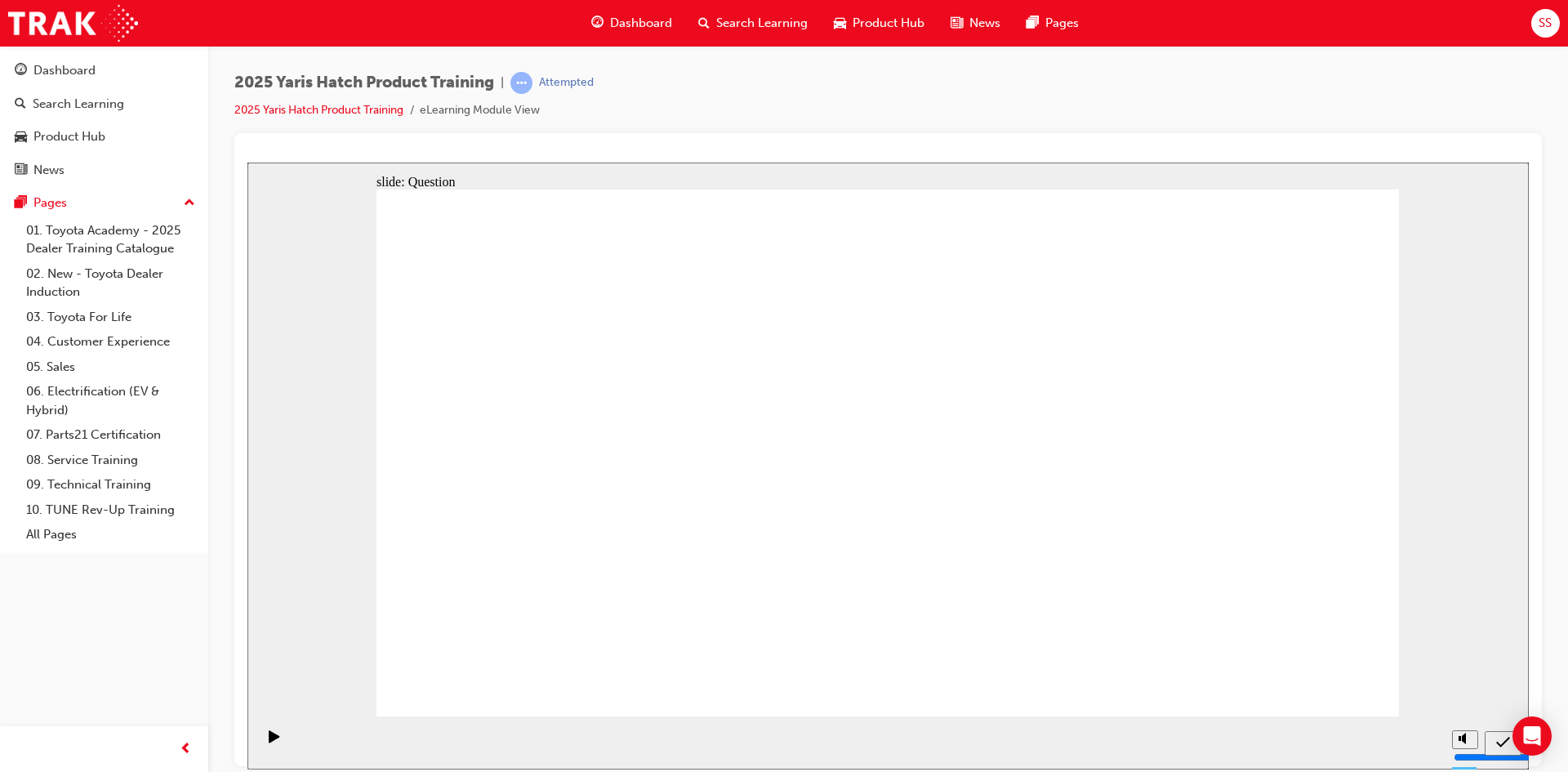
radio input "true"
drag, startPoint x: 852, startPoint y: 522, endPoint x: 895, endPoint y: 694, distance: 177.3
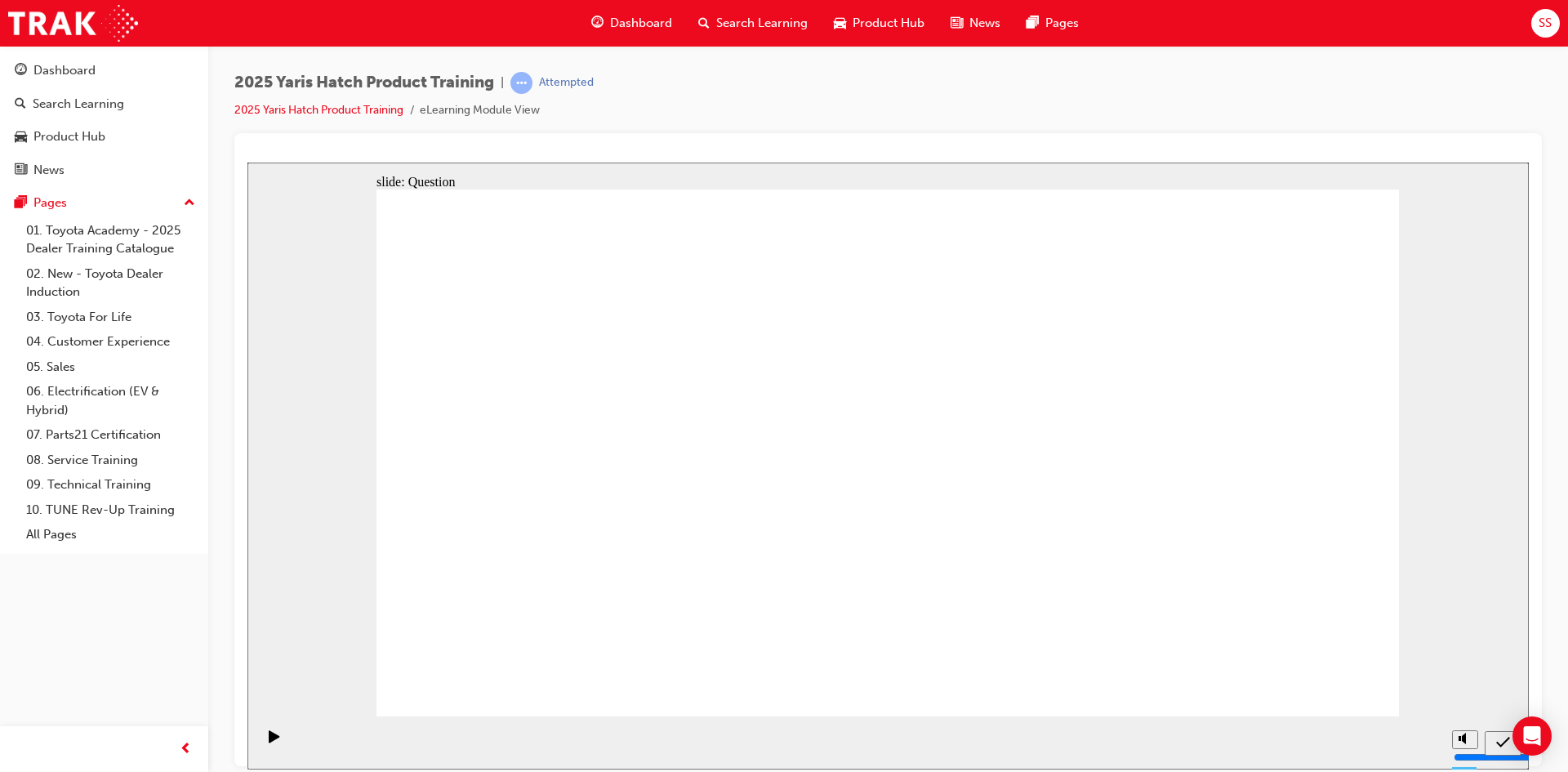
drag, startPoint x: 547, startPoint y: 434, endPoint x: 1273, endPoint y: 585, distance: 741.5
drag, startPoint x: 1059, startPoint y: 403, endPoint x: 685, endPoint y: 566, distance: 408.0
drag, startPoint x: 934, startPoint y: 443, endPoint x: 892, endPoint y: 422, distance: 47.0
drag, startPoint x: 914, startPoint y: 458, endPoint x: 1095, endPoint y: 610, distance: 236.4
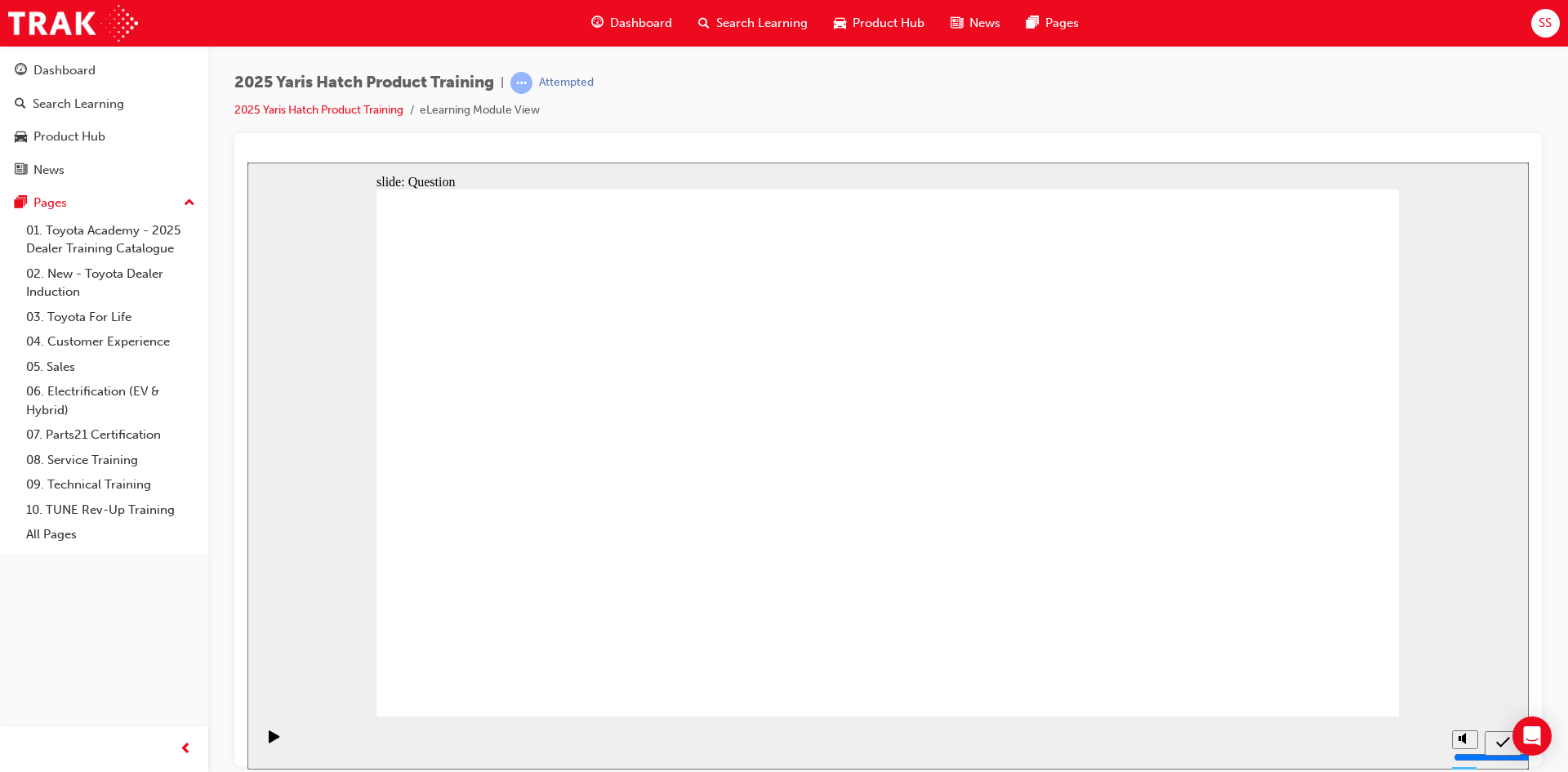
drag, startPoint x: 1231, startPoint y: 435, endPoint x: 920, endPoint y: 410, distance: 312.0
drag, startPoint x: 701, startPoint y: 439, endPoint x: 871, endPoint y: 551, distance: 203.6
drag, startPoint x: 1074, startPoint y: 231, endPoint x: 972, endPoint y: 427, distance: 221.0
drag, startPoint x: 835, startPoint y: 474, endPoint x: 516, endPoint y: 570, distance: 333.1
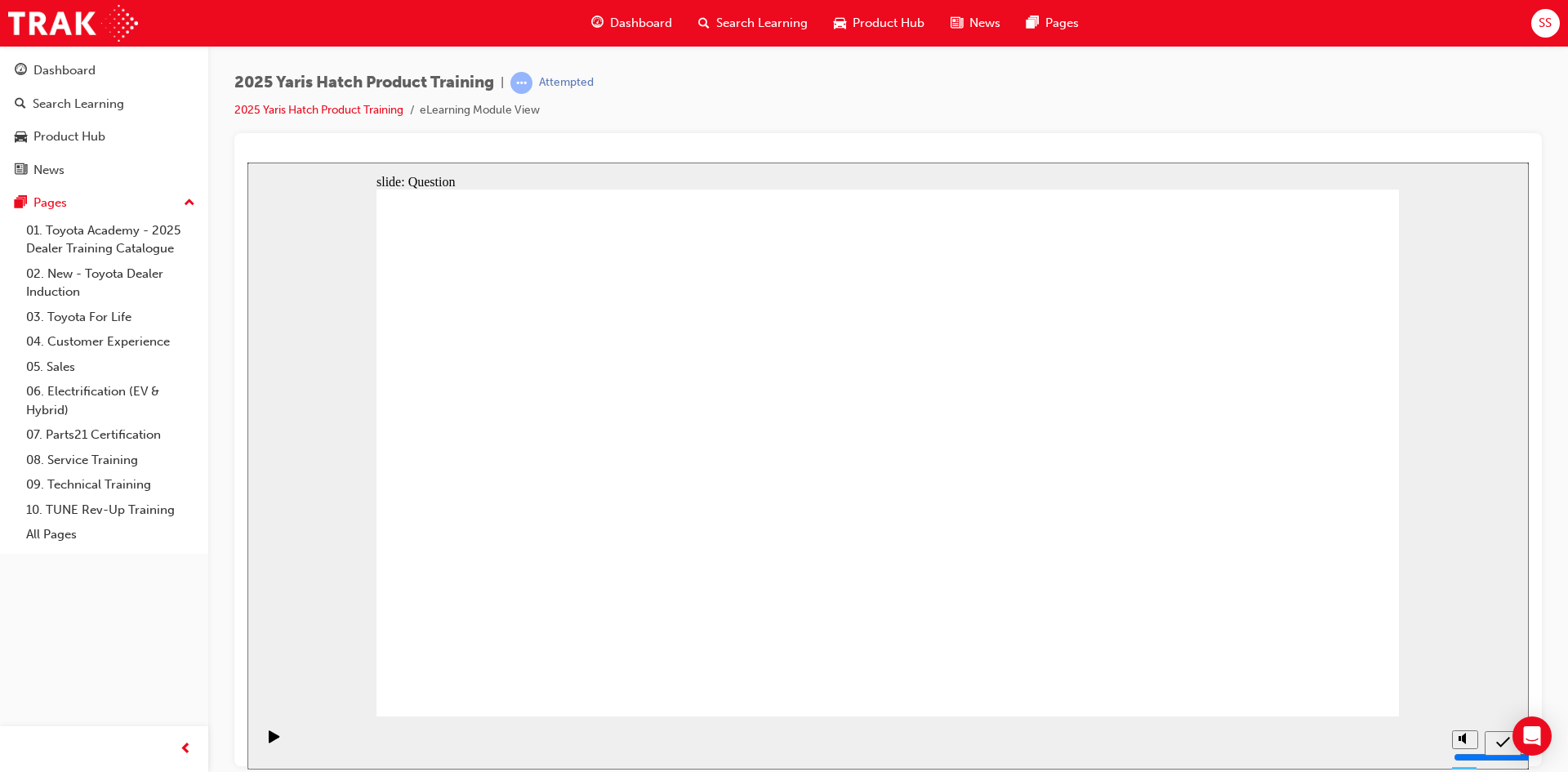
radio input "true"
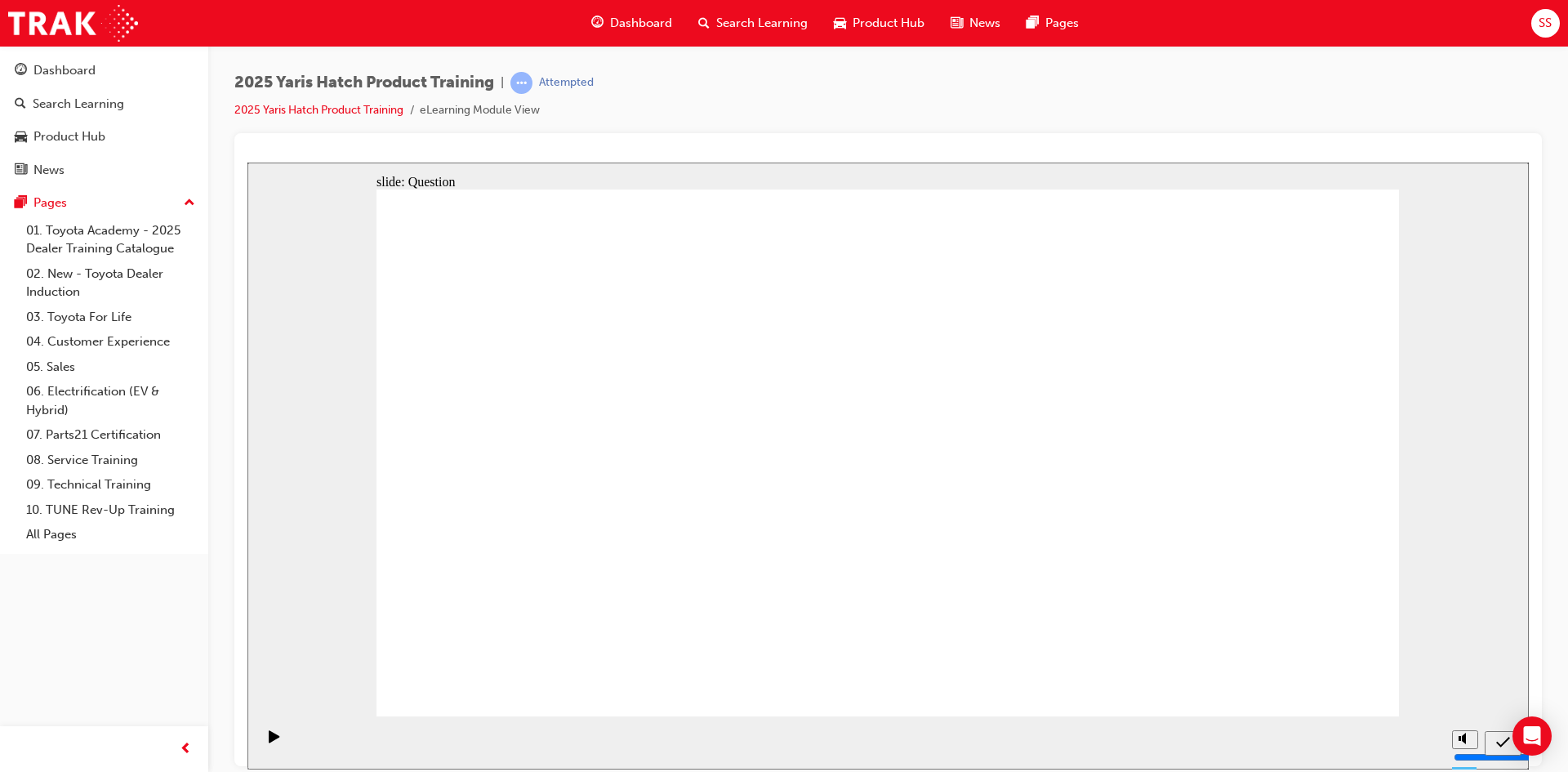
radio input "true"
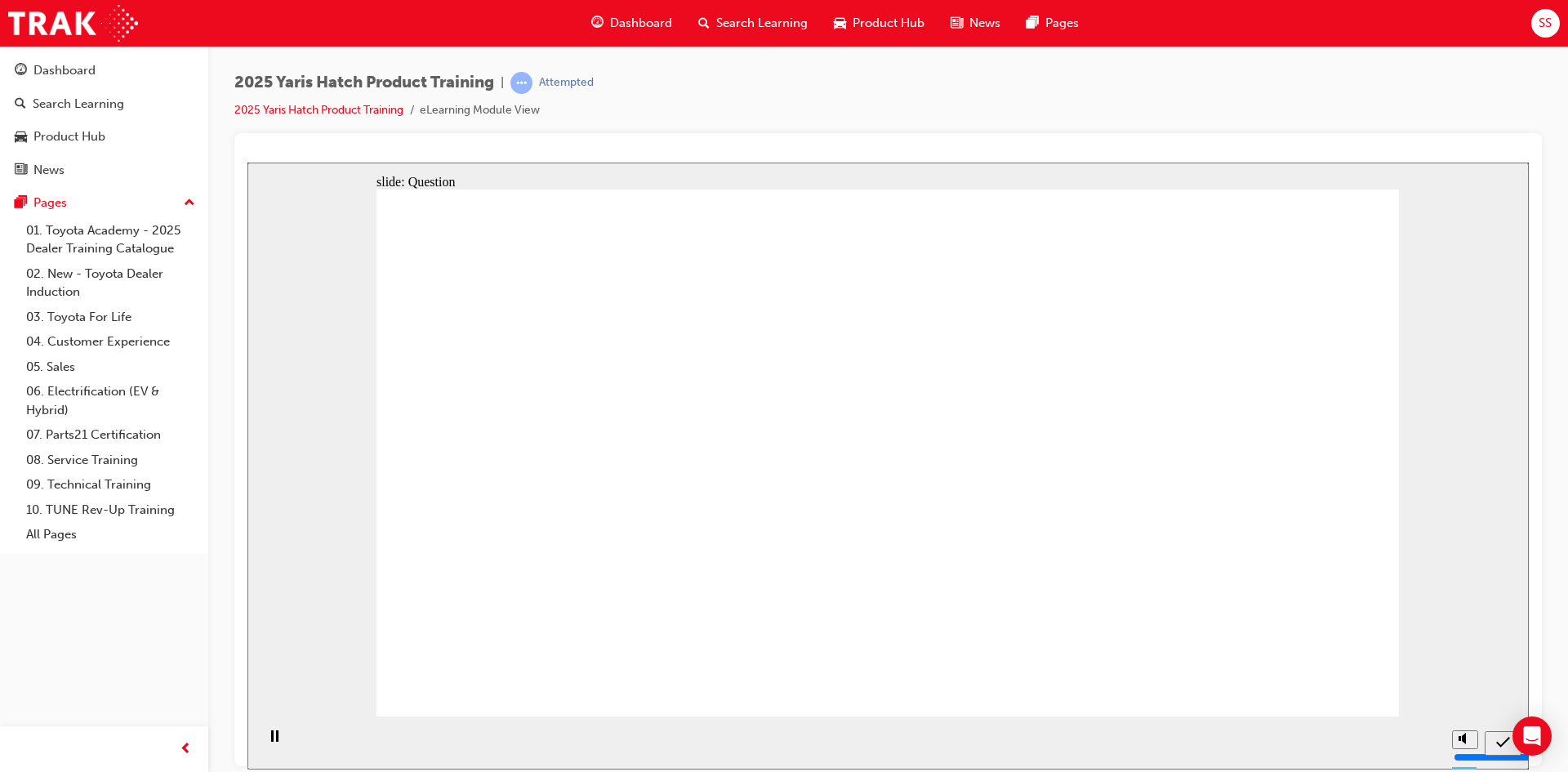
radio input "true"
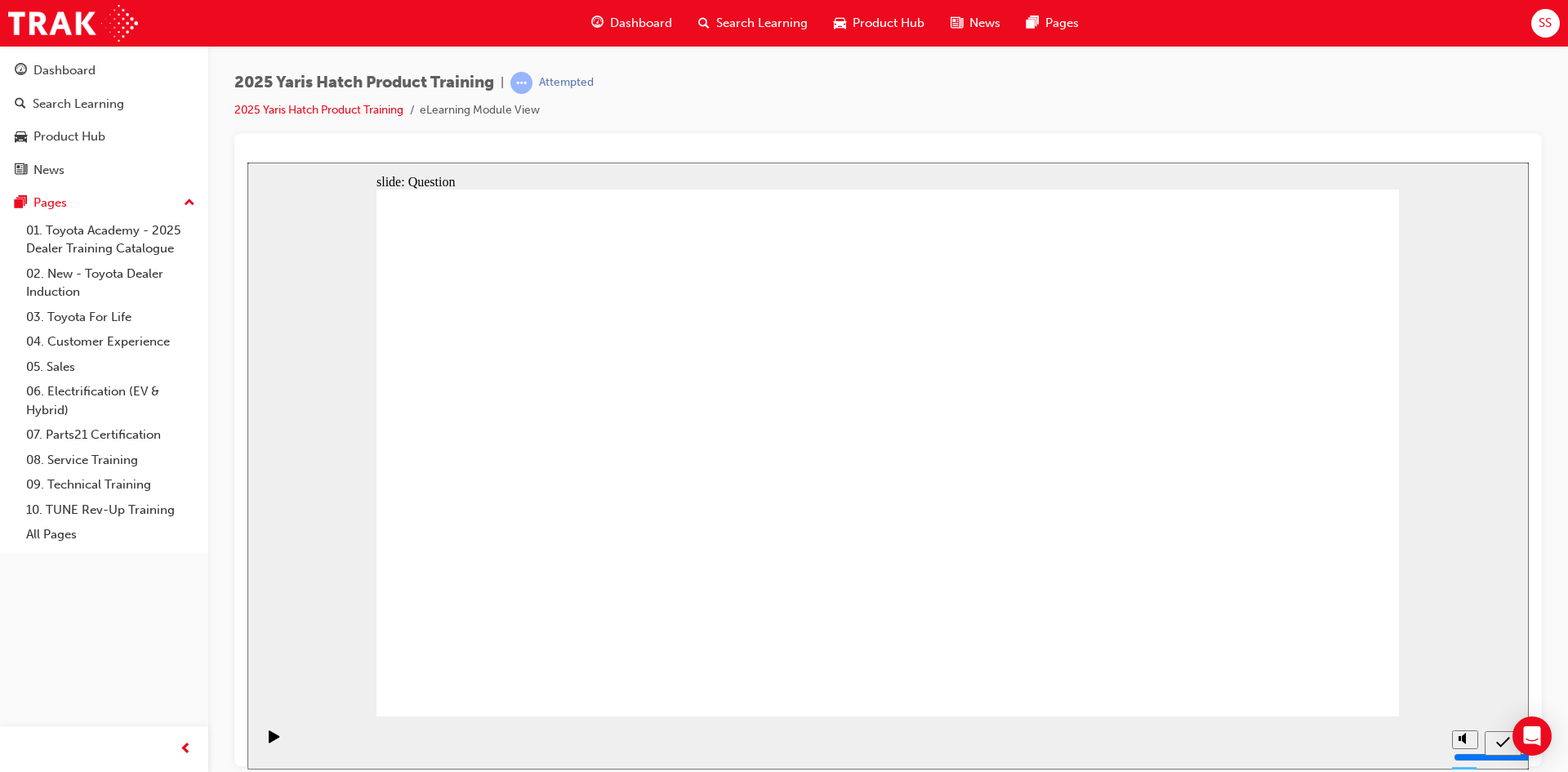
drag, startPoint x: 849, startPoint y: 555, endPoint x: 905, endPoint y: 552, distance: 56.1
drag, startPoint x: 1062, startPoint y: 425, endPoint x: 693, endPoint y: 581, distance: 400.6
drag, startPoint x: 1236, startPoint y: 400, endPoint x: 1040, endPoint y: 395, distance: 196.1
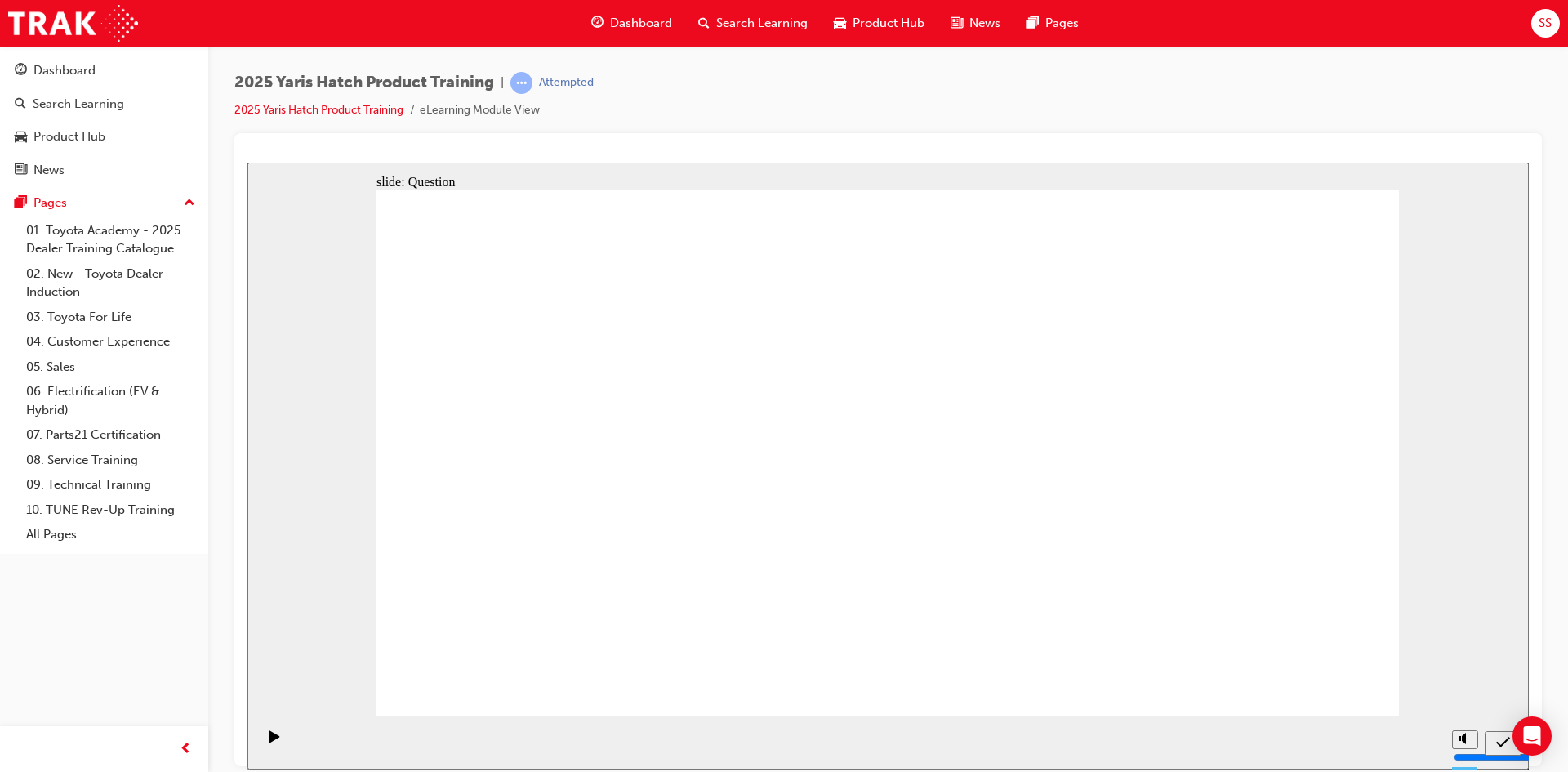
drag, startPoint x: 1040, startPoint y: 395, endPoint x: 1057, endPoint y: 403, distance: 18.8
drag, startPoint x: 1158, startPoint y: 485, endPoint x: 1262, endPoint y: 489, distance: 104.1
drag, startPoint x: 757, startPoint y: 298, endPoint x: 1184, endPoint y: 377, distance: 434.2
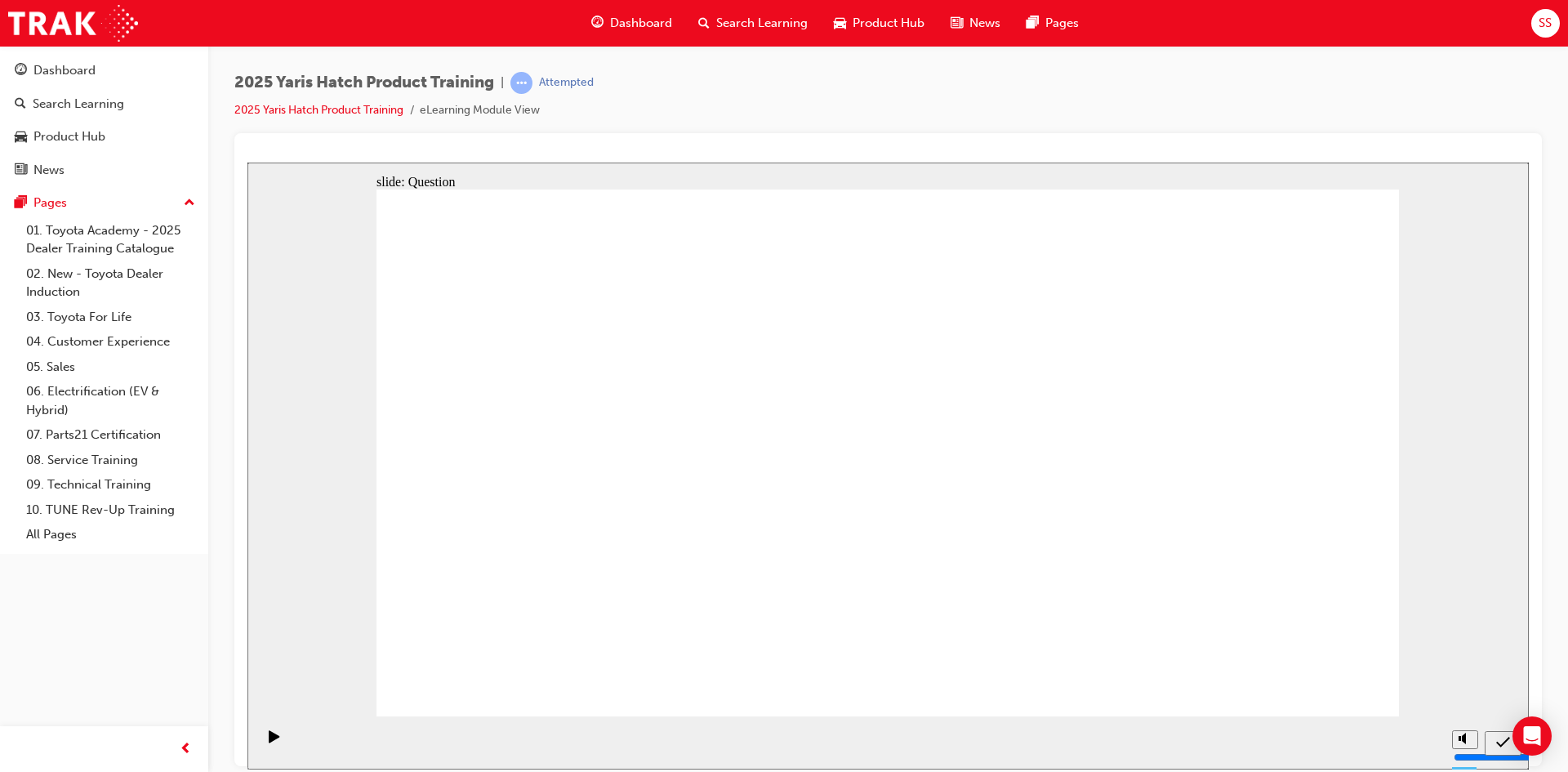
drag, startPoint x: 1161, startPoint y: 591, endPoint x: 1147, endPoint y: 611, distance: 24.4
drag, startPoint x: 1147, startPoint y: 599, endPoint x: 1292, endPoint y: 487, distance: 183.2
drag, startPoint x: 1331, startPoint y: 538, endPoint x: 1137, endPoint y: 520, distance: 194.8
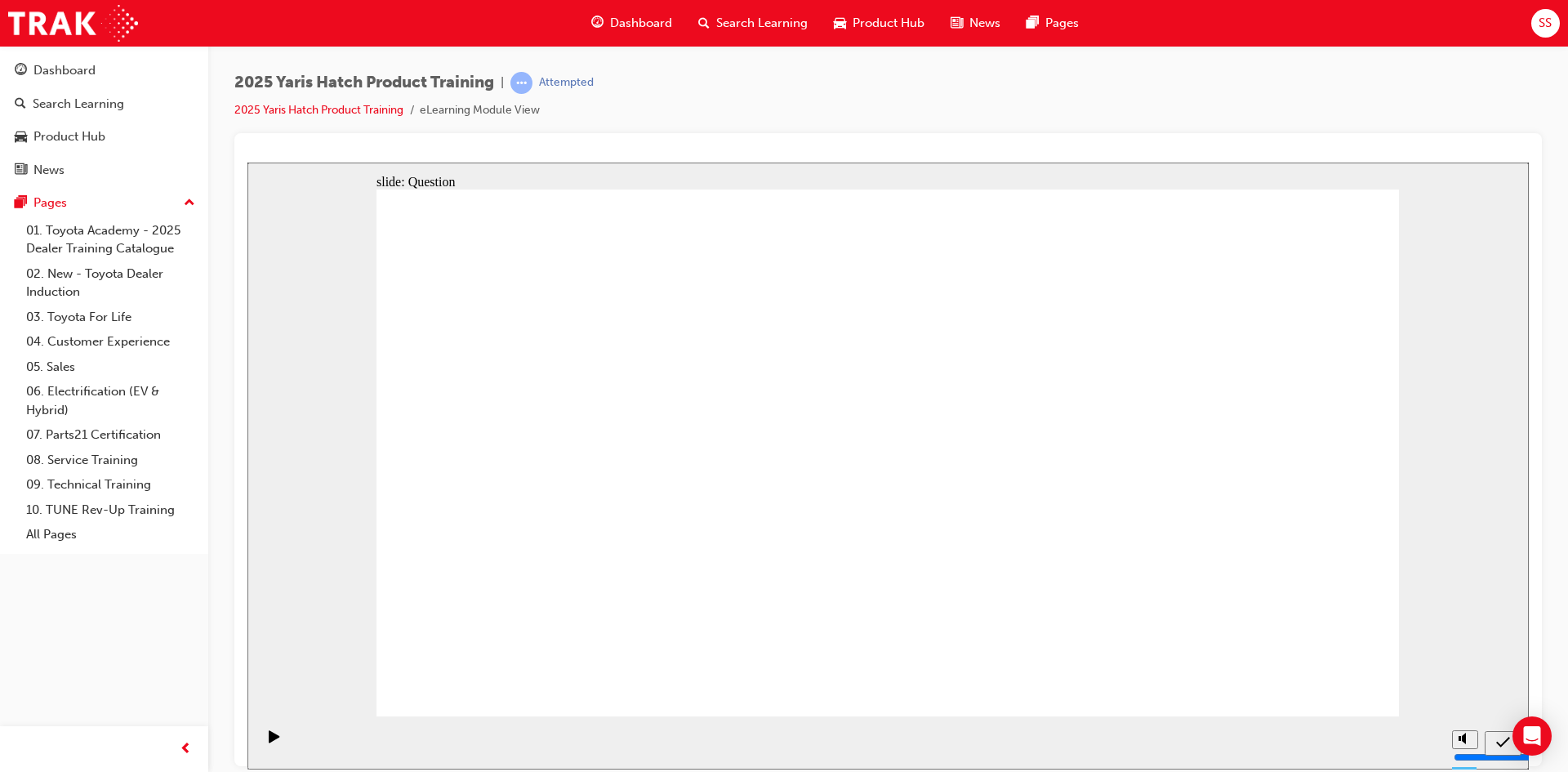
drag, startPoint x: 1378, startPoint y: 552, endPoint x: 1149, endPoint y: 586, distance: 231.5
drag, startPoint x: 1380, startPoint y: 603, endPoint x: 1128, endPoint y: 657, distance: 257.7
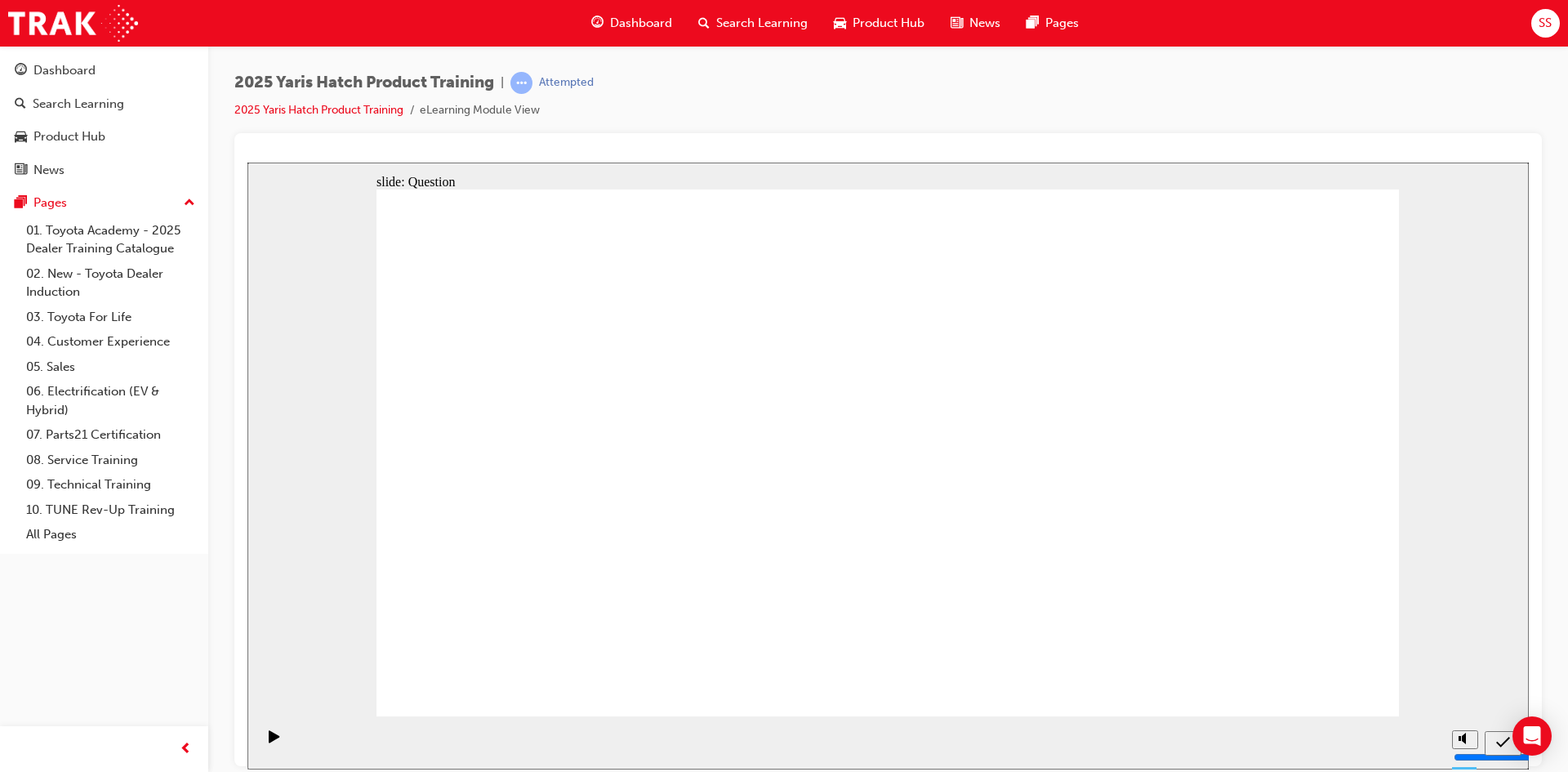
drag, startPoint x: 1373, startPoint y: 615, endPoint x: 1129, endPoint y: 650, distance: 246.5
drag, startPoint x: 1152, startPoint y: 616, endPoint x: 1329, endPoint y: 663, distance: 183.1
drag, startPoint x: 550, startPoint y: 450, endPoint x: 1286, endPoint y: 618, distance: 754.9
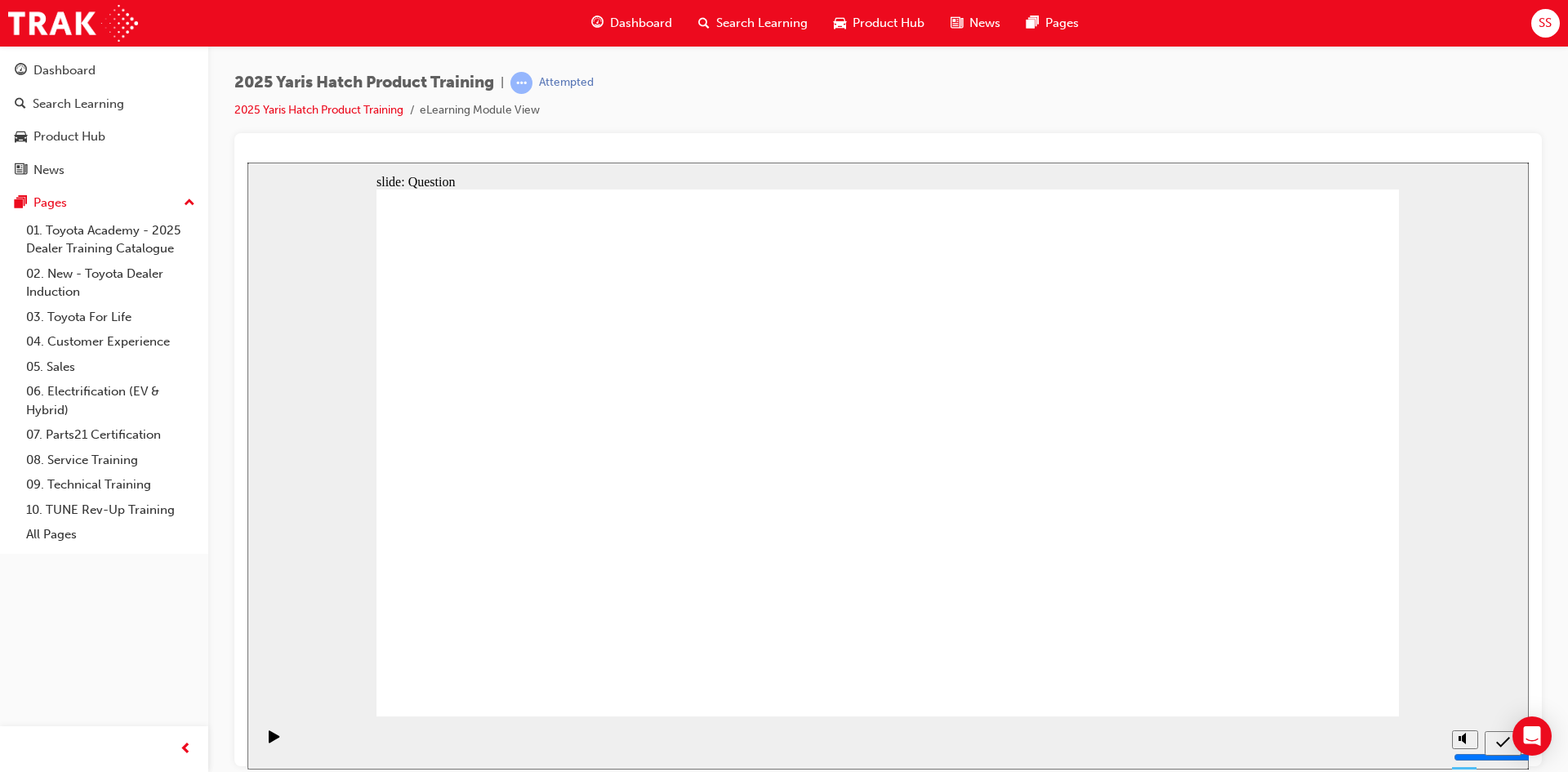
drag, startPoint x: 1042, startPoint y: 398, endPoint x: 502, endPoint y: 395, distance: 540.0
drag, startPoint x: 891, startPoint y: 432, endPoint x: 1067, endPoint y: 600, distance: 243.3
drag, startPoint x: 666, startPoint y: 420, endPoint x: 663, endPoint y: 406, distance: 14.3
drag, startPoint x: 709, startPoint y: 428, endPoint x: 509, endPoint y: 584, distance: 253.6
drag, startPoint x: 556, startPoint y: 428, endPoint x: 907, endPoint y: 587, distance: 385.3
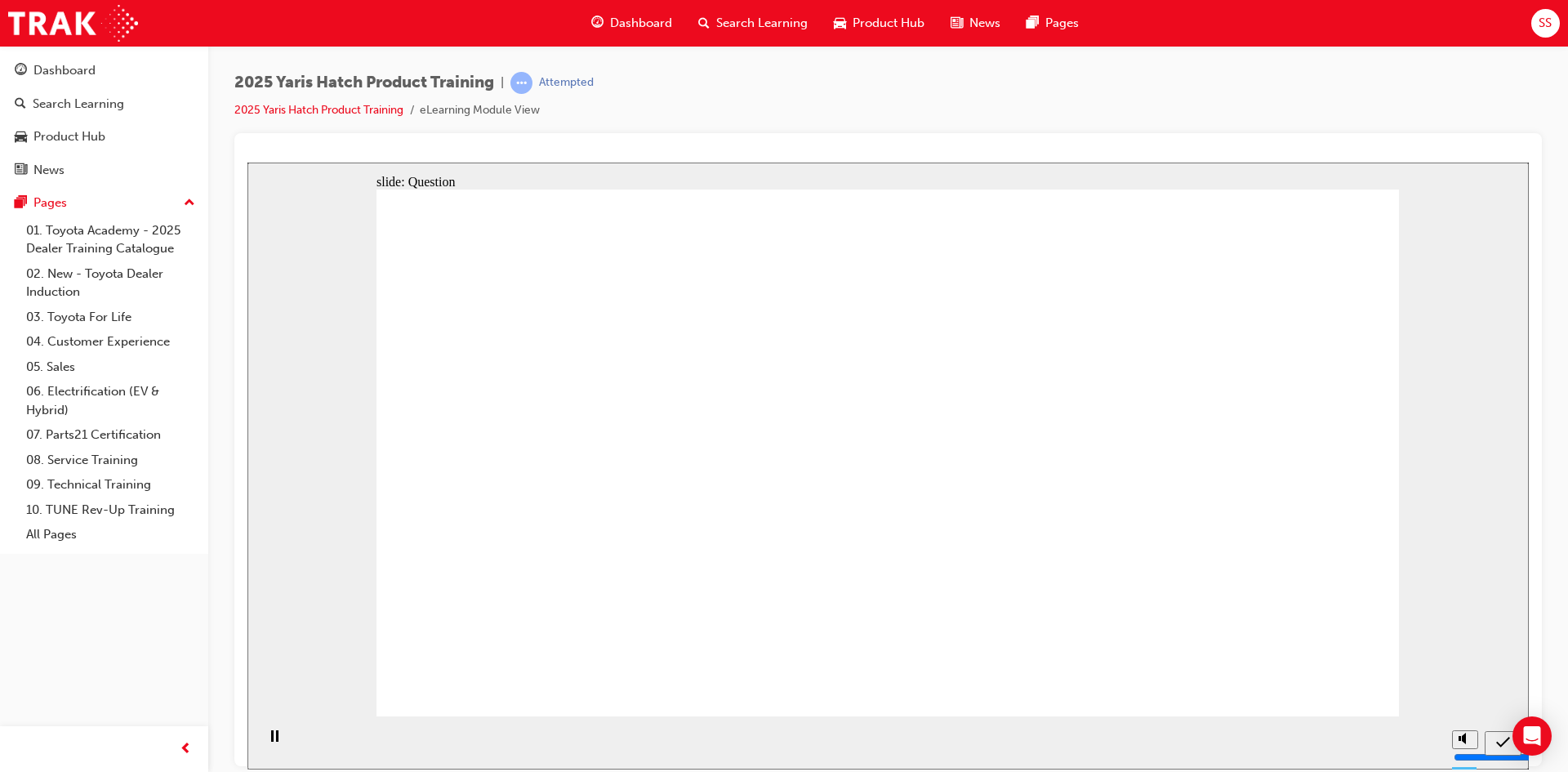
radio input "true"
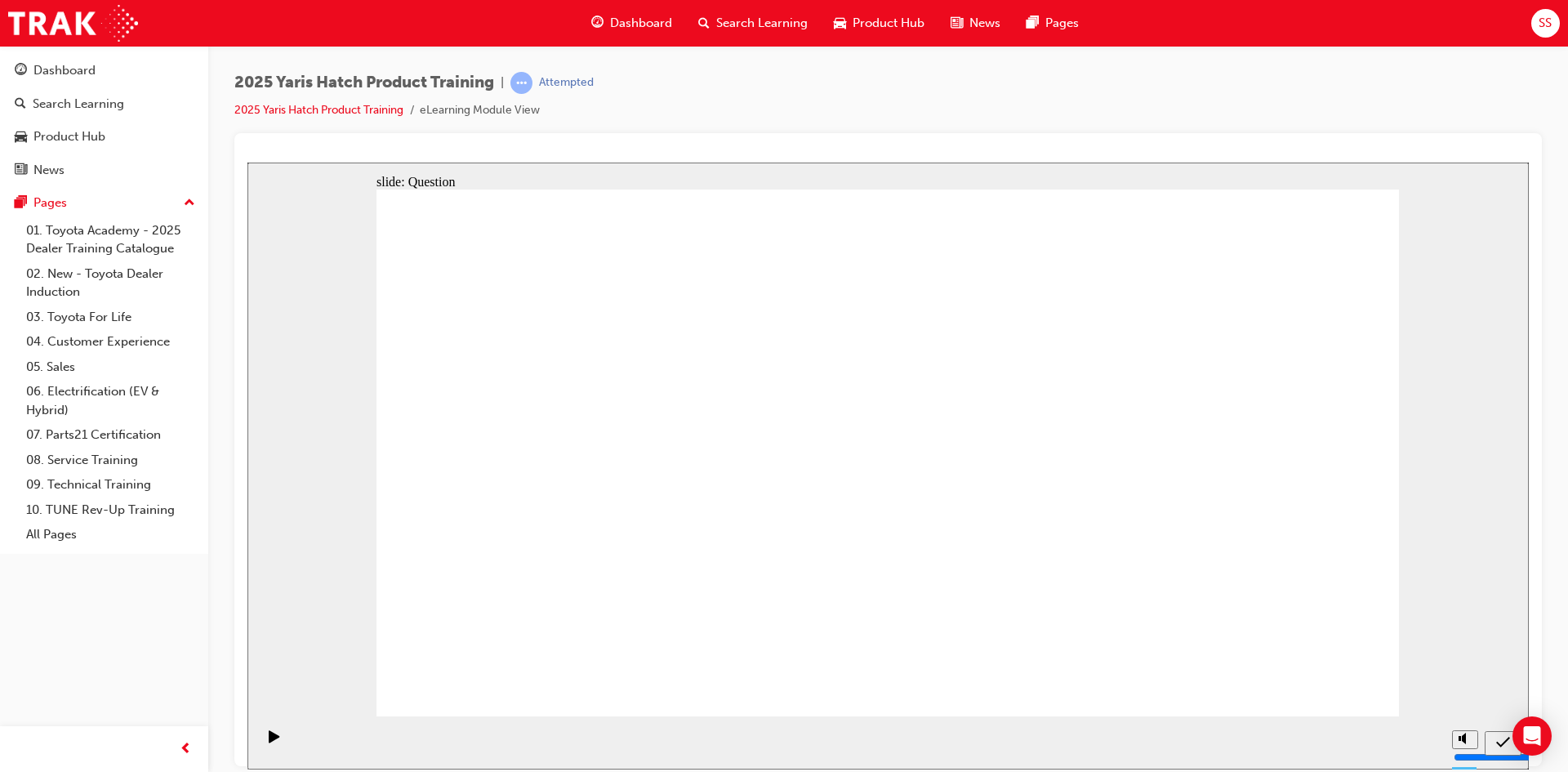
radio input "true"
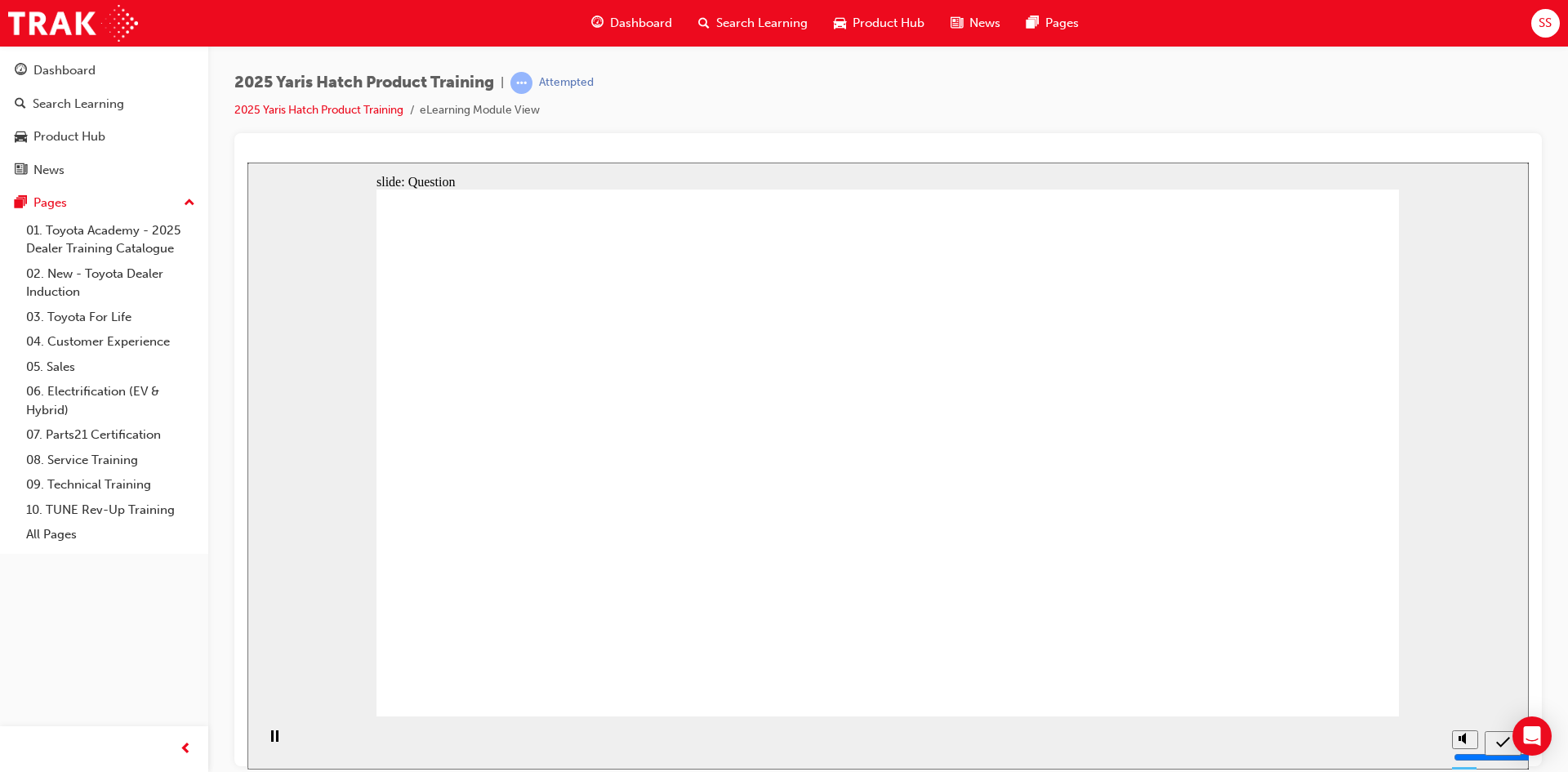
drag, startPoint x: 511, startPoint y: 340, endPoint x: 719, endPoint y: 370, distance: 210.2
drag, startPoint x: 449, startPoint y: 344, endPoint x: 439, endPoint y: 344, distance: 10.0
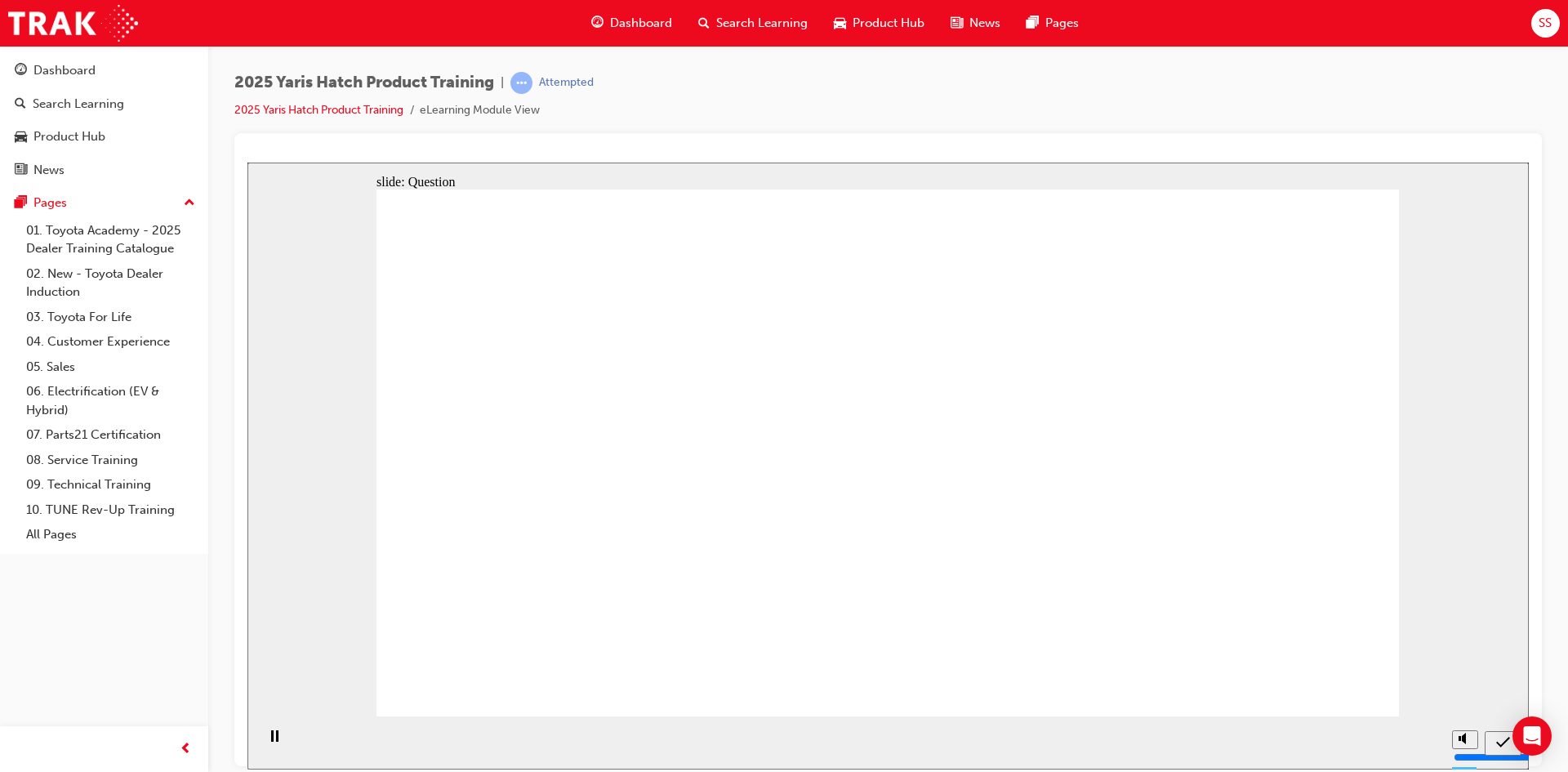
drag, startPoint x: 439, startPoint y: 344, endPoint x: 669, endPoint y: 381, distance: 233.0
radio input "true"
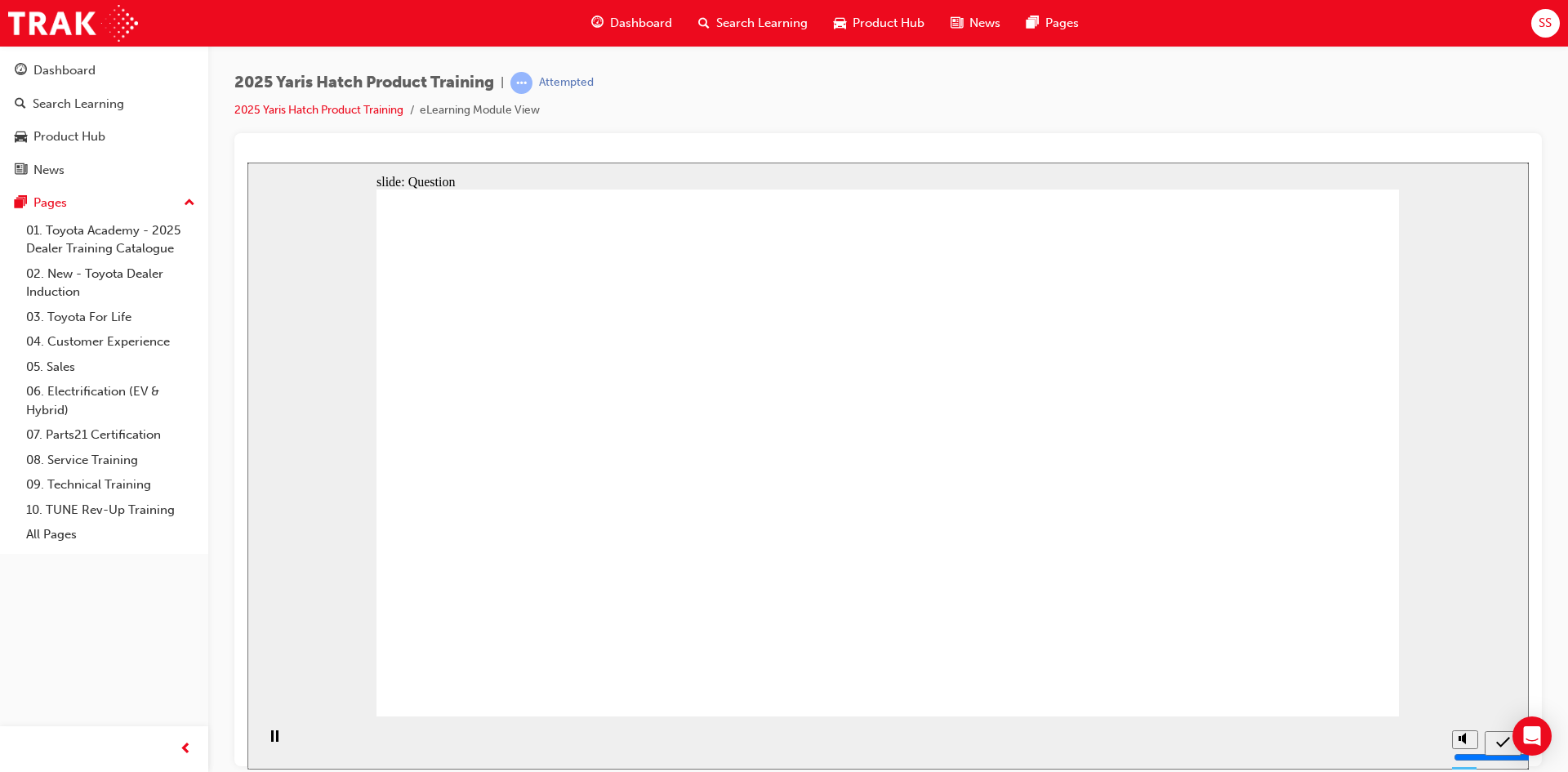
drag, startPoint x: 1109, startPoint y: 441, endPoint x: 772, endPoint y: 608, distance: 376.1
drag, startPoint x: 888, startPoint y: 426, endPoint x: 1075, endPoint y: 577, distance: 240.4
drag, startPoint x: 709, startPoint y: 409, endPoint x: 747, endPoint y: 411, distance: 38.1
drag, startPoint x: 551, startPoint y: 421, endPoint x: 1299, endPoint y: 575, distance: 763.7
drag, startPoint x: 1273, startPoint y: 449, endPoint x: 948, endPoint y: 461, distance: 325.2
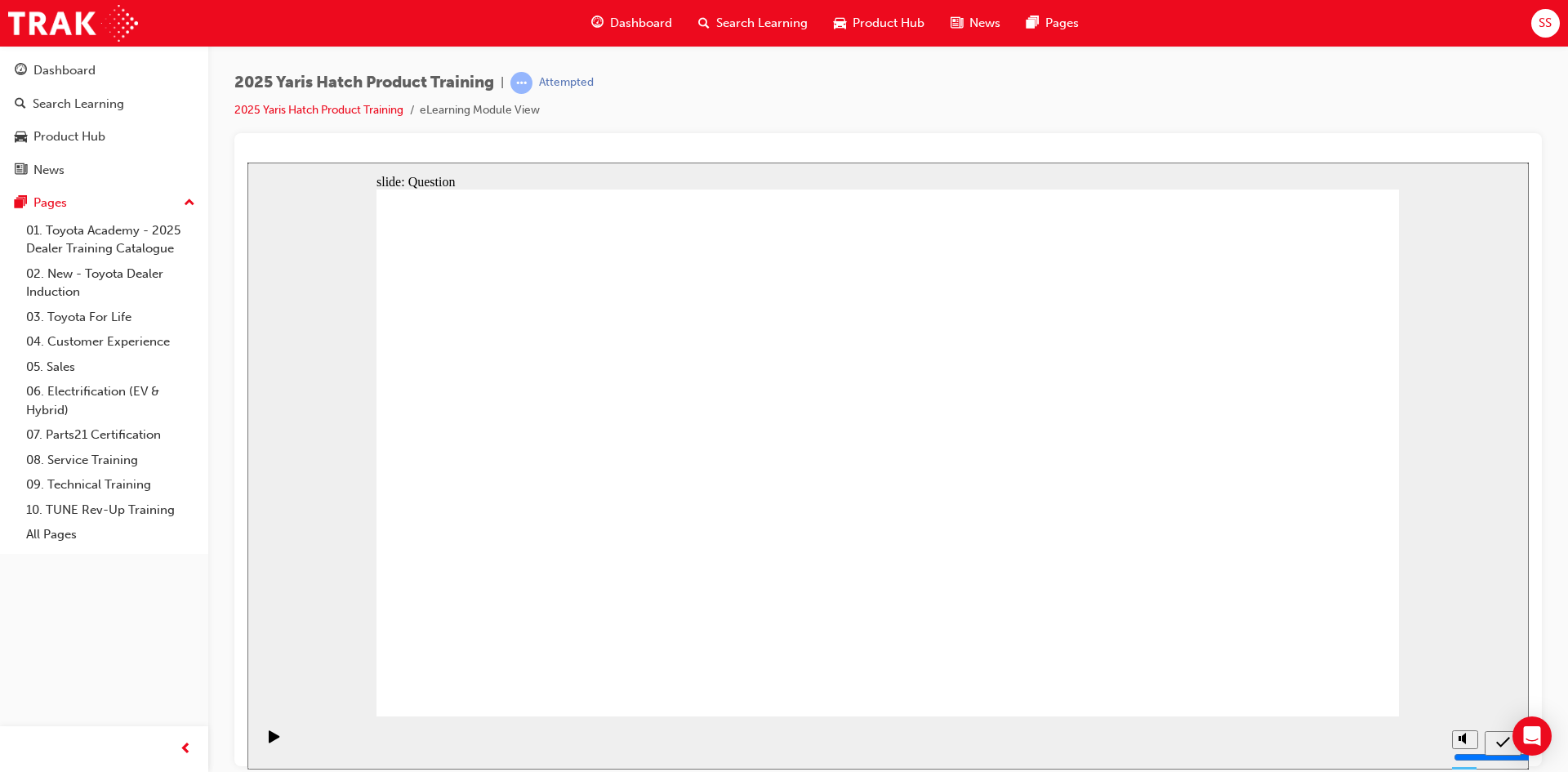
drag, startPoint x: 762, startPoint y: 414, endPoint x: 538, endPoint y: 418, distance: 224.0
drag, startPoint x: 530, startPoint y: 420, endPoint x: 516, endPoint y: 578, distance: 158.6
drag, startPoint x: 907, startPoint y: 453, endPoint x: 881, endPoint y: 600, distance: 149.3
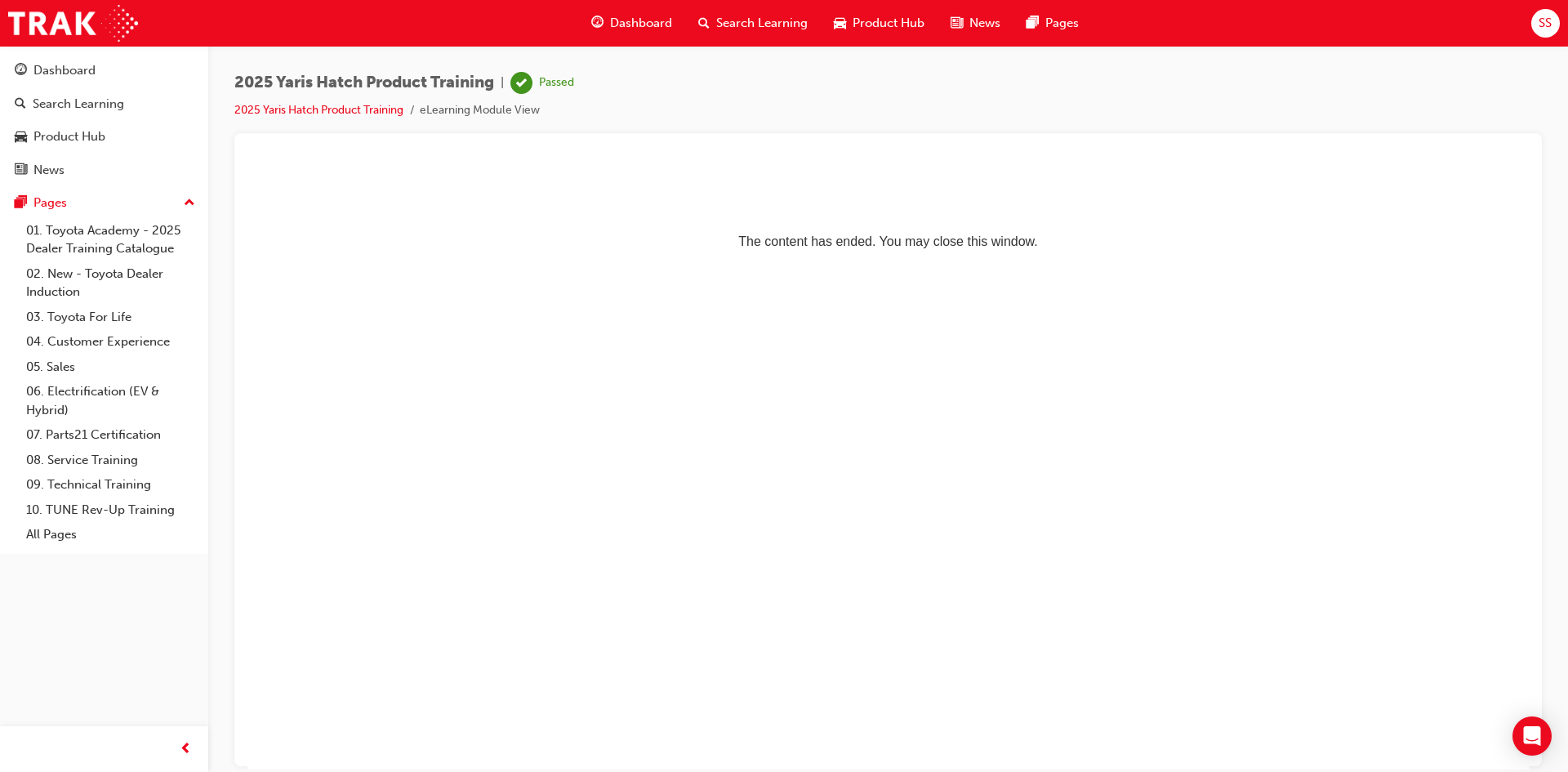
click at [915, 28] on span "Product Hub" at bounding box center [888, 23] width 72 height 19
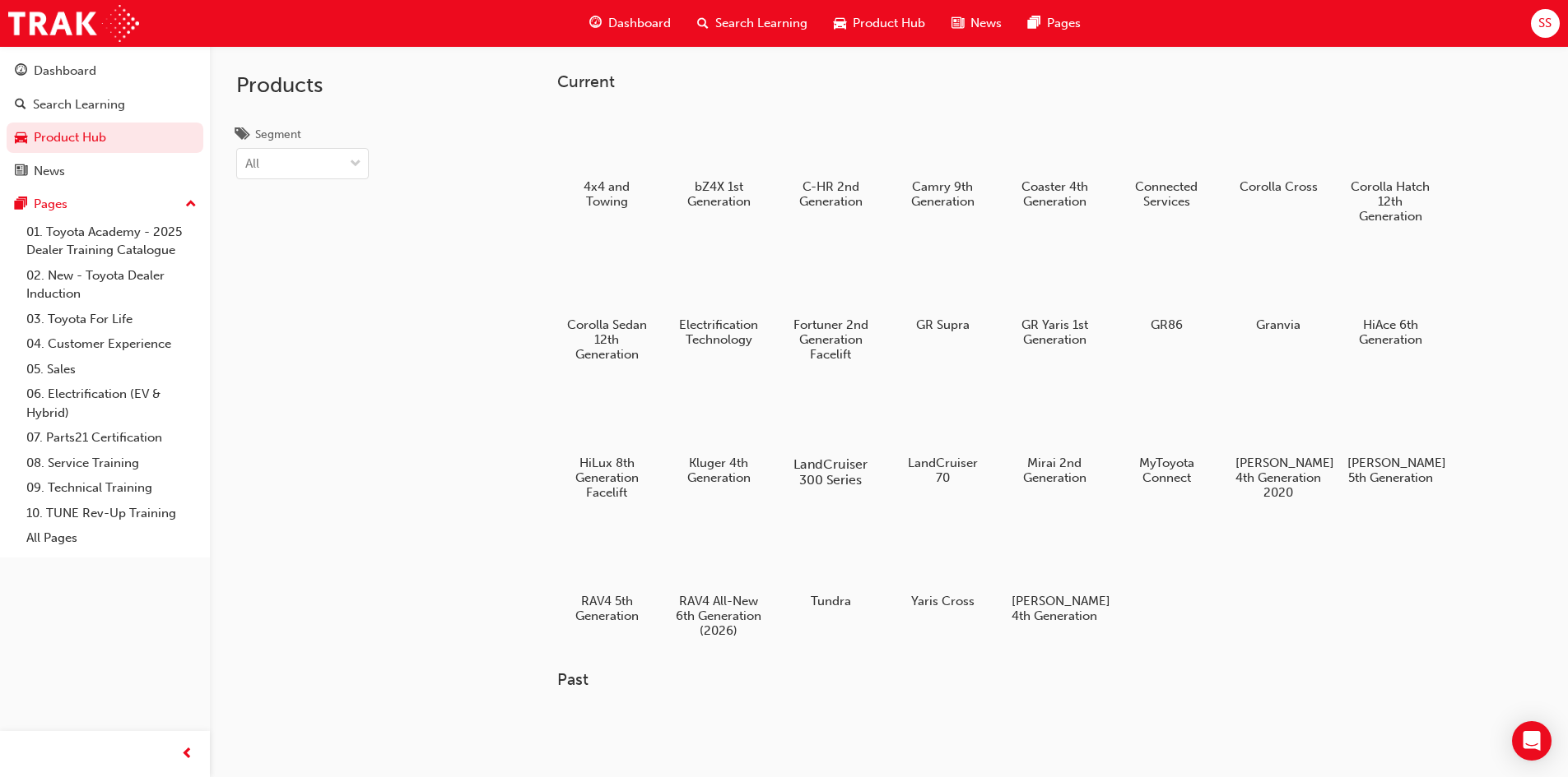
click at [852, 428] on div at bounding box center [830, 418] width 91 height 66
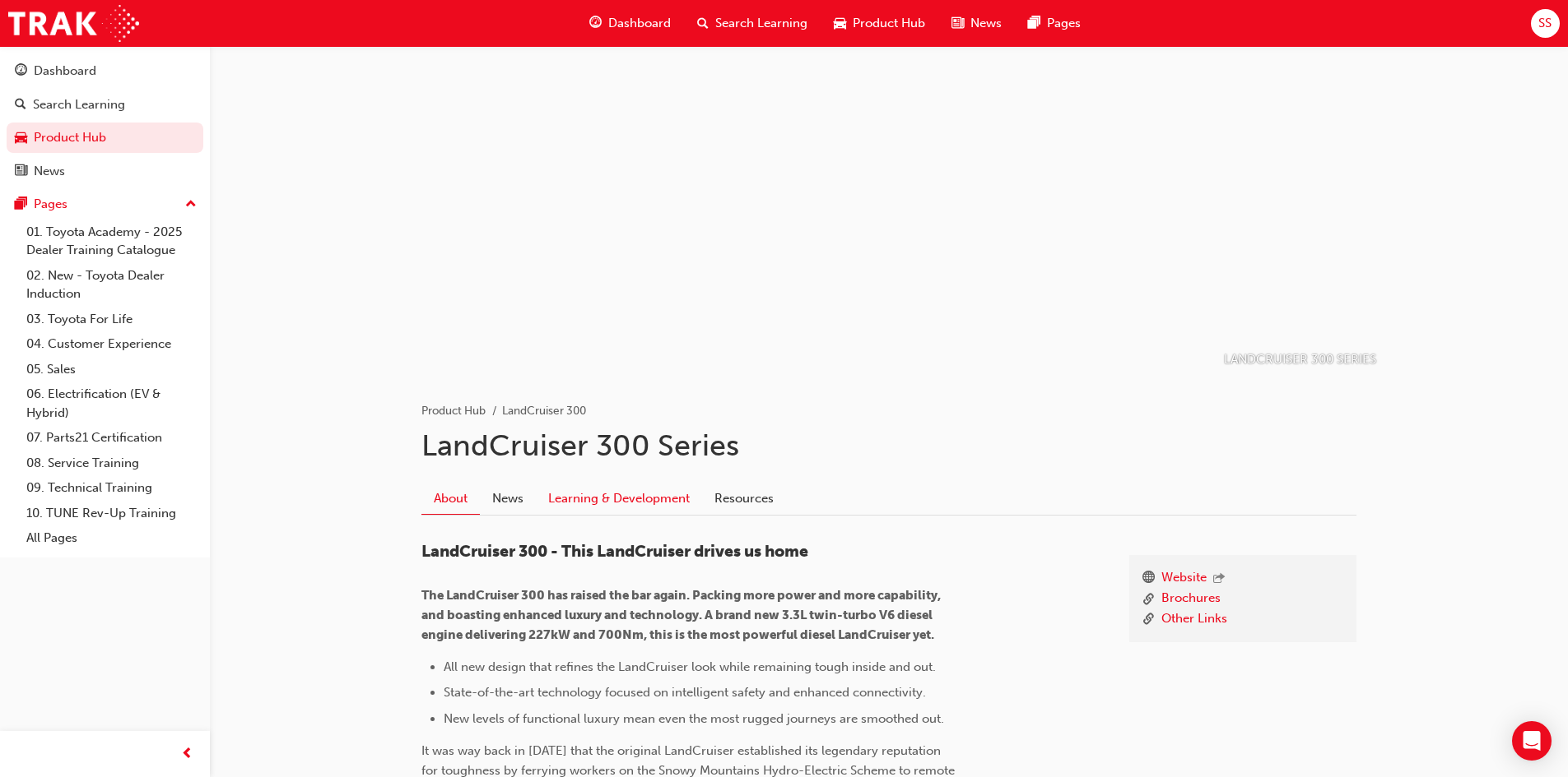
click at [612, 491] on link "Learning & Development" at bounding box center [619, 498] width 166 height 31
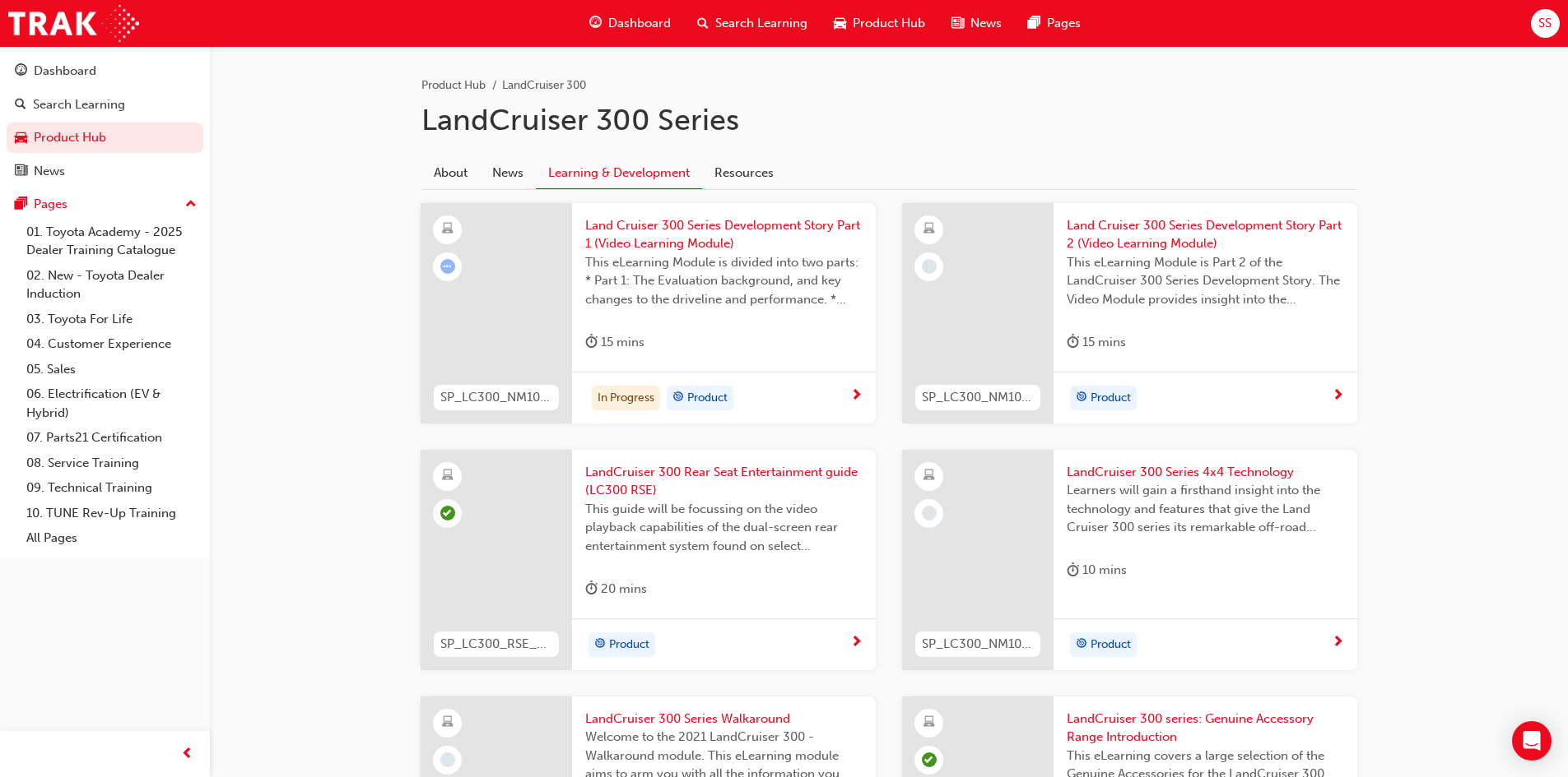
scroll to position [174, 0]
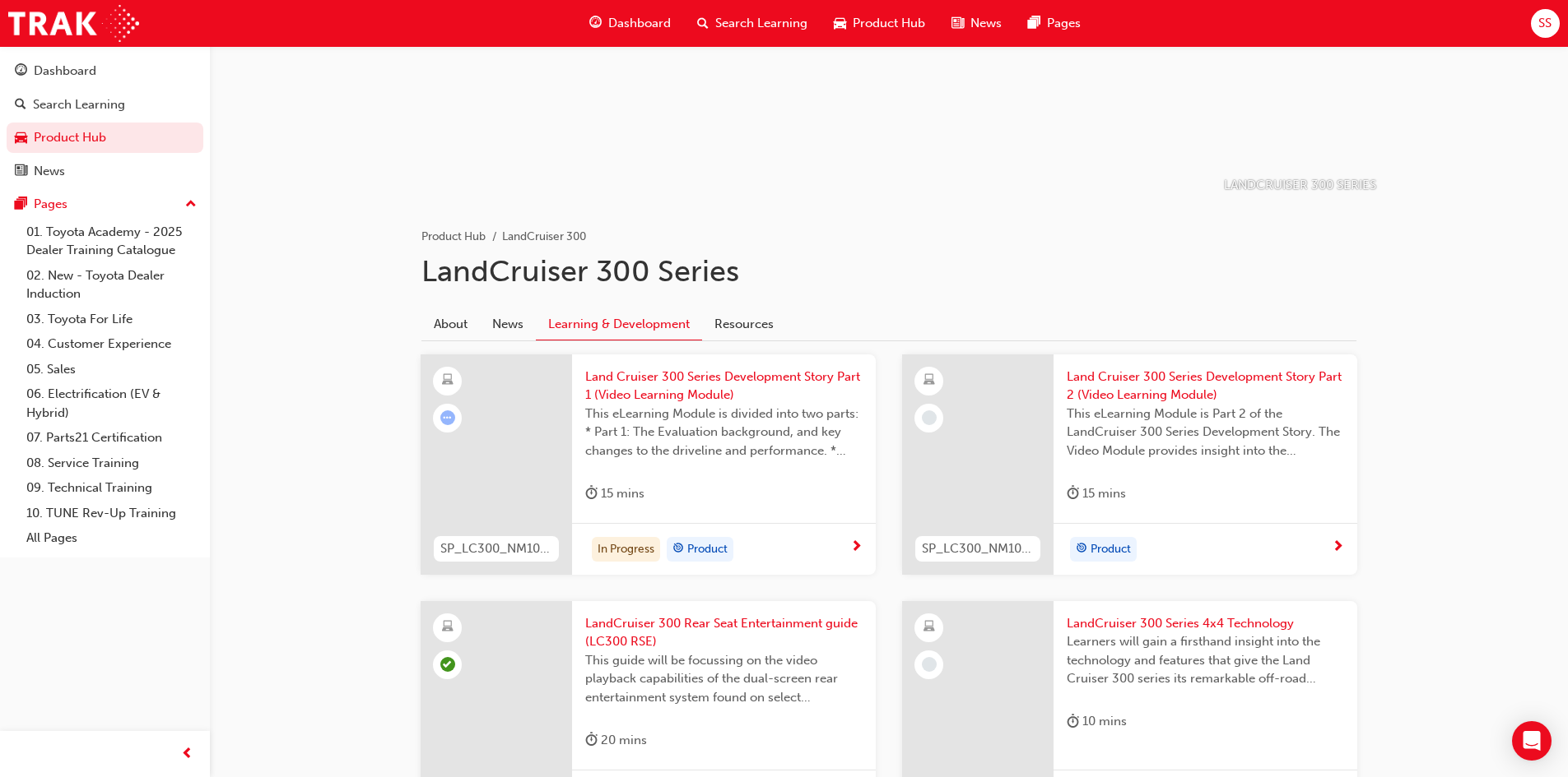
click at [1199, 509] on div "15 mins" at bounding box center [1205, 497] width 277 height 27
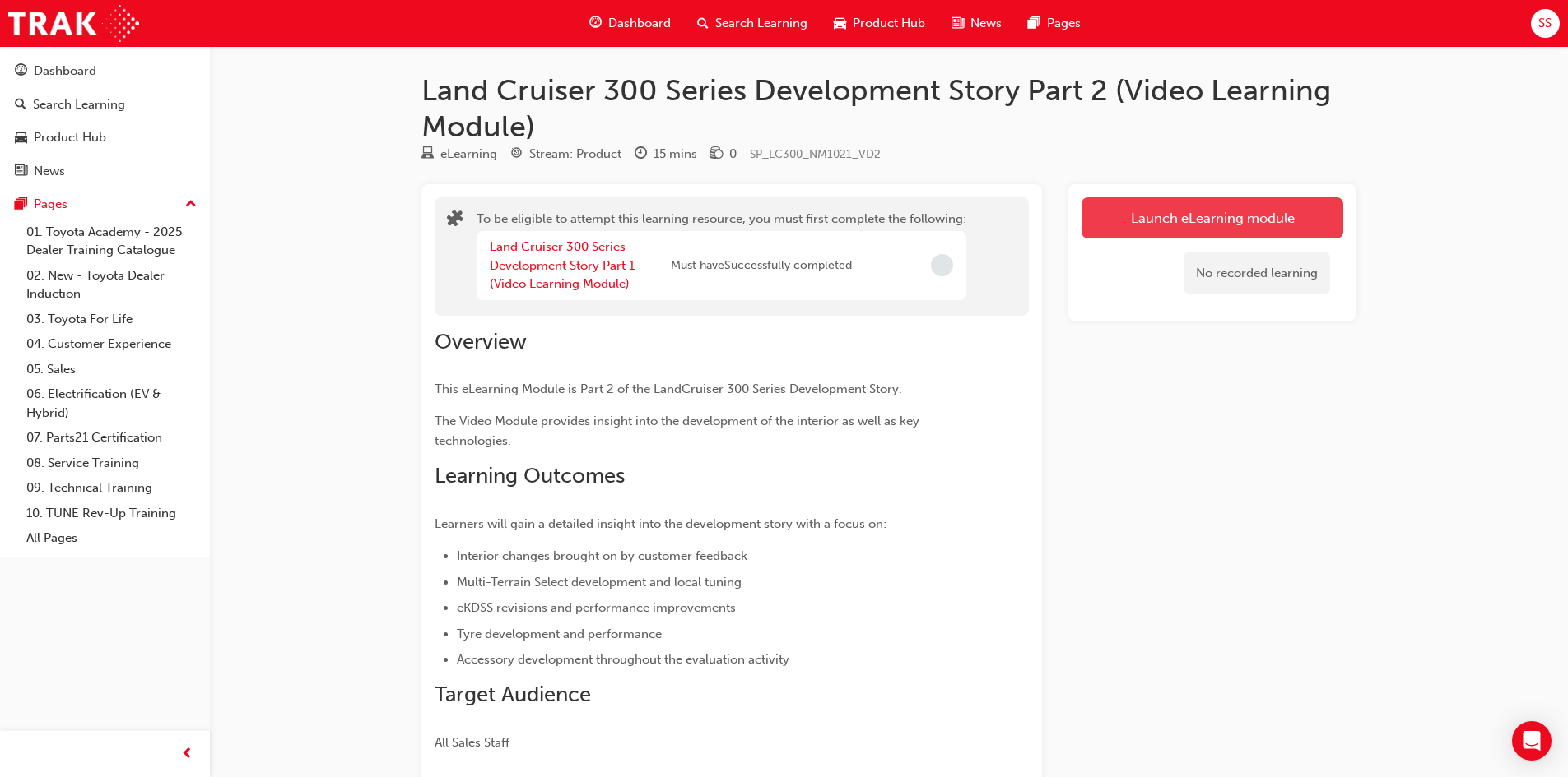
click at [1244, 215] on button "Launch eLearning module" at bounding box center [1212, 218] width 262 height 41
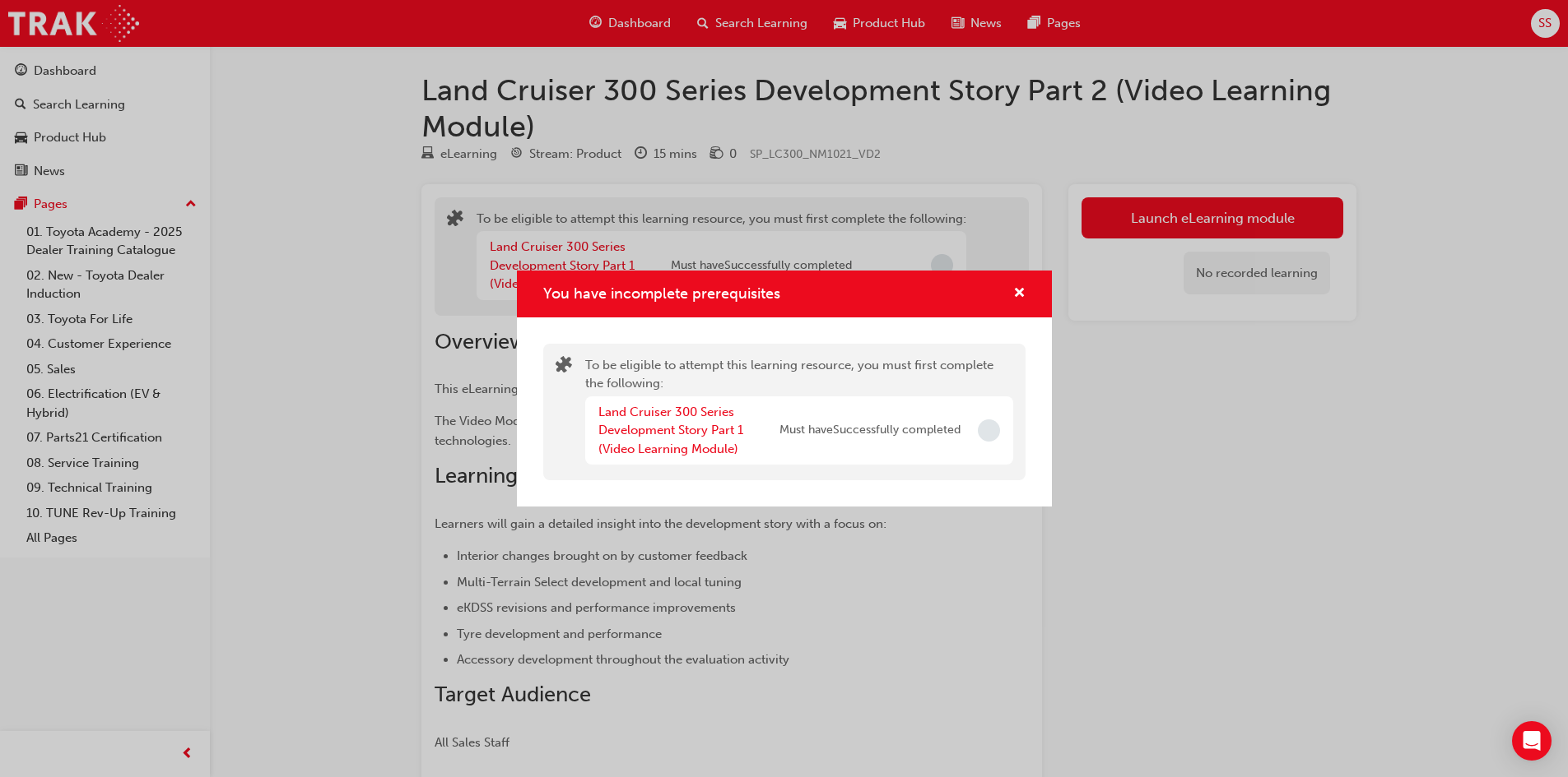
click at [955, 433] on span "Must have Successfully completed" at bounding box center [869, 430] width 181 height 19
click at [685, 428] on link "Land Cruiser 300 Series Development Story Part 1 (Video Learning Module)" at bounding box center [671, 431] width 145 height 52
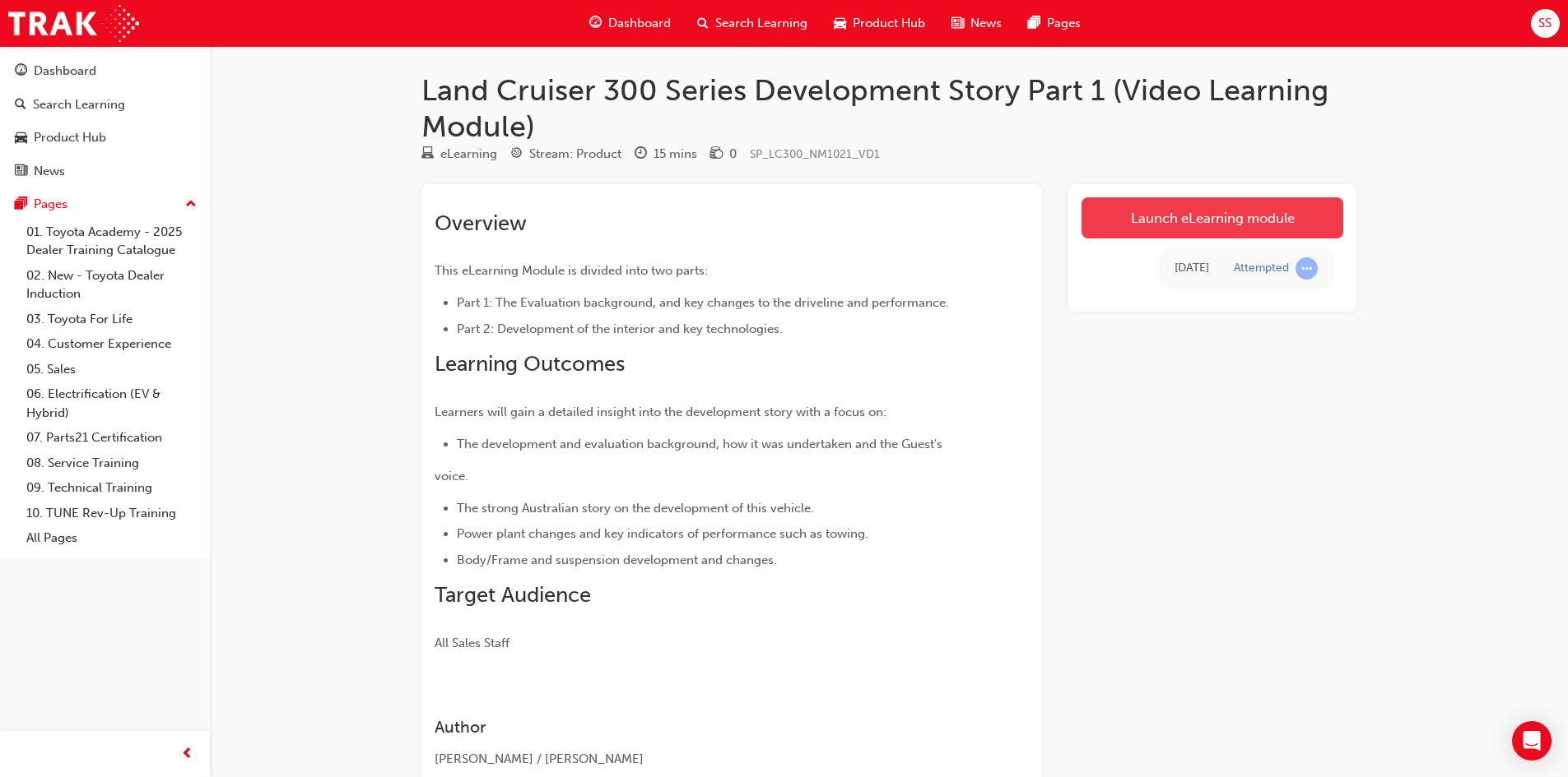
click at [1182, 236] on link "Launch eLearning module" at bounding box center [1212, 218] width 262 height 41
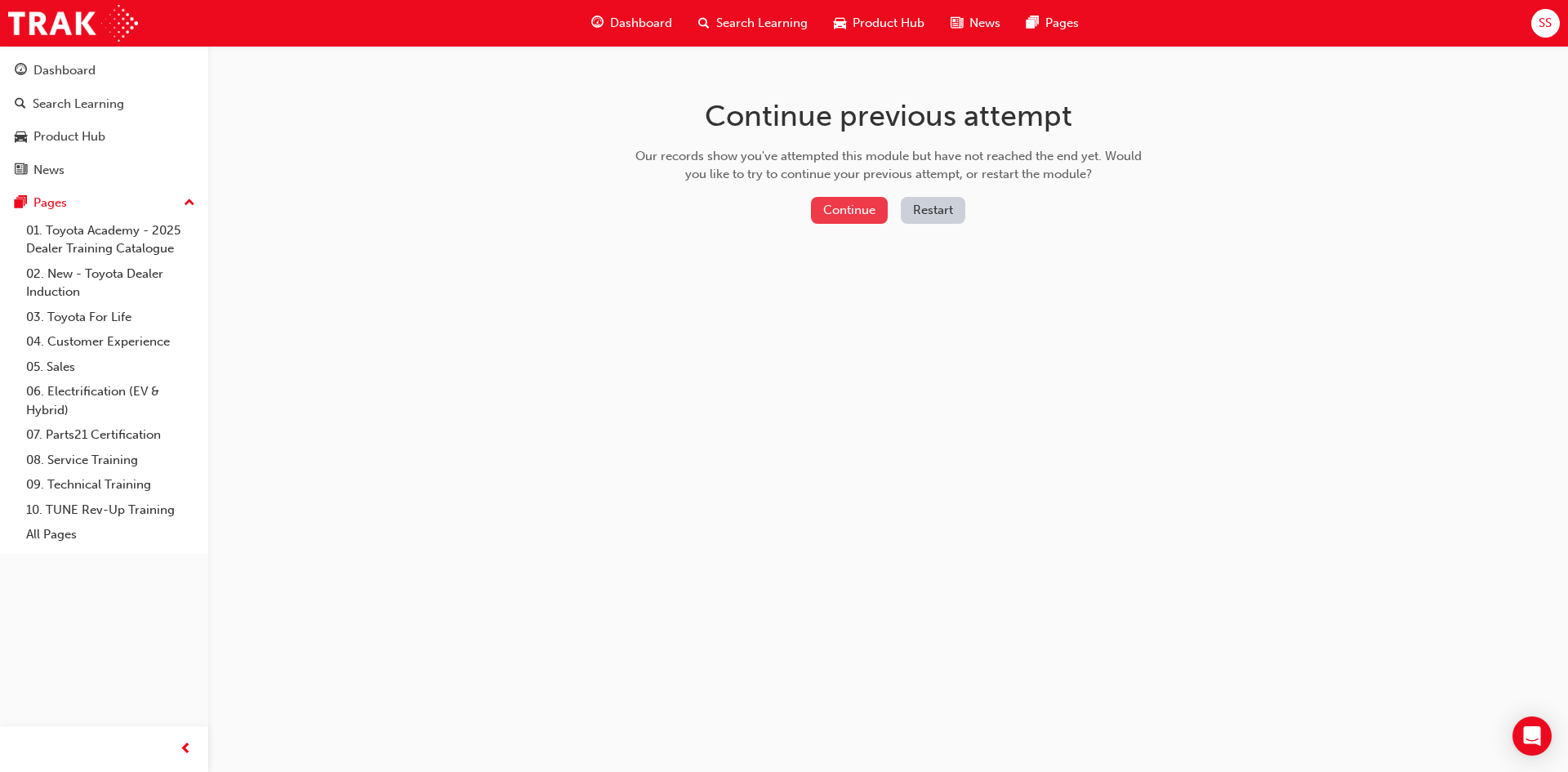
click at [873, 219] on button "Continue" at bounding box center [850, 211] width 76 height 27
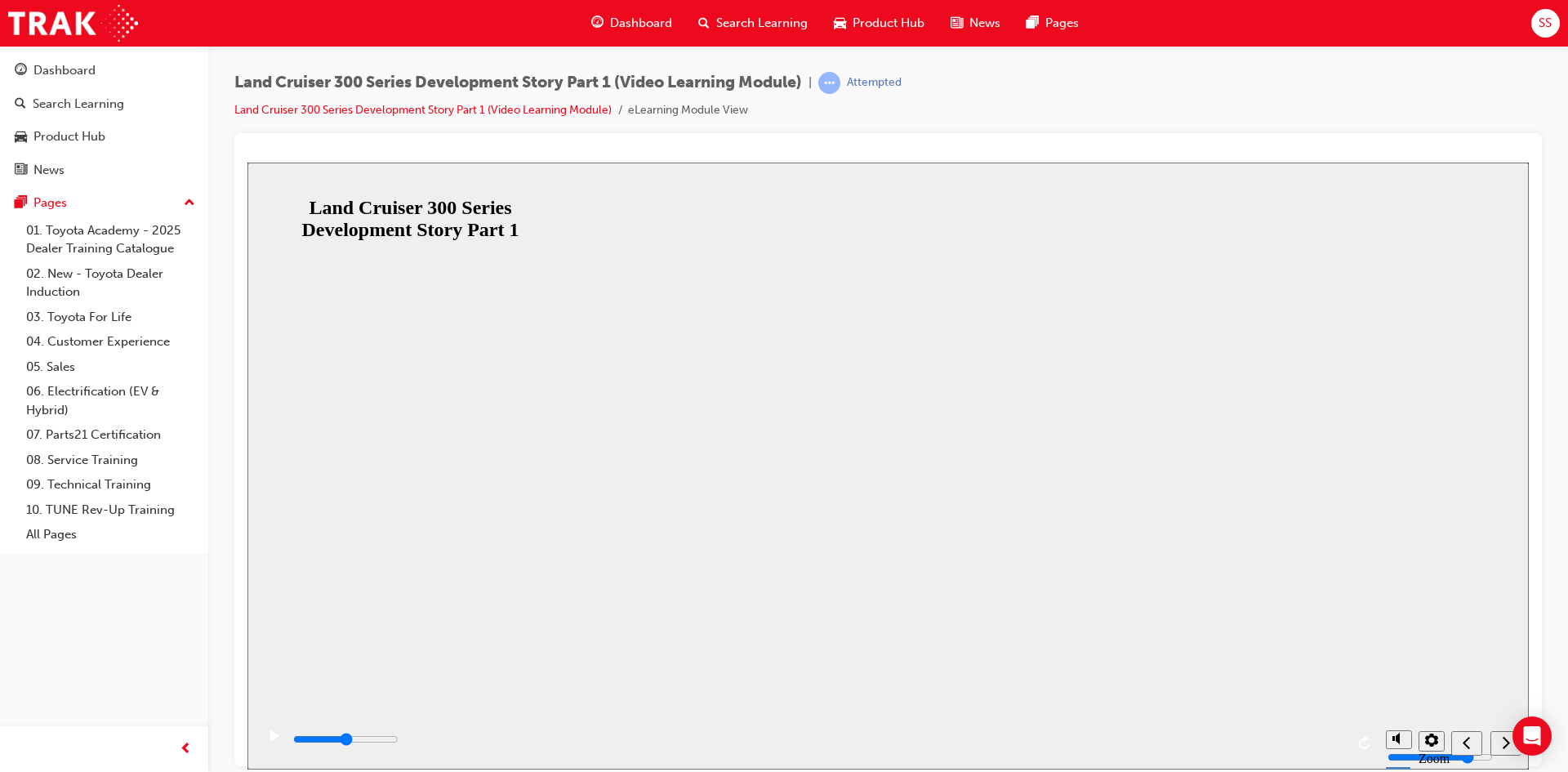
click at [310, 761] on button "Resume" at bounding box center [279, 771] width 62 height 20
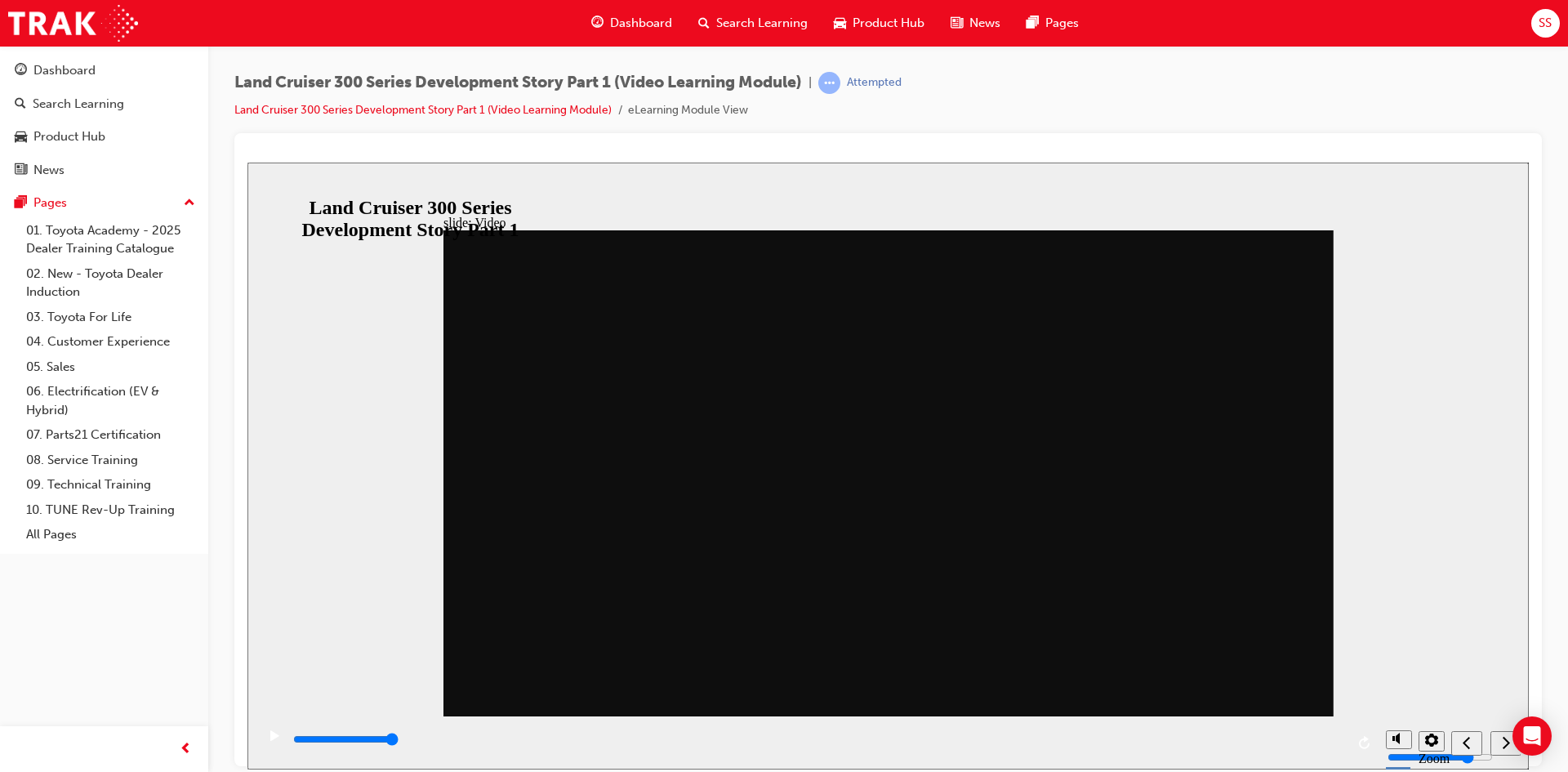
click at [907, 755] on div "playback controls" at bounding box center [817, 743] width 1122 height 53
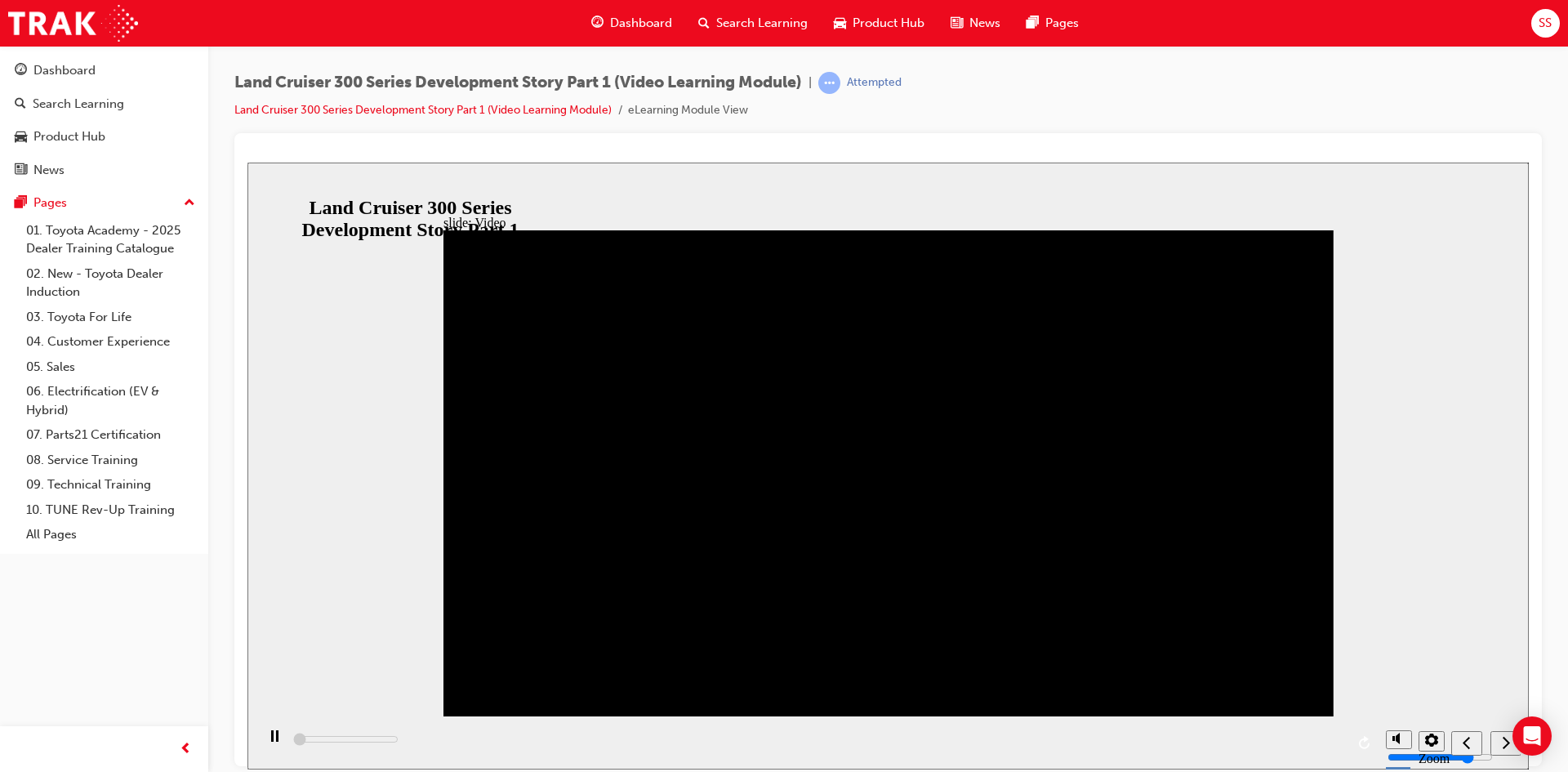
drag, startPoint x: 958, startPoint y: 487, endPoint x: 890, endPoint y: 472, distance: 69.6
click at [1075, 747] on div "playback controls" at bounding box center [817, 743] width 1122 height 53
click at [1075, 744] on div "playback controls" at bounding box center [817, 743] width 1122 height 53
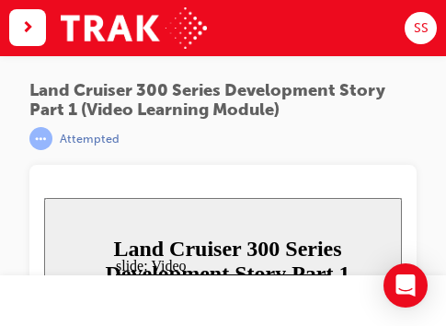
type input "79700"
